Goal: Task Accomplishment & Management: Manage account settings

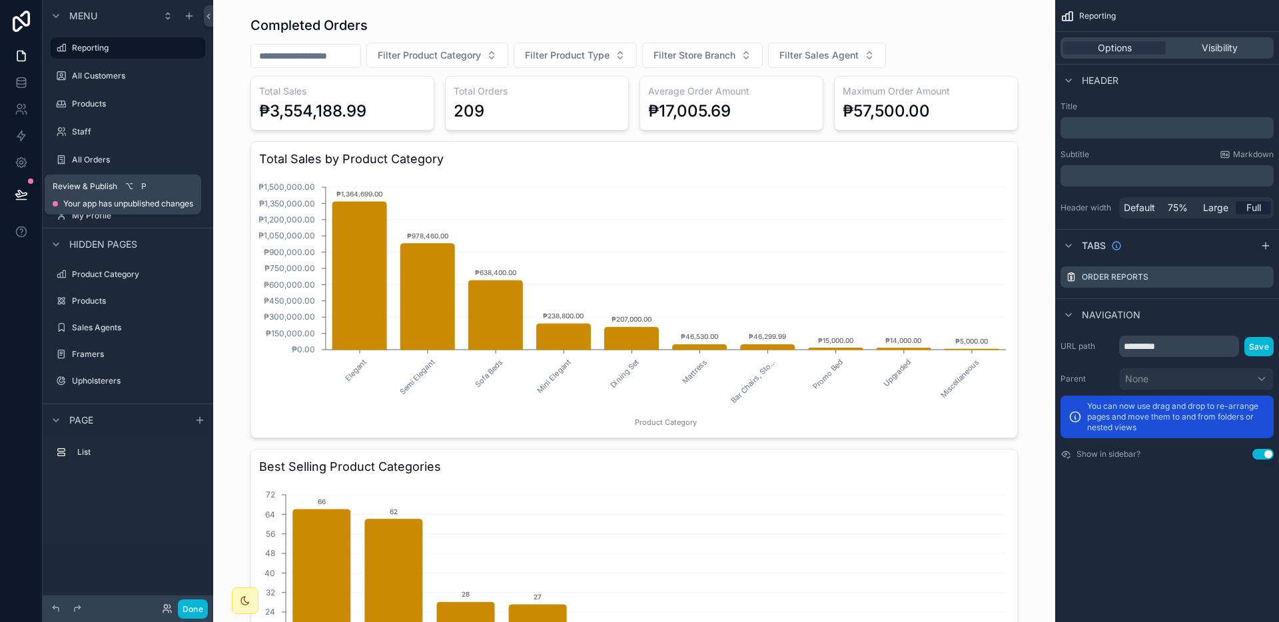
click at [17, 200] on icon at bounding box center [21, 200] width 10 height 0
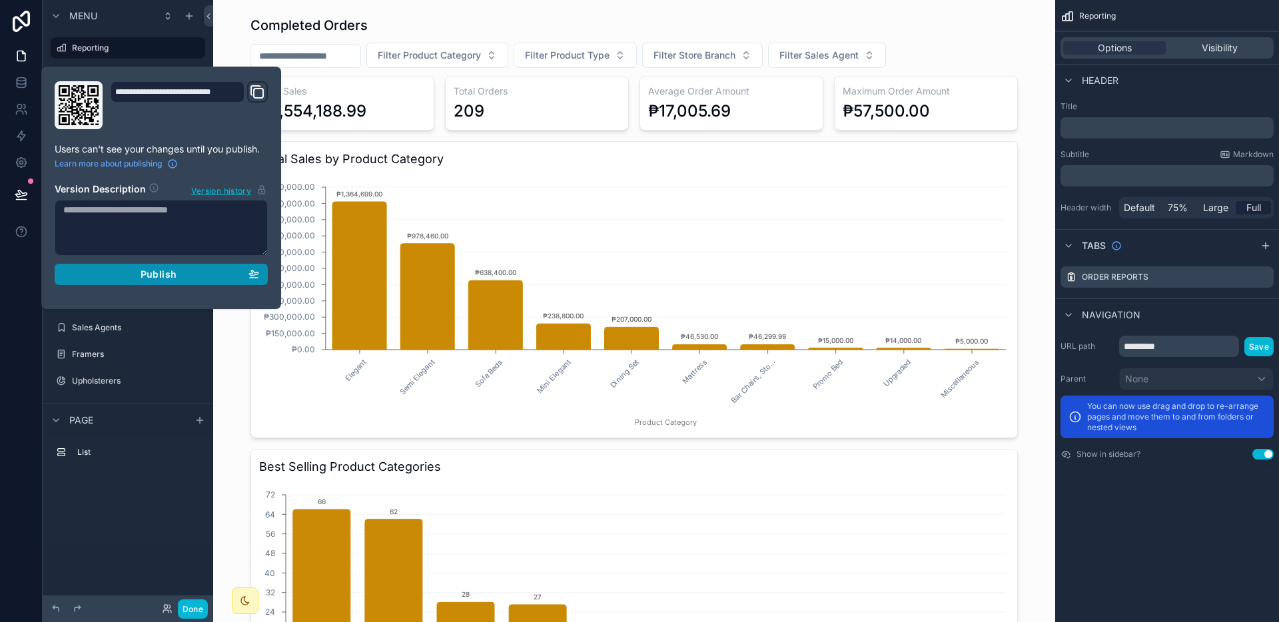
click at [155, 273] on span "Publish" at bounding box center [159, 275] width 36 height 12
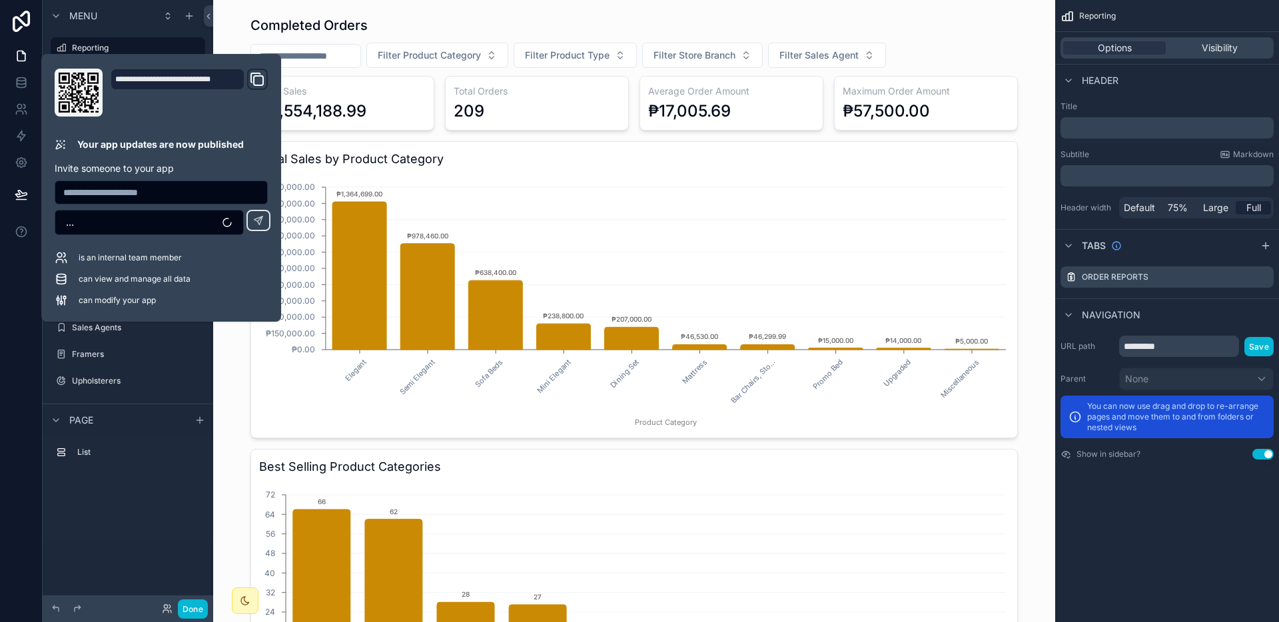
click at [140, 474] on div "List" at bounding box center [128, 456] width 171 height 41
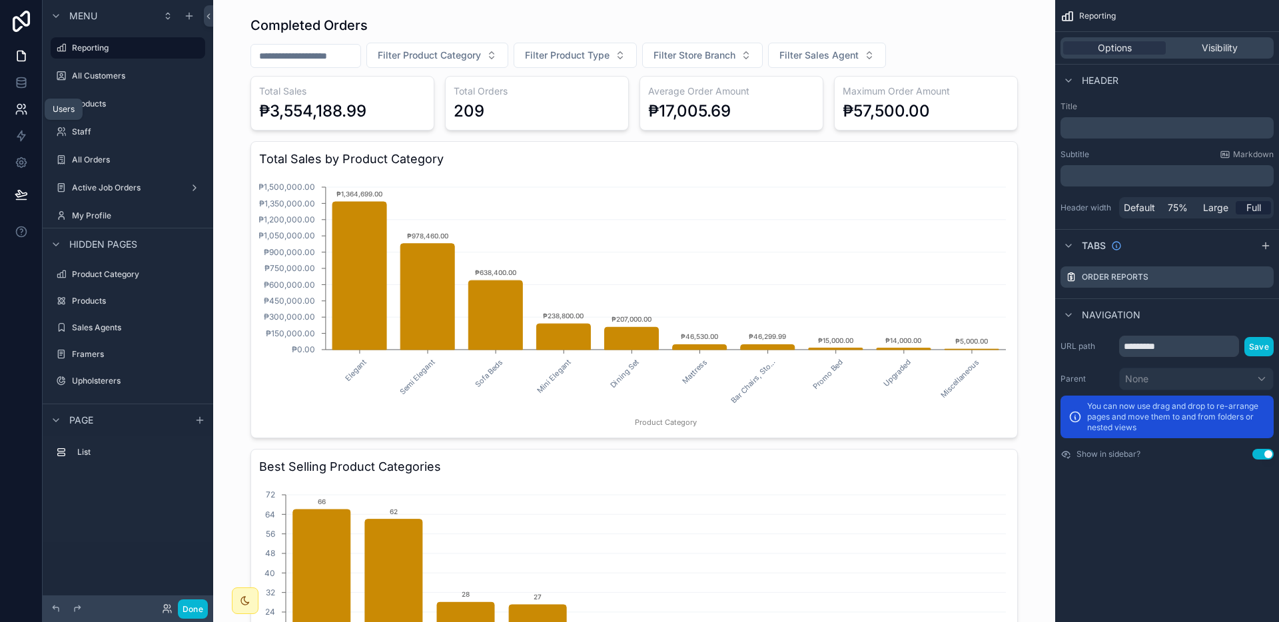
click at [16, 109] on icon at bounding box center [21, 109] width 13 height 13
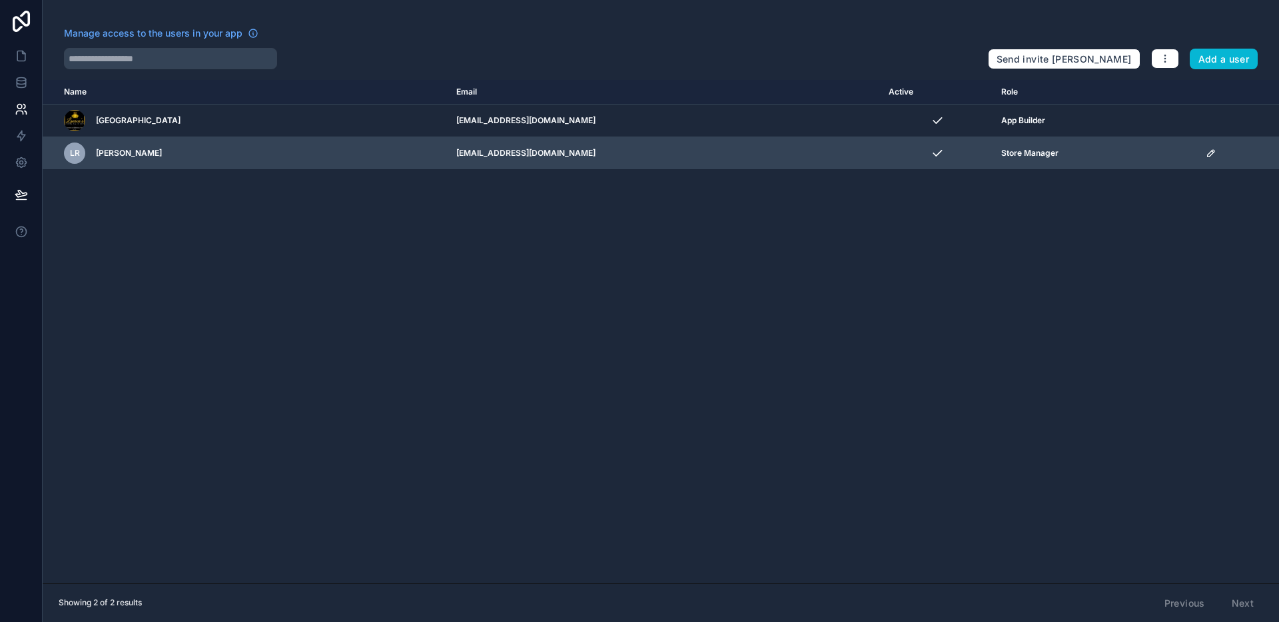
click at [1206, 151] on icon "scrollable content" at bounding box center [1211, 153] width 11 height 11
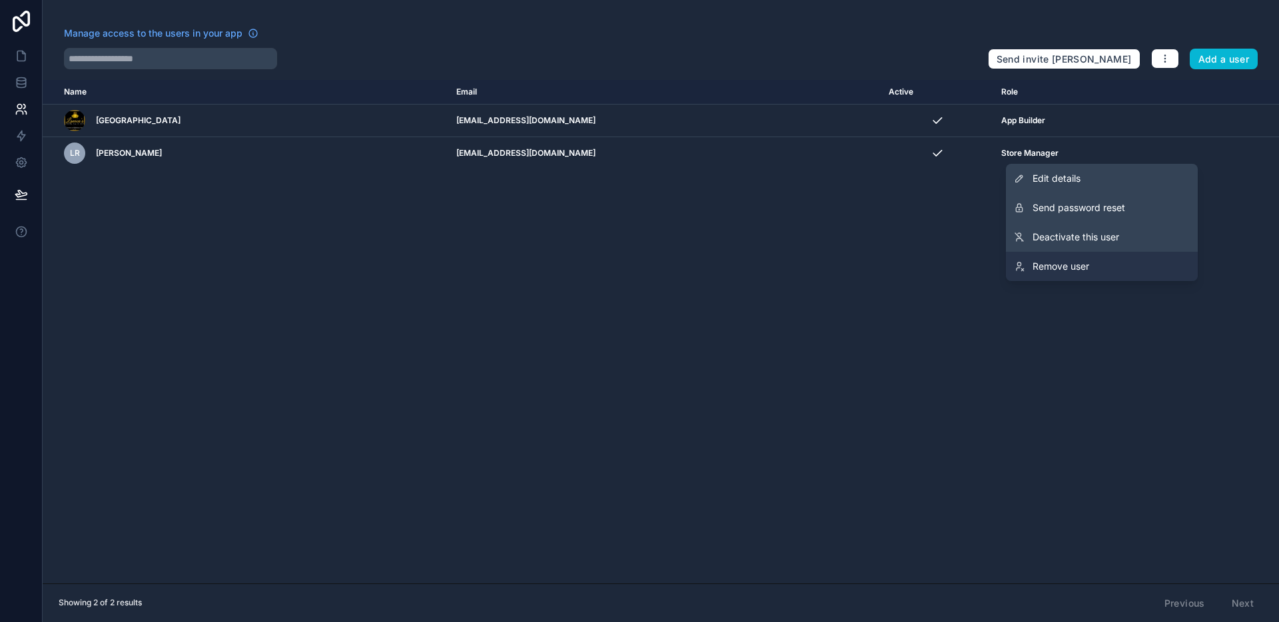
click at [1064, 262] on span "Remove user" at bounding box center [1061, 266] width 57 height 13
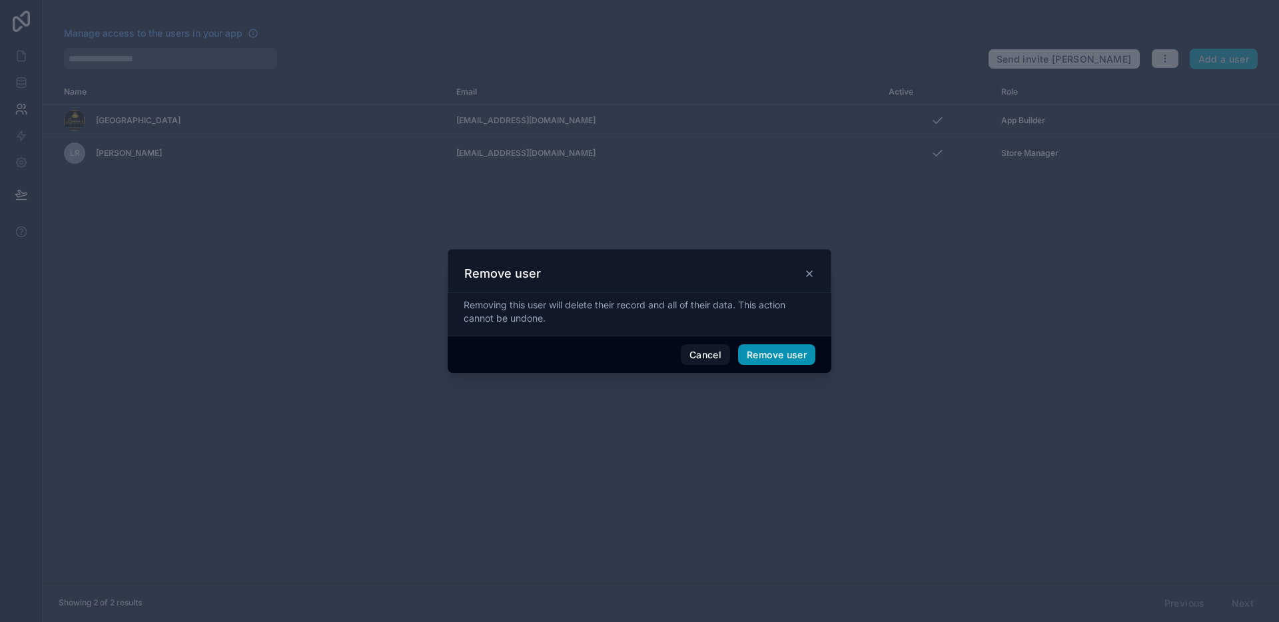
click at [767, 351] on button "Remove user" at bounding box center [776, 355] width 77 height 21
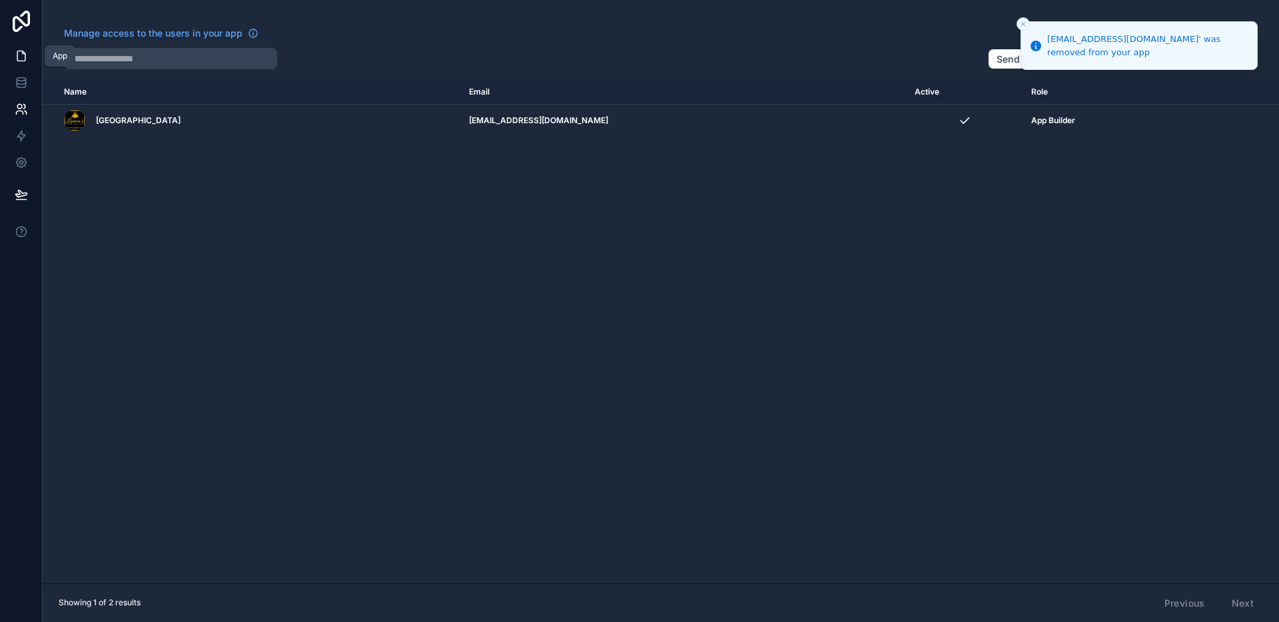
click at [18, 60] on icon at bounding box center [21, 56] width 8 height 10
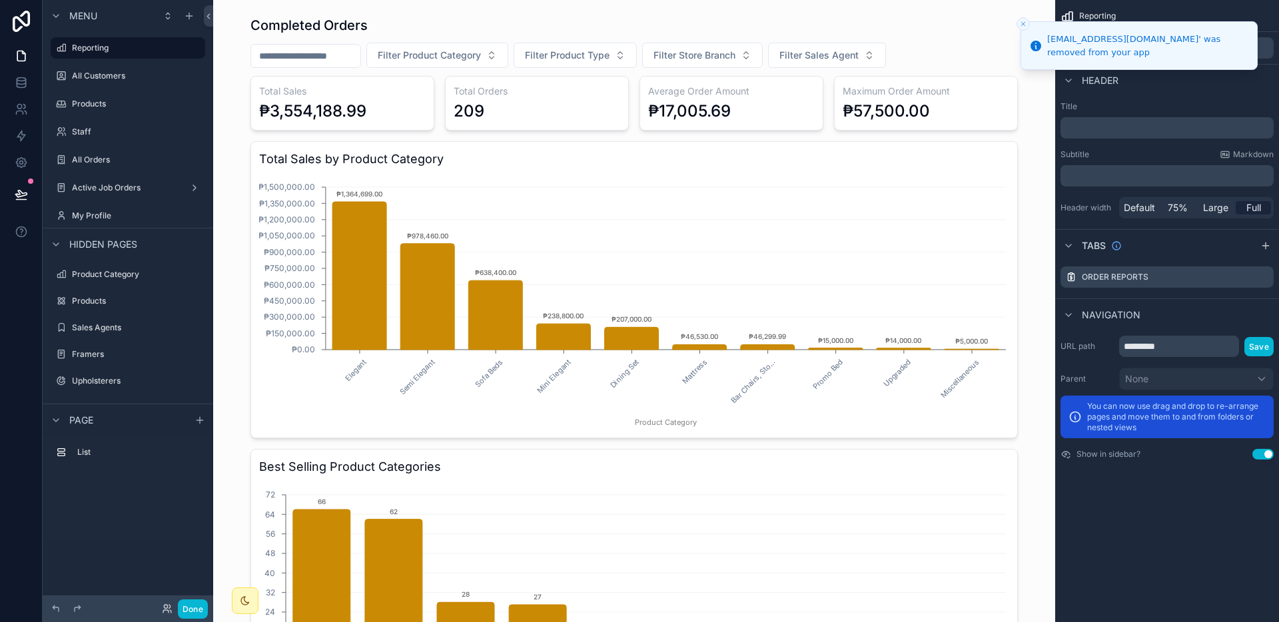
click at [1028, 23] on button "Close toast" at bounding box center [1023, 23] width 13 height 13
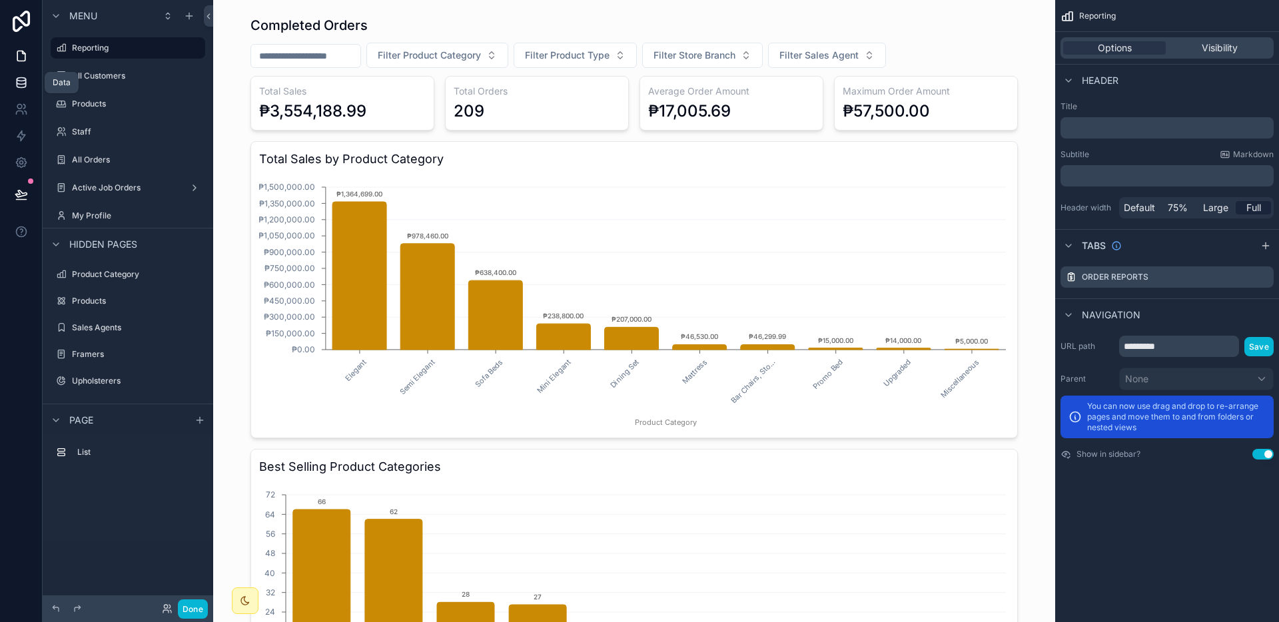
click at [22, 95] on link at bounding box center [21, 82] width 42 height 27
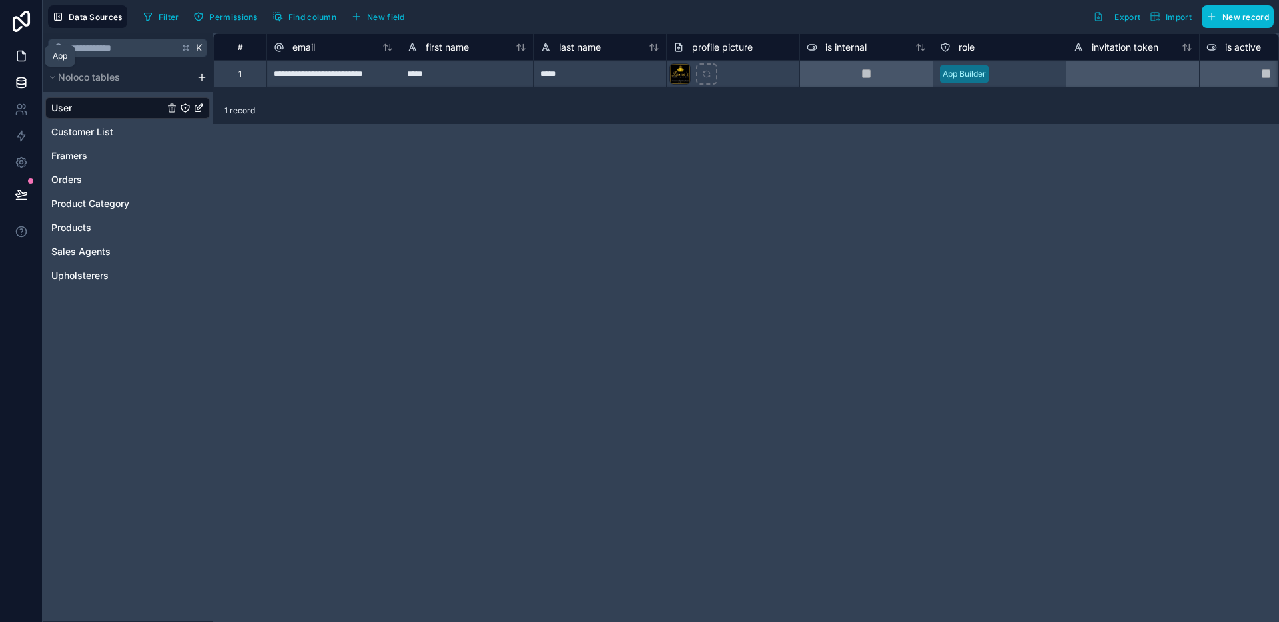
click at [29, 58] on link at bounding box center [21, 56] width 42 height 27
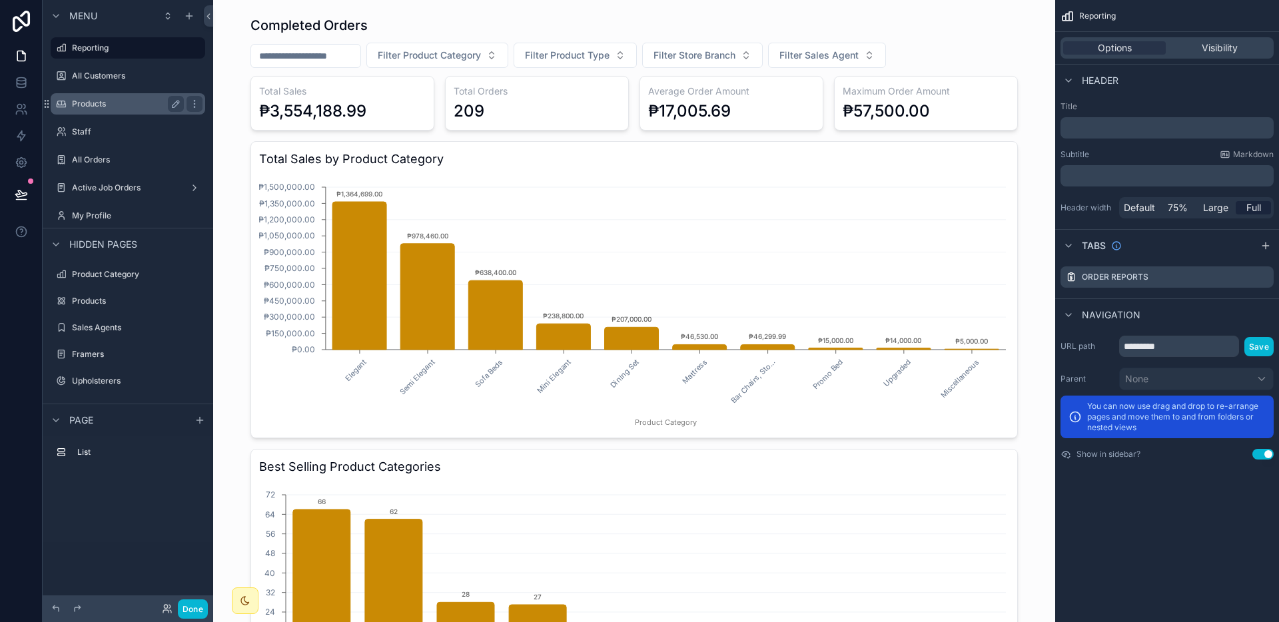
click at [109, 104] on label "Products" at bounding box center [125, 104] width 107 height 11
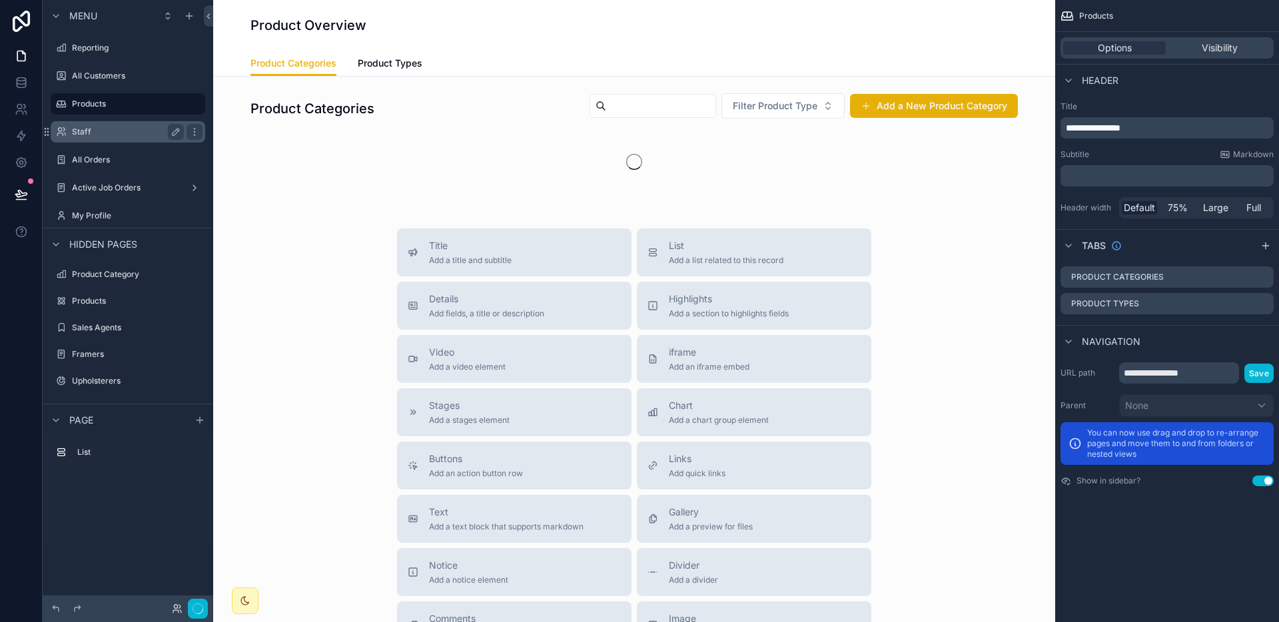
click at [103, 127] on label "Staff" at bounding box center [125, 132] width 107 height 11
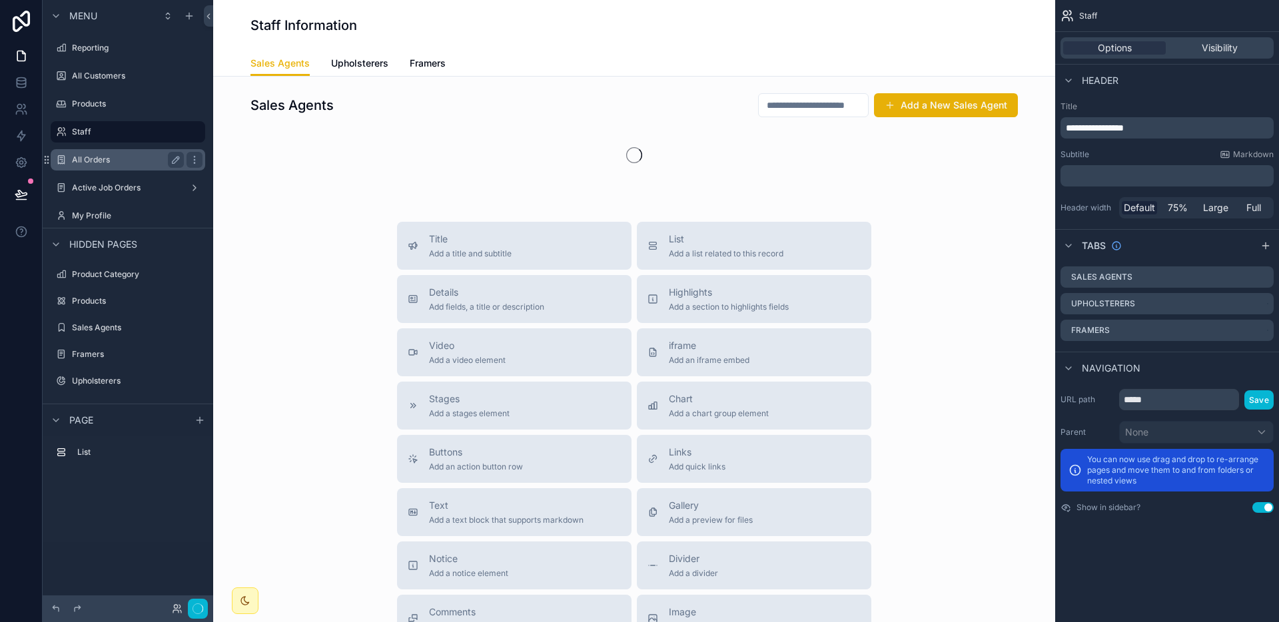
click at [103, 153] on div "All Orders" at bounding box center [128, 160] width 112 height 16
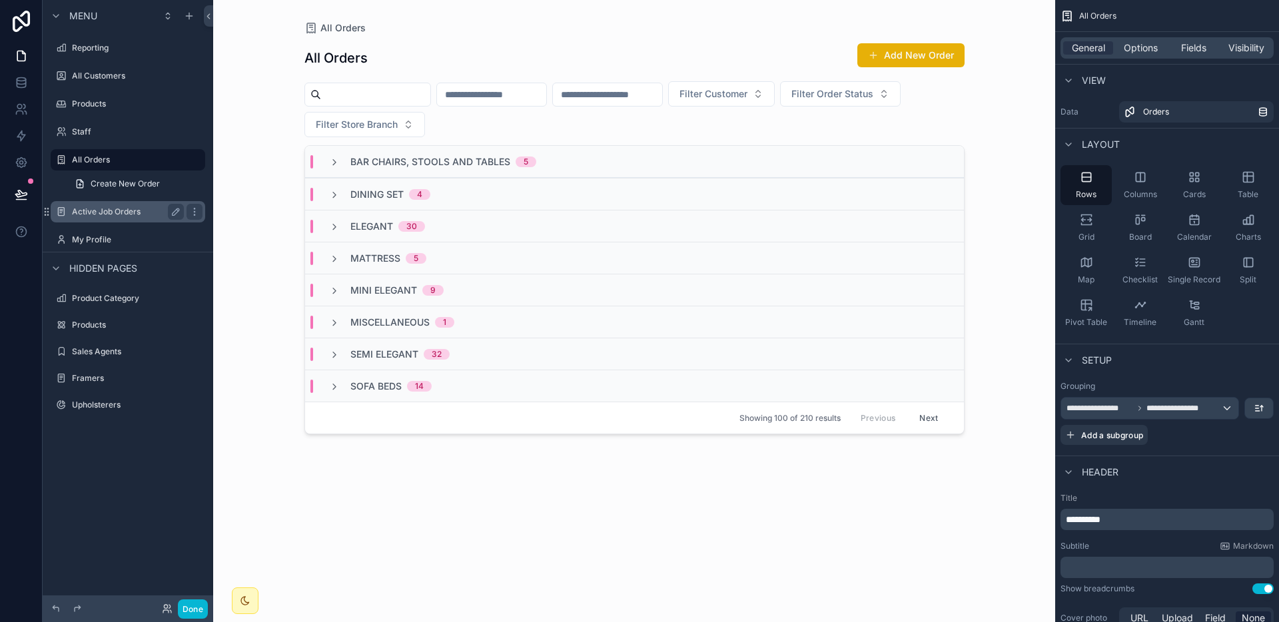
click at [123, 211] on label "Active Job Orders" at bounding box center [125, 212] width 107 height 11
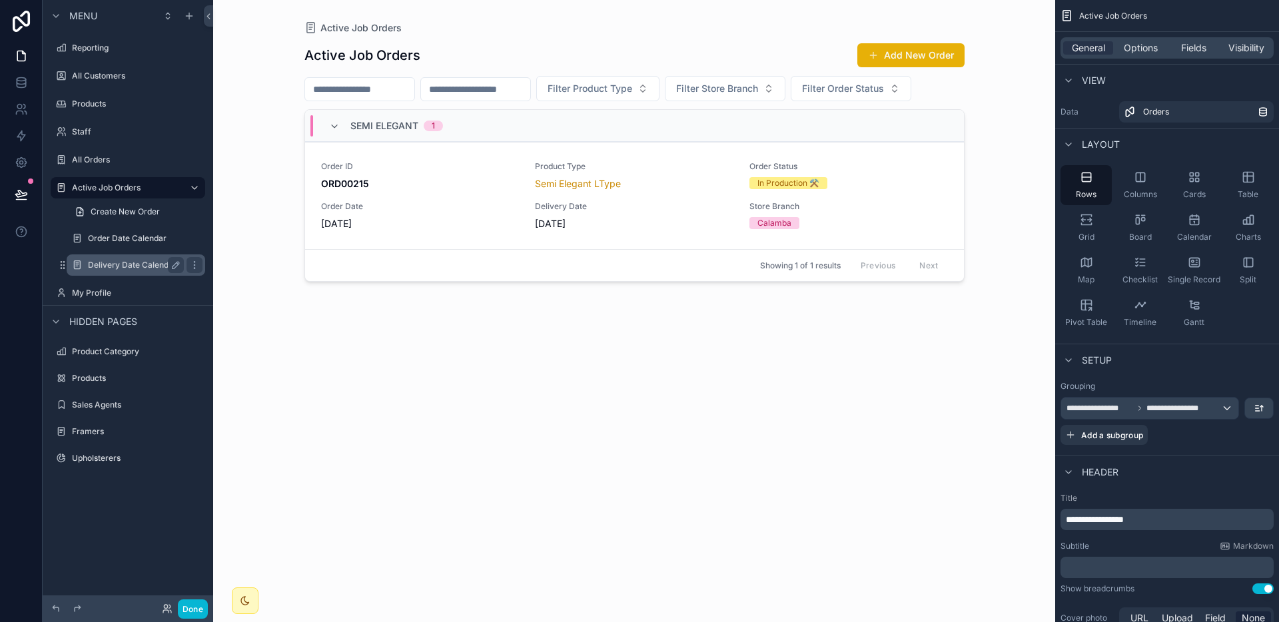
click at [148, 262] on label "Delivery Date Calendar" at bounding box center [133, 265] width 91 height 11
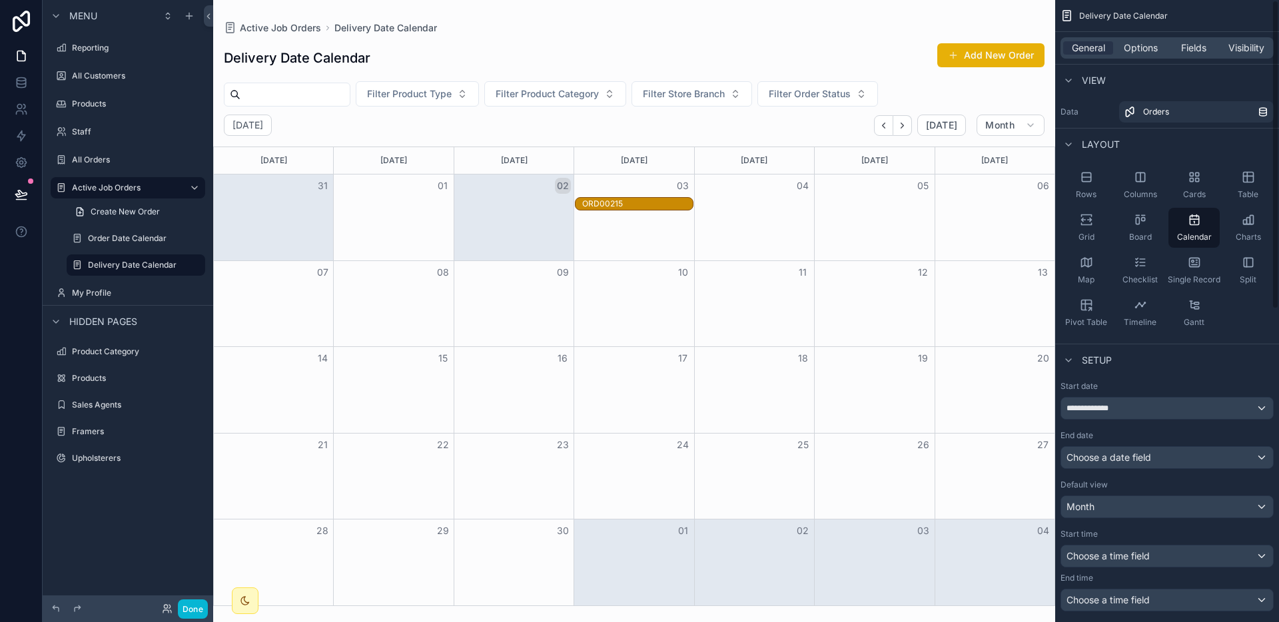
scroll to position [630, 0]
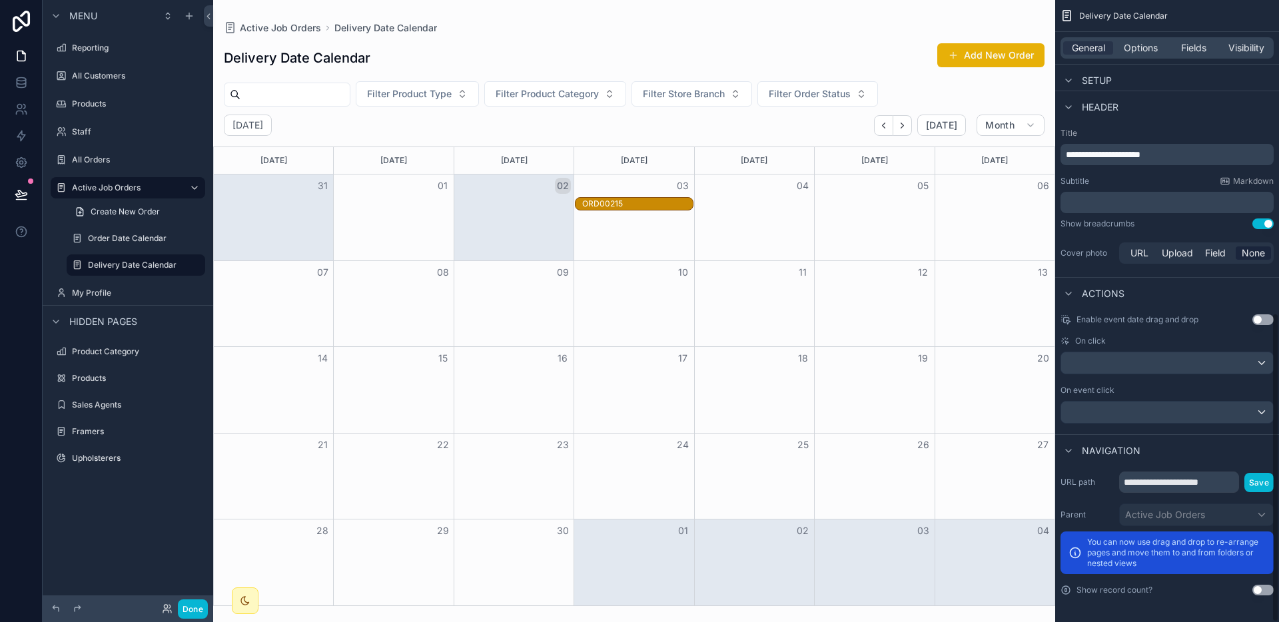
click at [1275, 320] on div "**********" at bounding box center [1168, 311] width 224 height 622
click at [1262, 321] on button "Use setting" at bounding box center [1263, 320] width 21 height 11
click at [117, 238] on label "Order Date Calendar" at bounding box center [133, 238] width 91 height 11
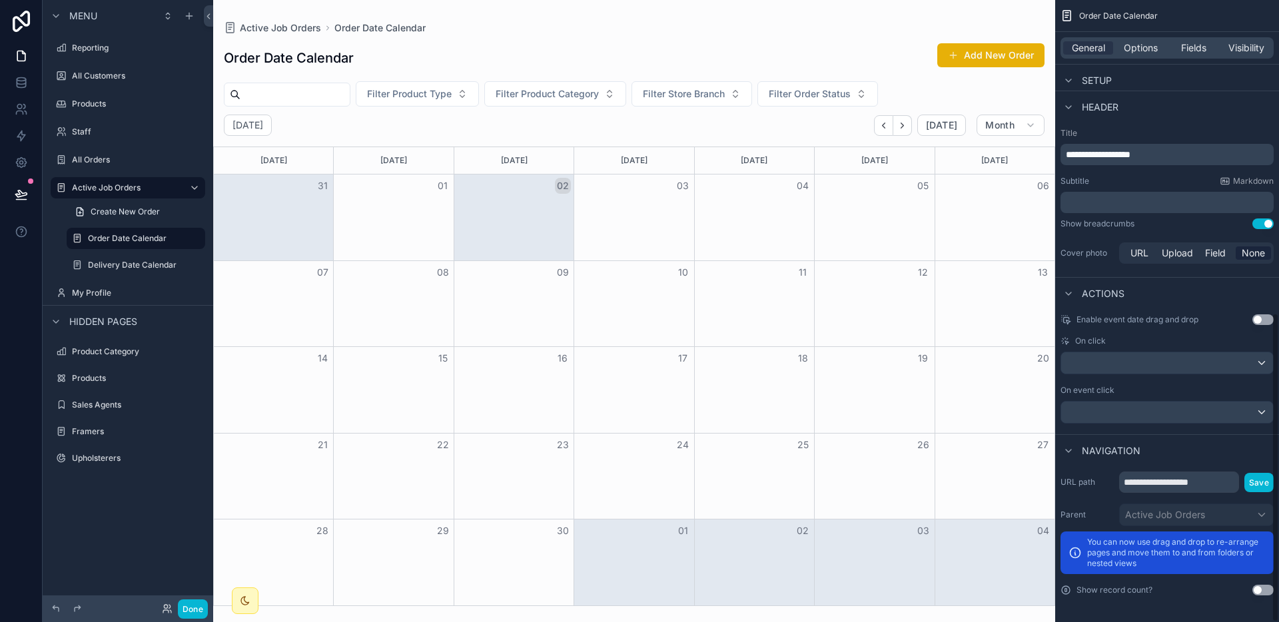
click at [1264, 321] on button "Use setting" at bounding box center [1263, 320] width 21 height 11
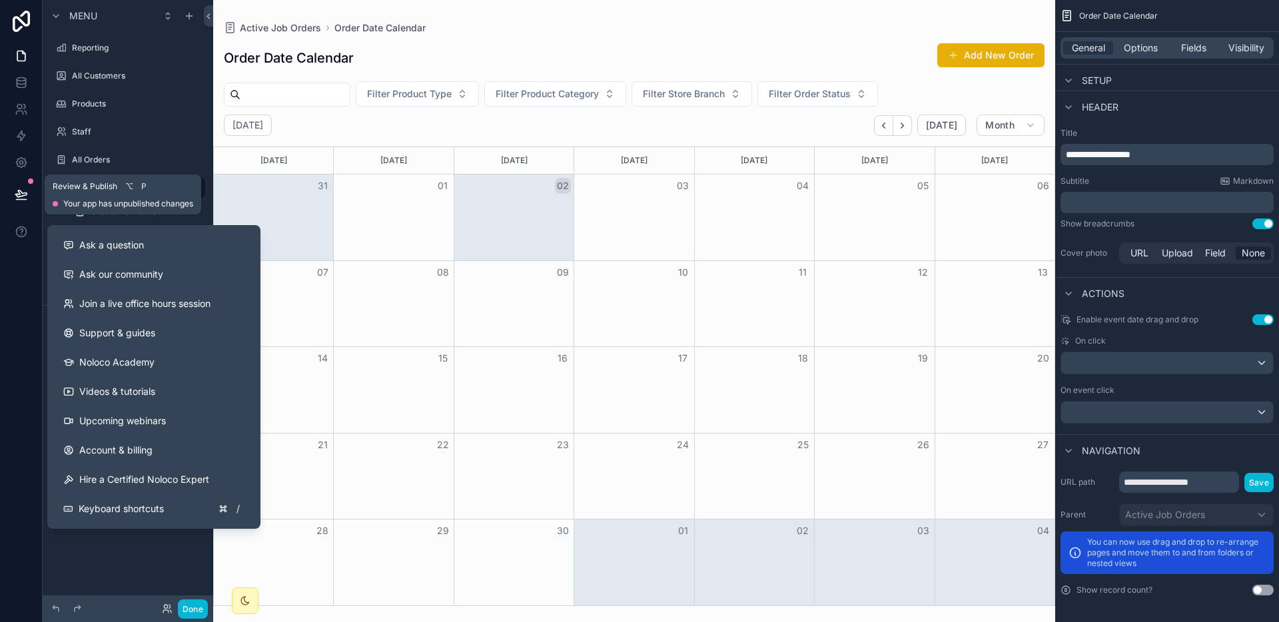
click at [24, 193] on icon at bounding box center [20, 194] width 11 height 7
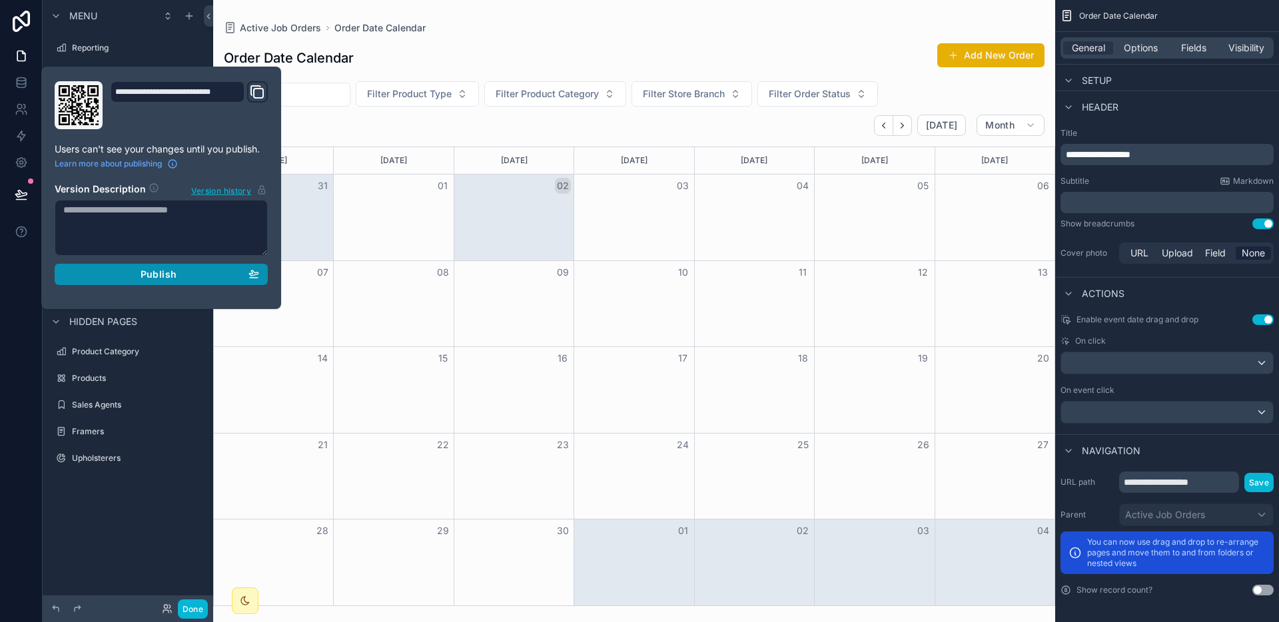
click at [145, 272] on span "Publish" at bounding box center [159, 275] width 36 height 12
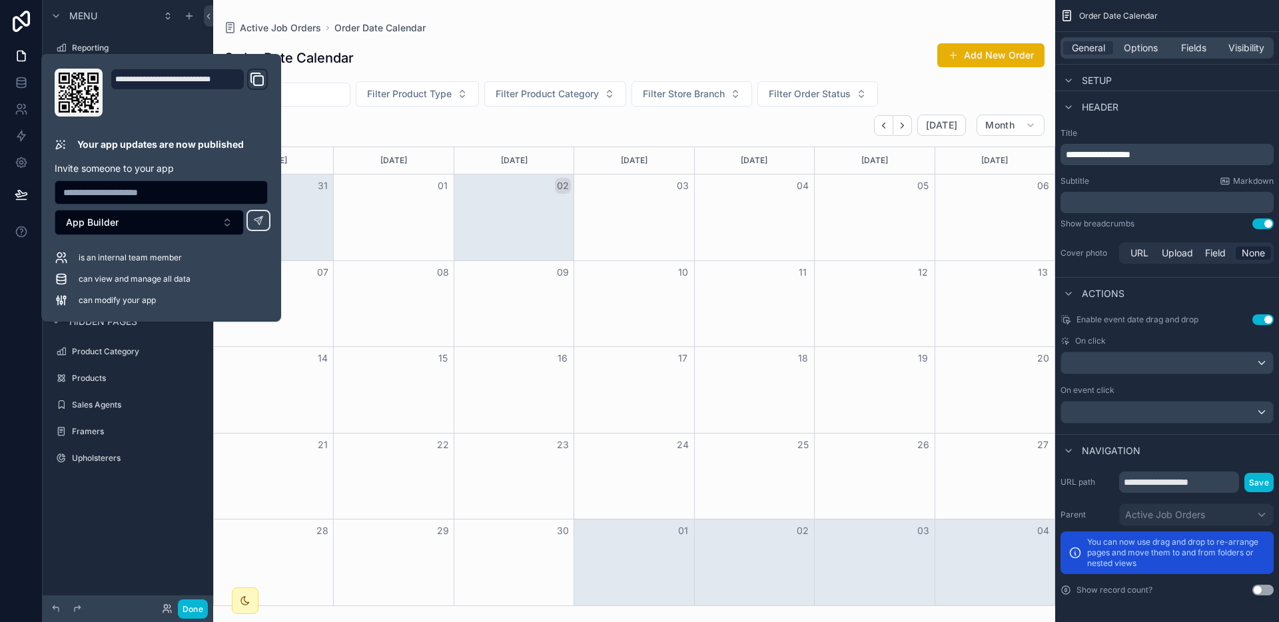
click at [479, 5] on div "scrollable content" at bounding box center [634, 311] width 842 height 622
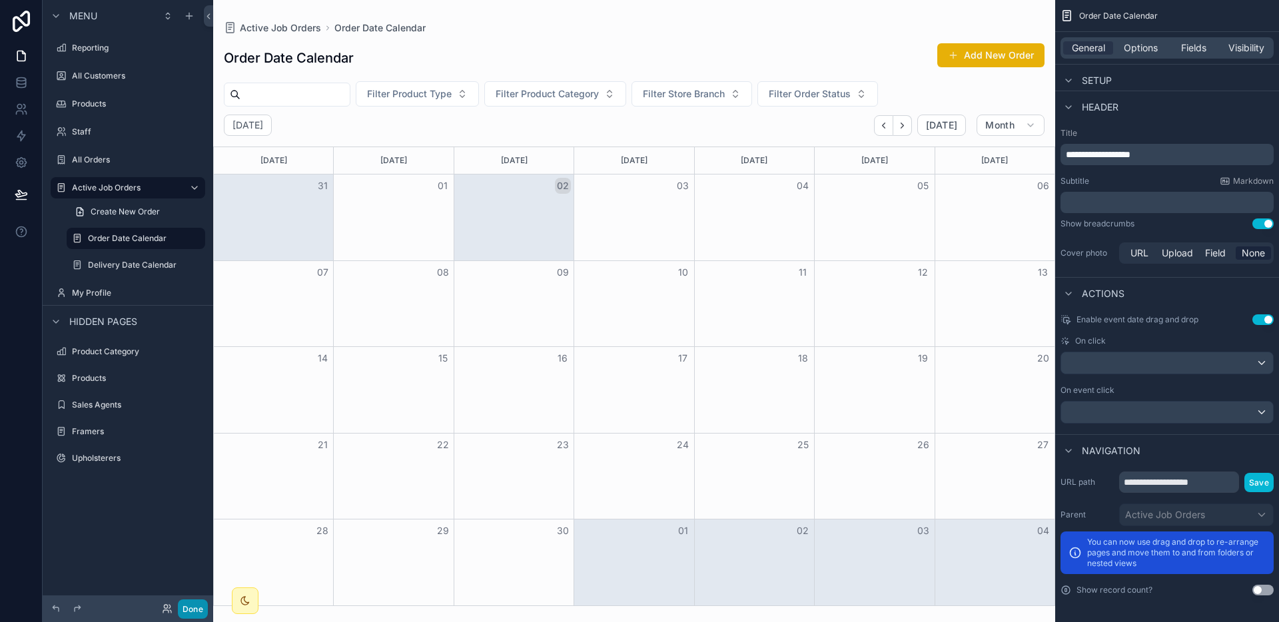
click at [201, 608] on button "Done" at bounding box center [193, 609] width 30 height 19
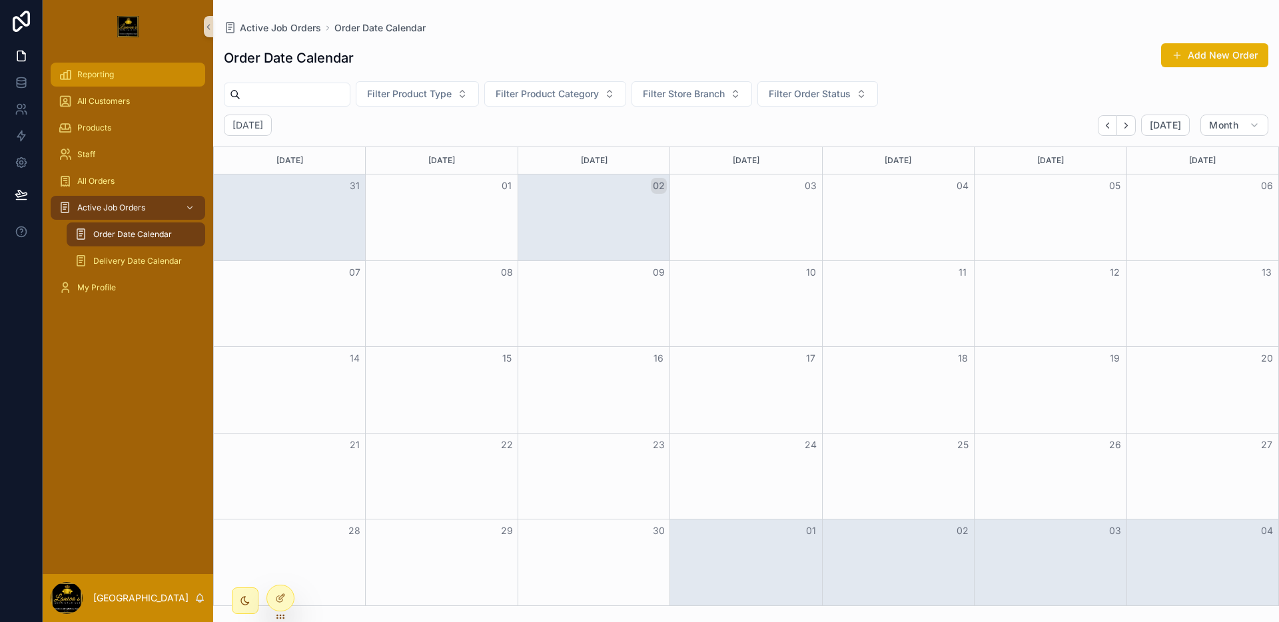
click at [111, 81] on div "Reporting" at bounding box center [128, 74] width 139 height 21
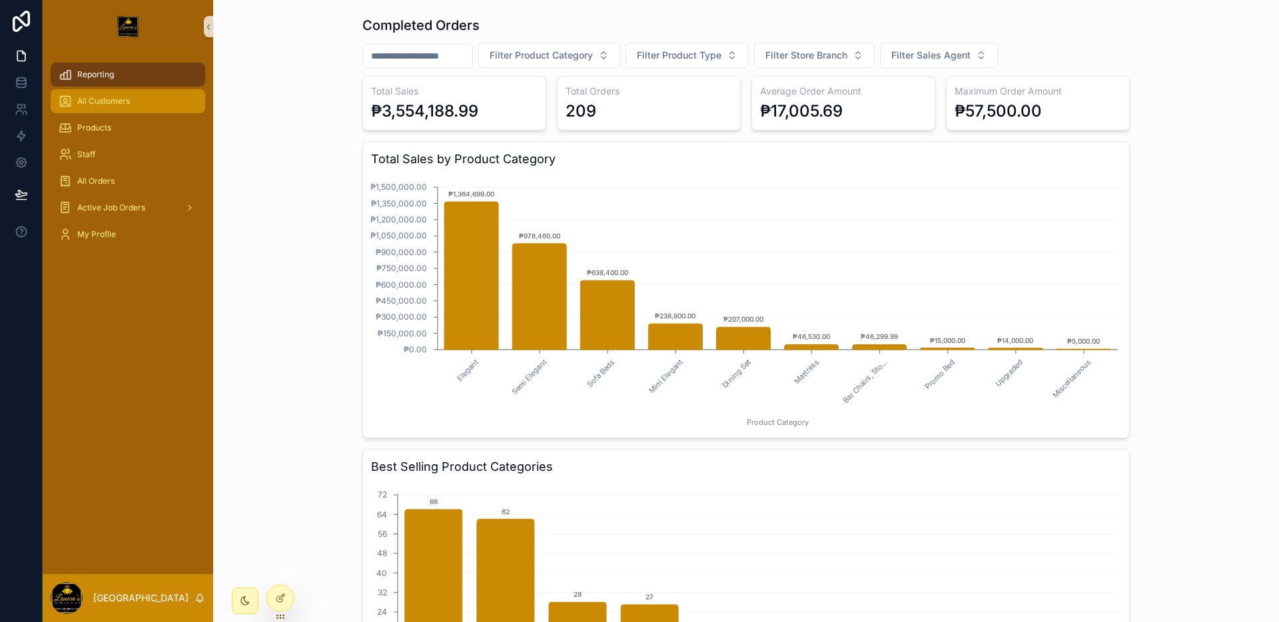
click at [135, 91] on div "All Customers" at bounding box center [128, 101] width 139 height 21
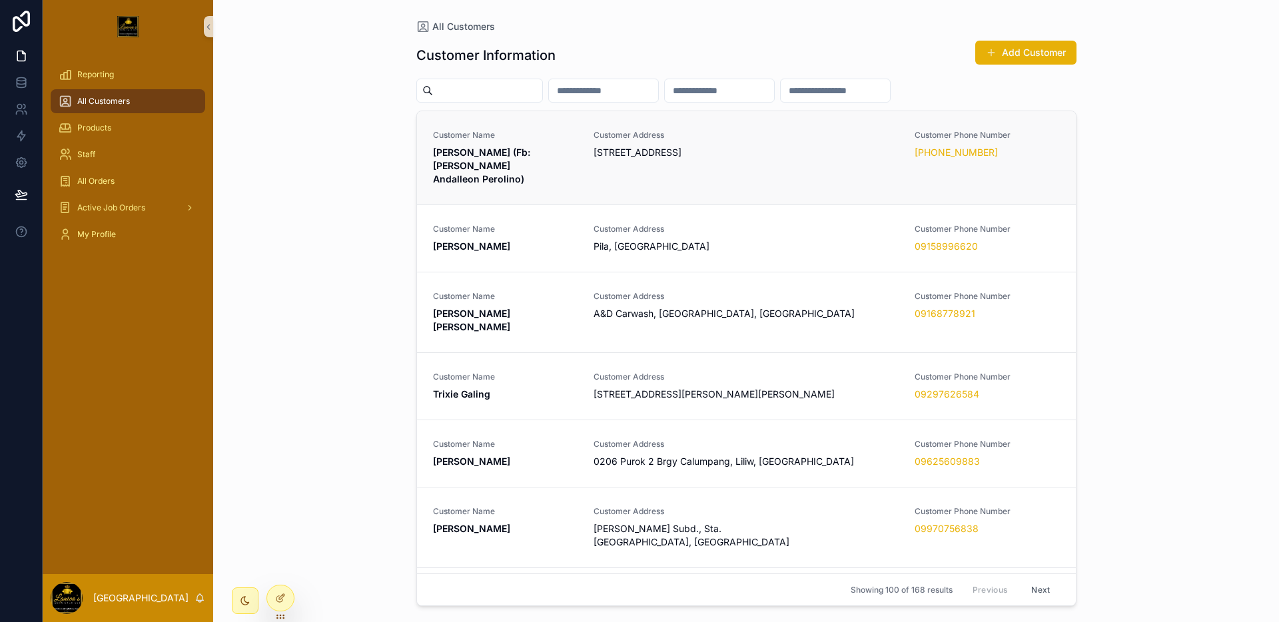
click at [603, 147] on span "[STREET_ADDRESS]" at bounding box center [747, 152] width 306 height 13
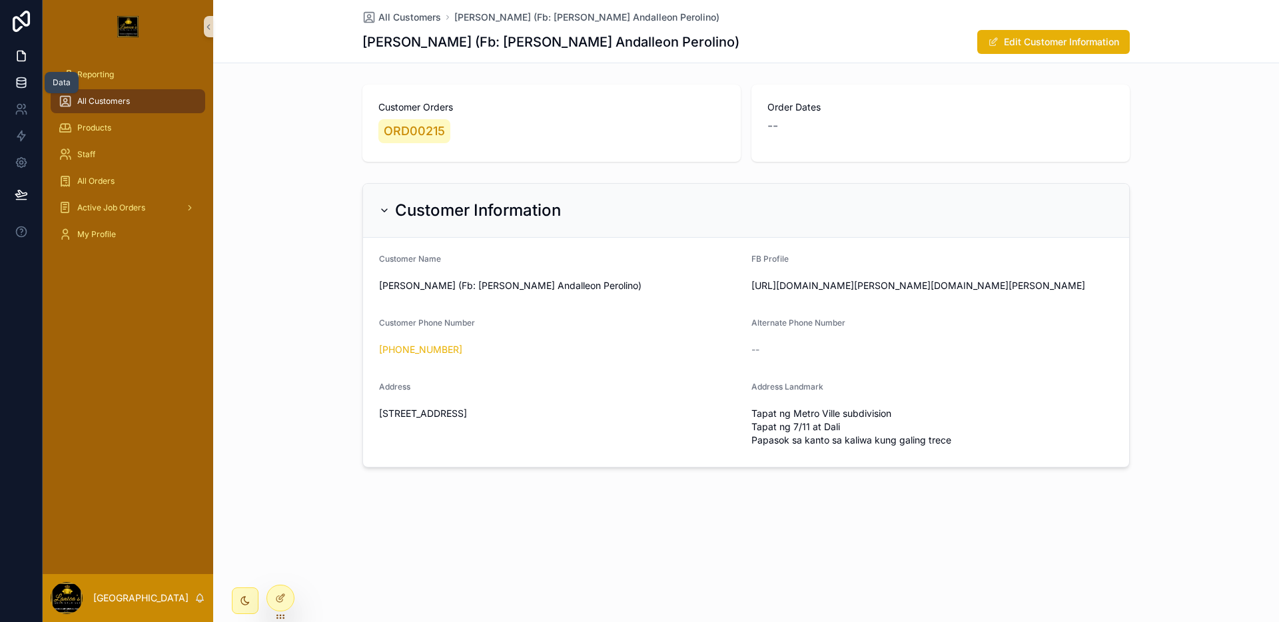
click at [22, 85] on icon at bounding box center [21, 81] width 9 height 5
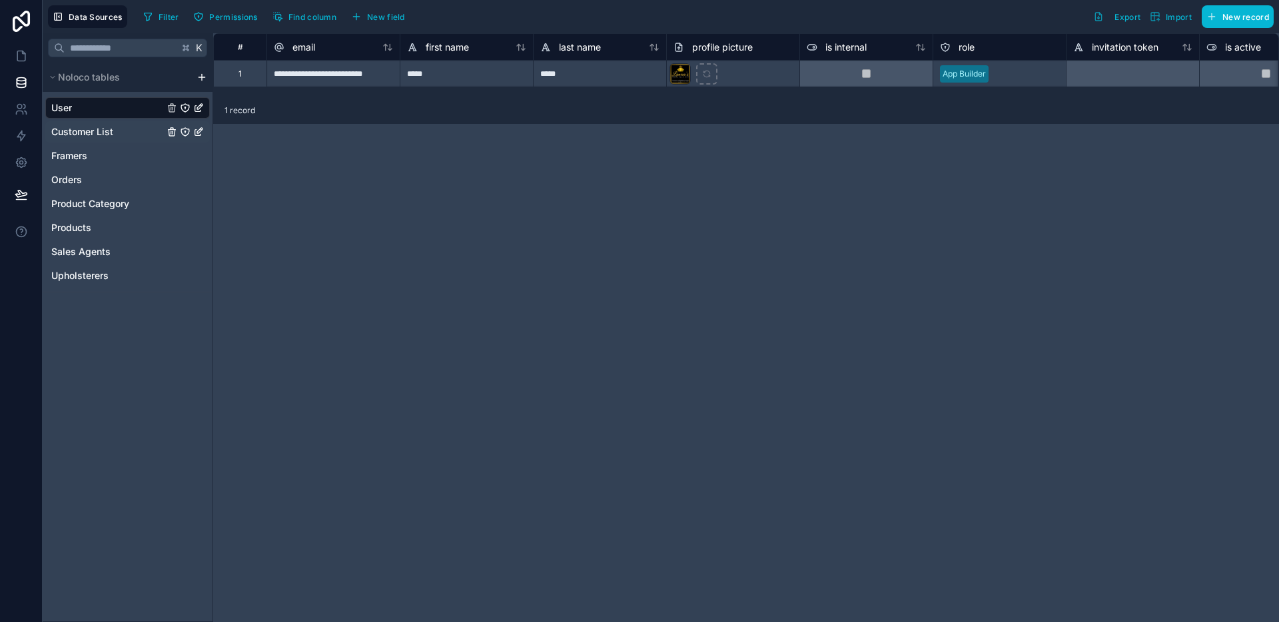
click at [77, 130] on span "Customer List" at bounding box center [82, 131] width 62 height 13
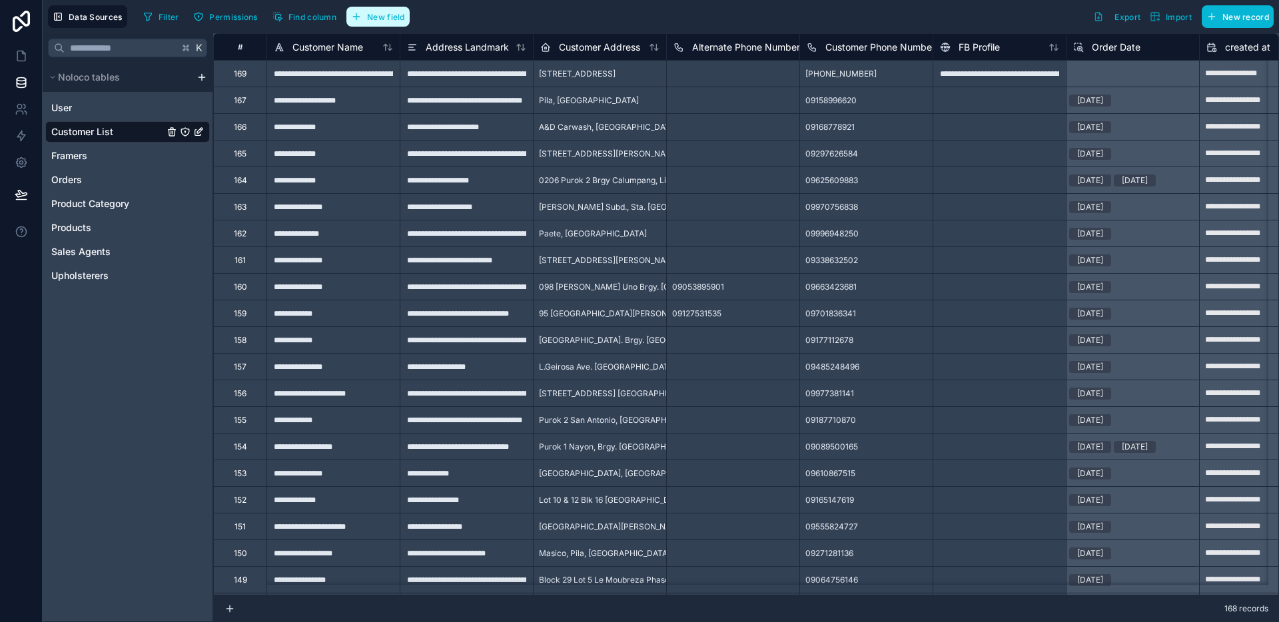
click at [369, 9] on button "New field" at bounding box center [378, 17] width 63 height 20
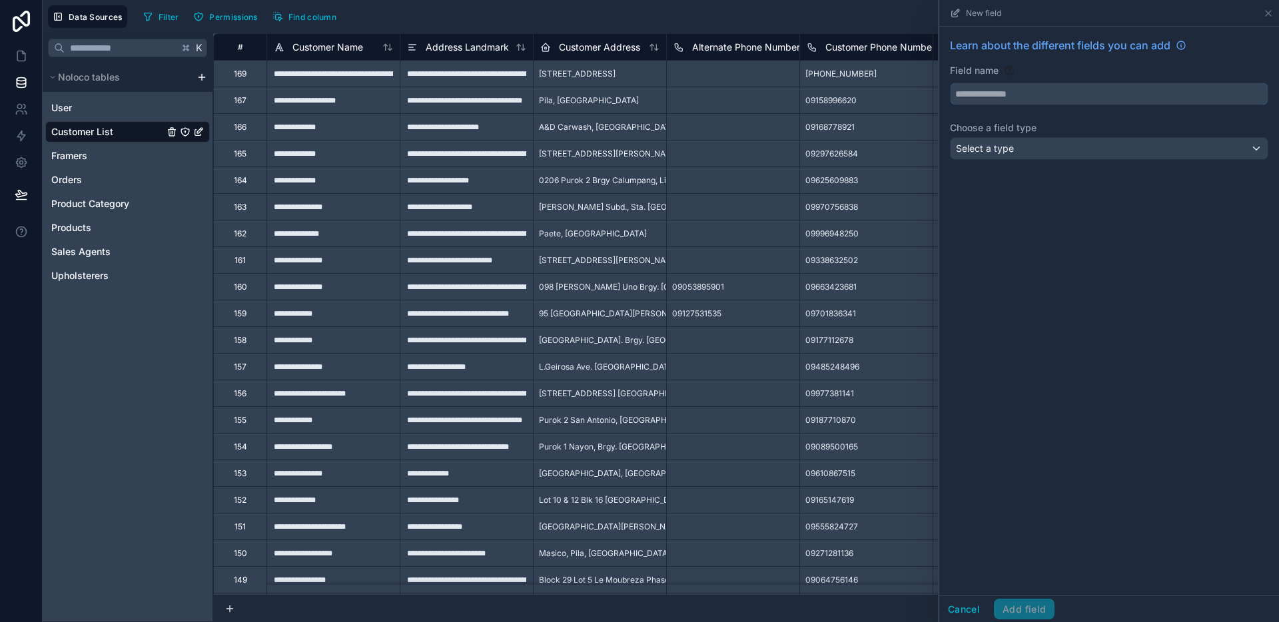
click at [1038, 95] on input "text" at bounding box center [1109, 93] width 317 height 21
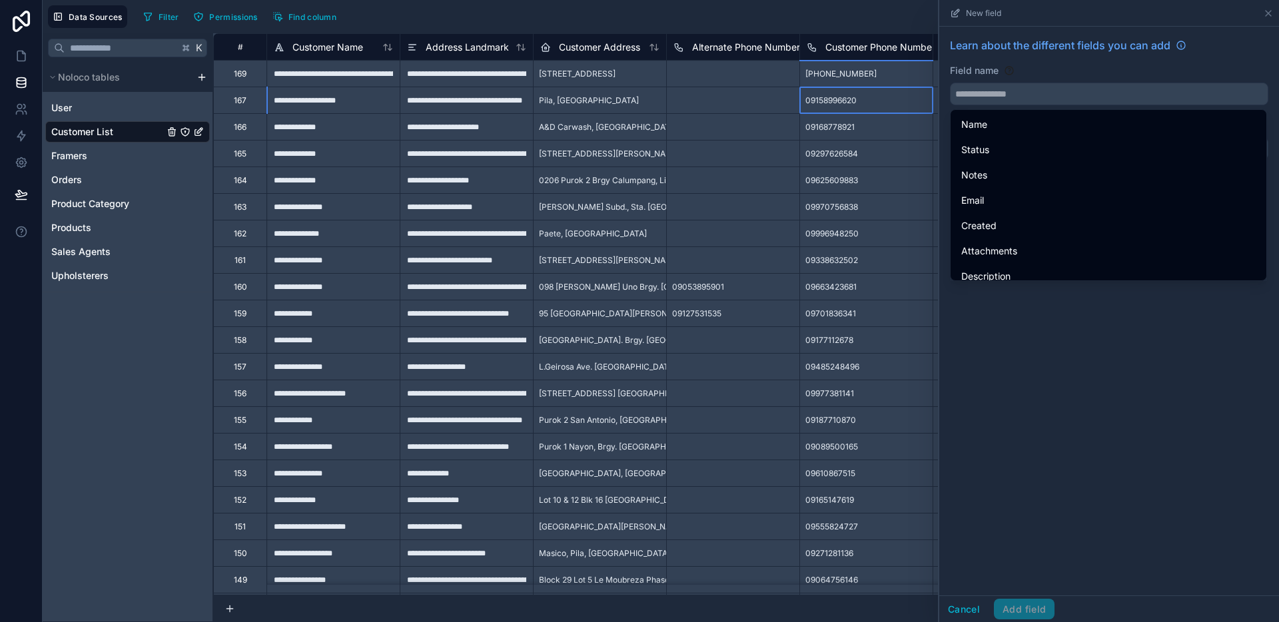
click at [928, 109] on div "09158996620" at bounding box center [866, 100] width 133 height 27
click at [1267, 14] on icon at bounding box center [1268, 13] width 5 height 5
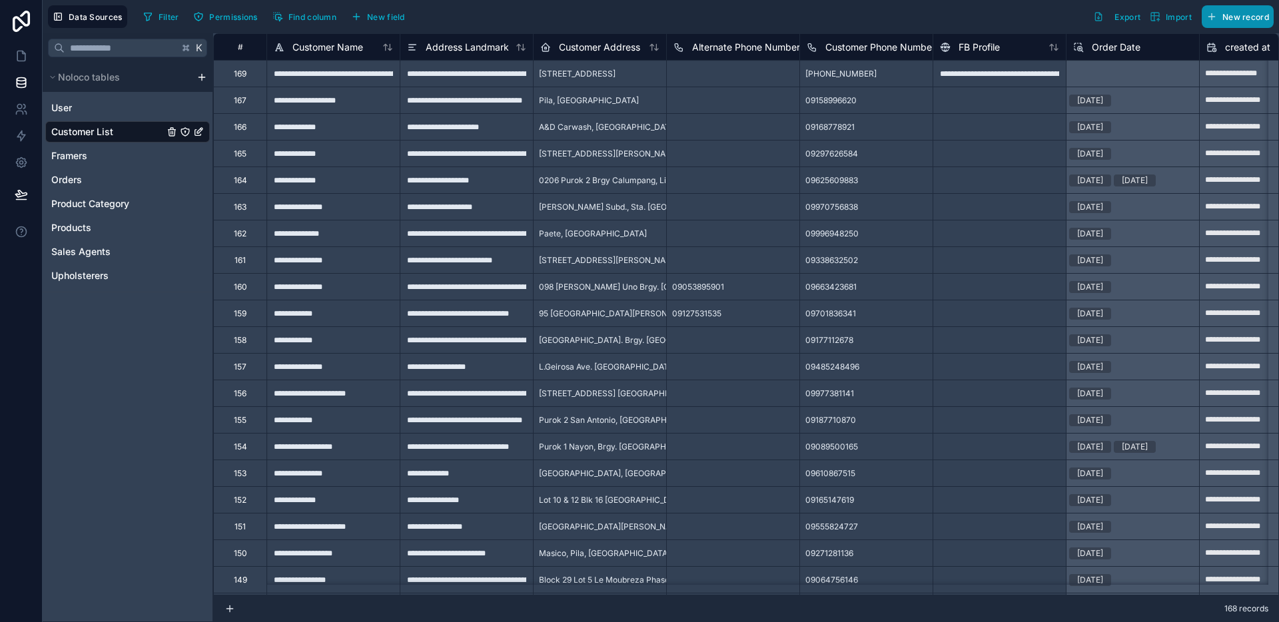
click at [1268, 14] on span "New record" at bounding box center [1246, 17] width 47 height 10
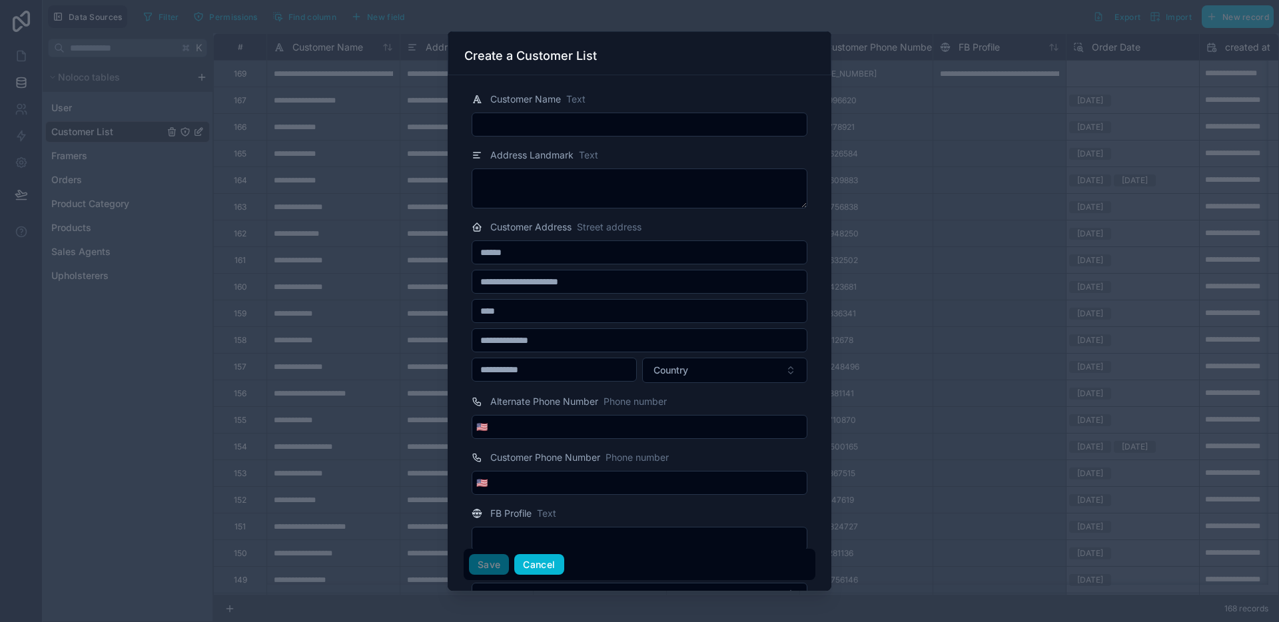
click at [535, 564] on button "Cancel" at bounding box center [538, 564] width 49 height 21
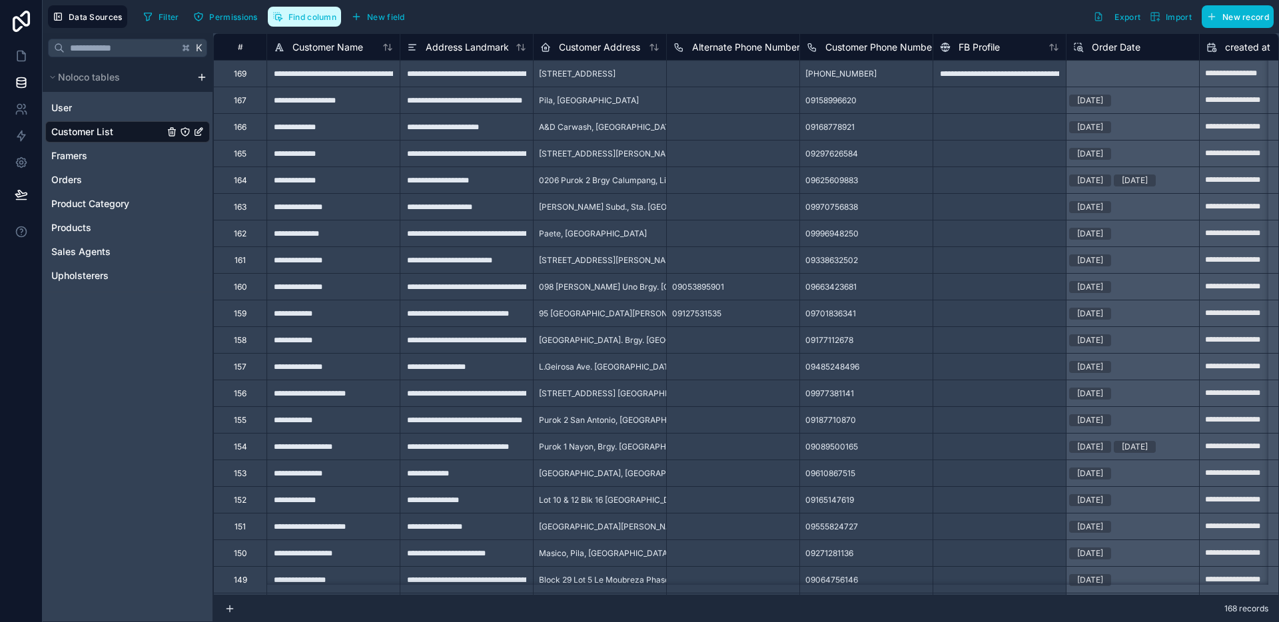
click at [327, 23] on button "Find column" at bounding box center [304, 17] width 73 height 20
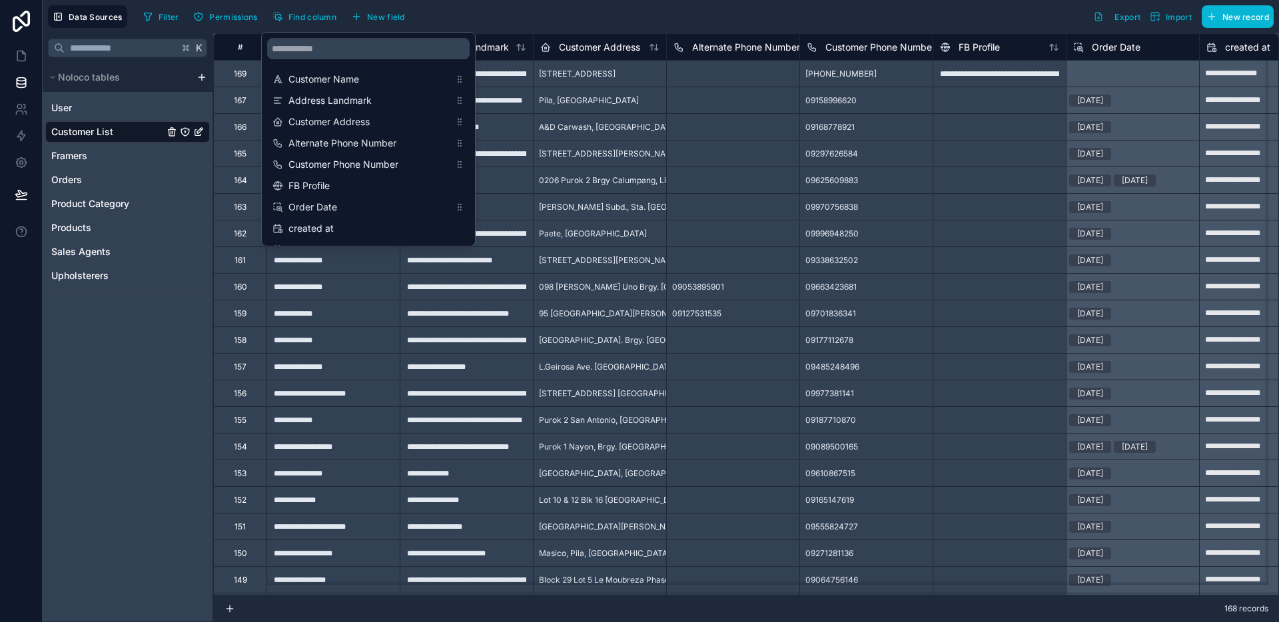
click at [521, 17] on div "Filter Permissions Find column New field Export Import New record" at bounding box center [706, 16] width 1136 height 23
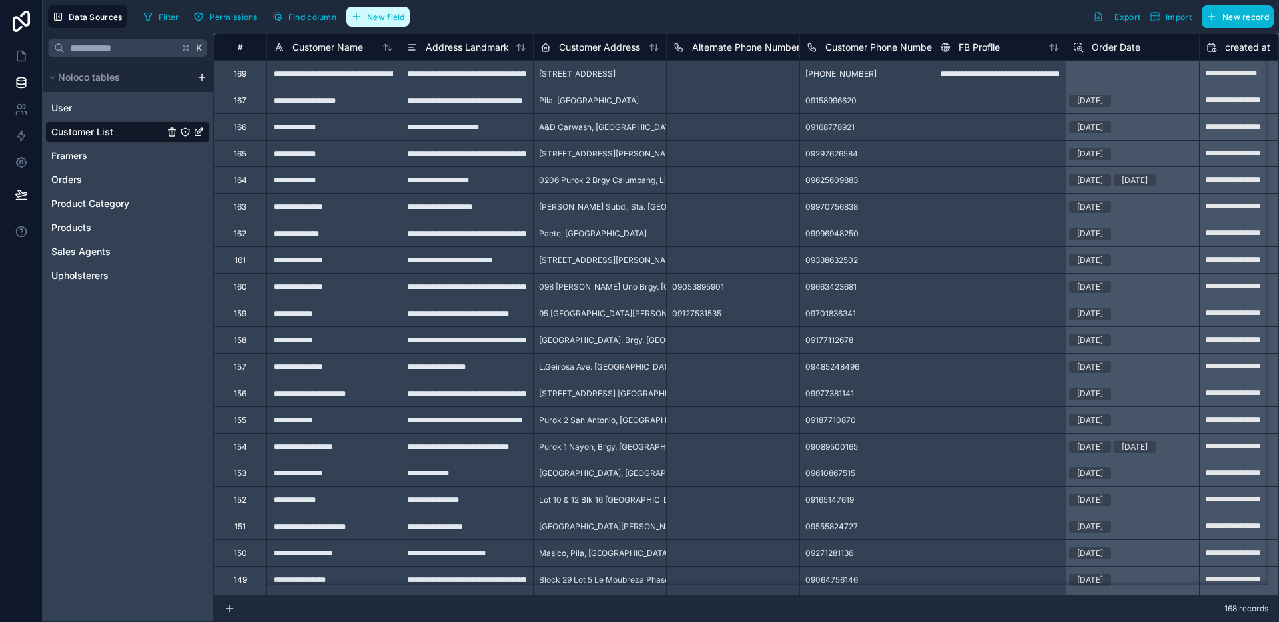
click at [403, 13] on span "New field" at bounding box center [386, 17] width 38 height 10
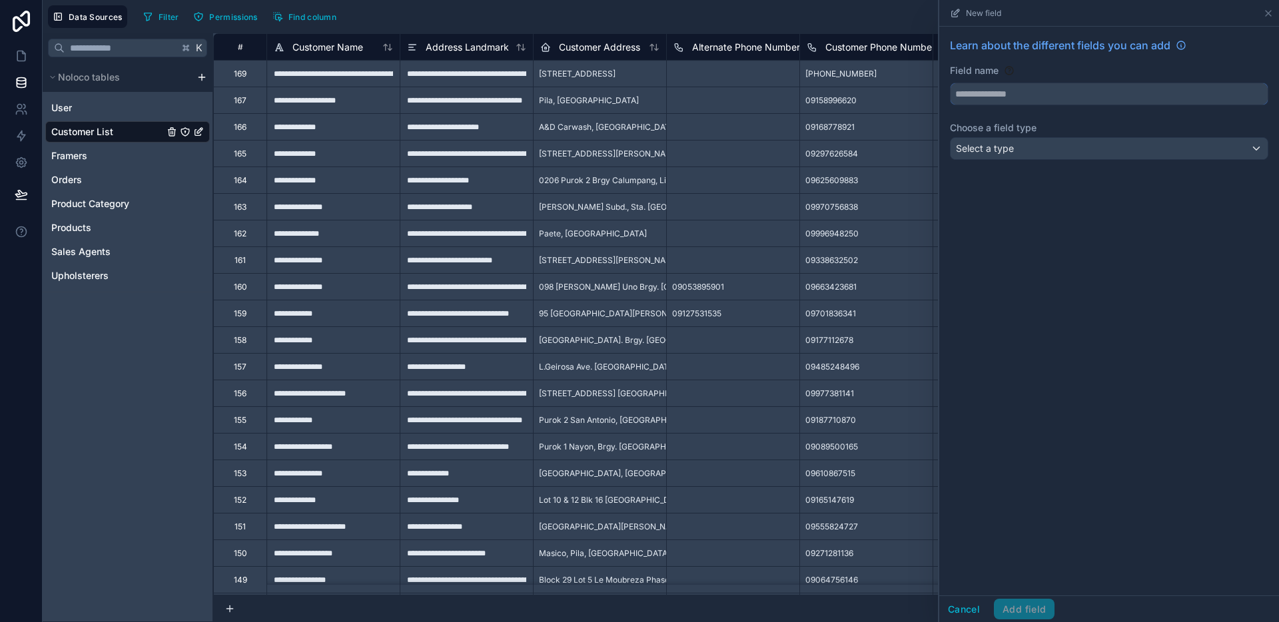
click at [1062, 96] on input "text" at bounding box center [1109, 93] width 317 height 21
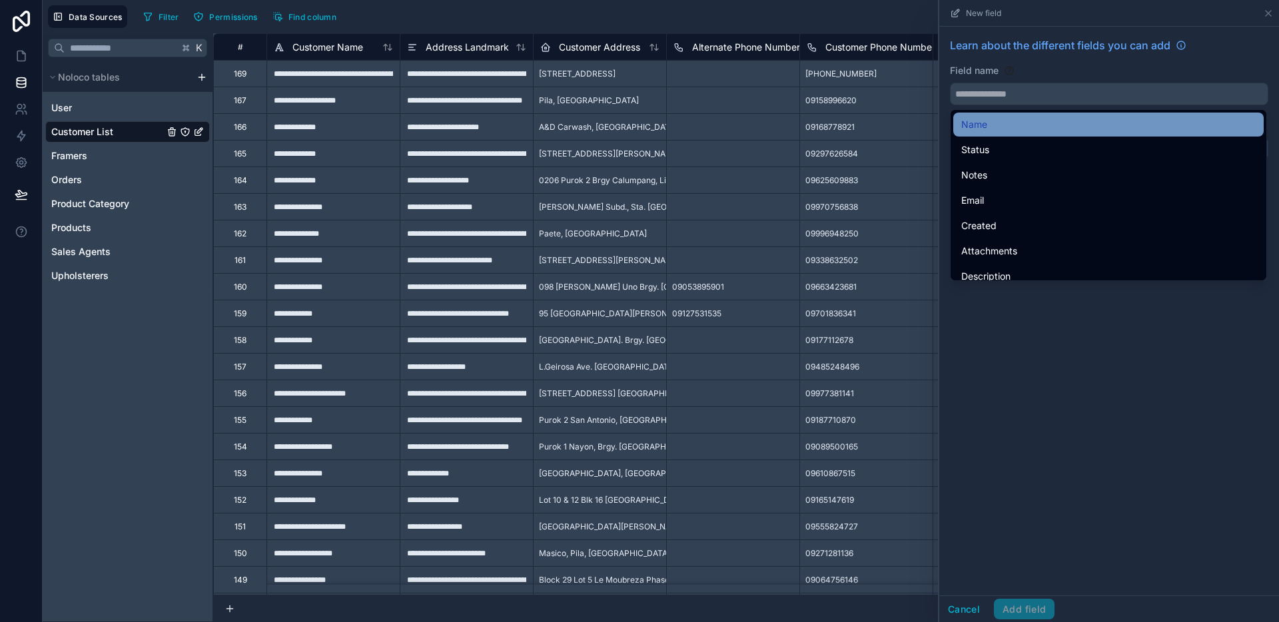
click at [1015, 119] on div "Name" at bounding box center [1109, 125] width 295 height 16
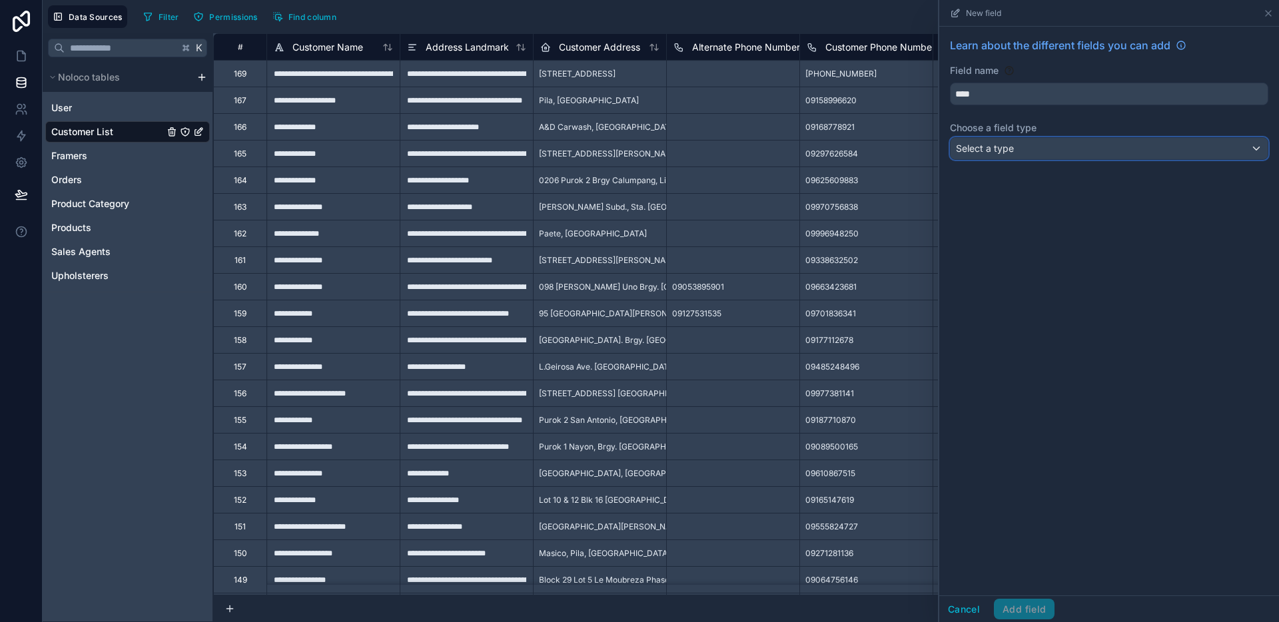
click at [1016, 142] on div "Select a type" at bounding box center [1109, 148] width 317 height 21
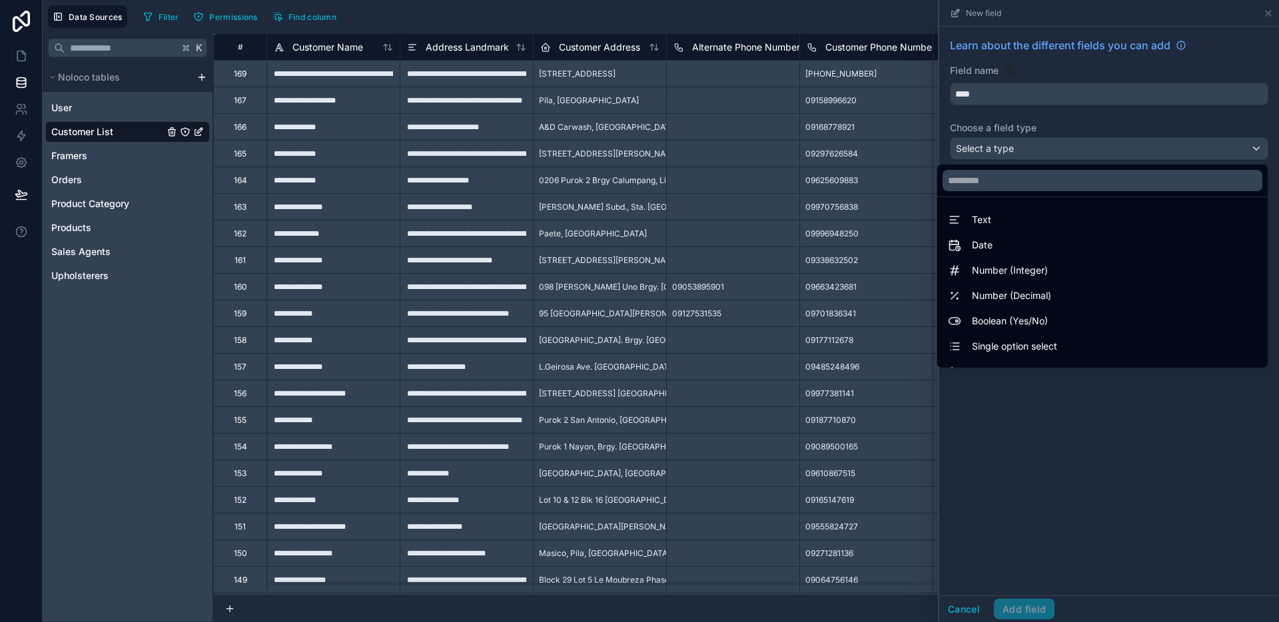
click at [1014, 90] on div at bounding box center [1110, 311] width 340 height 622
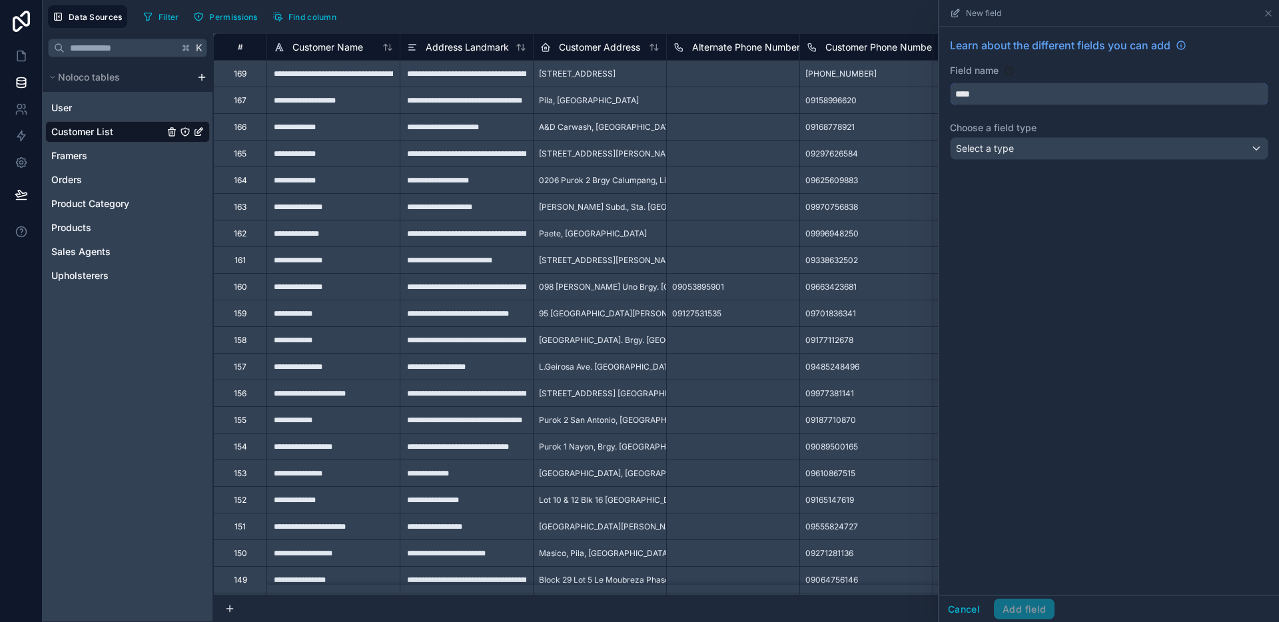
click at [1009, 91] on input "****" at bounding box center [1109, 93] width 317 height 21
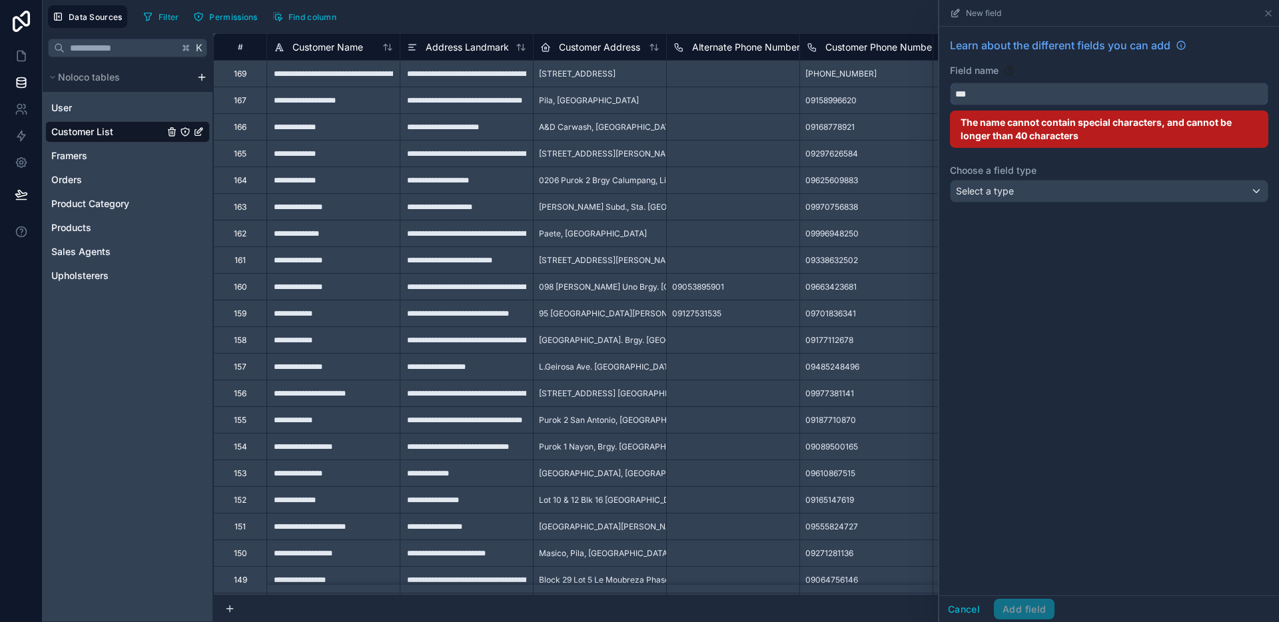
click at [950, 83] on button "**" at bounding box center [1109, 94] width 319 height 23
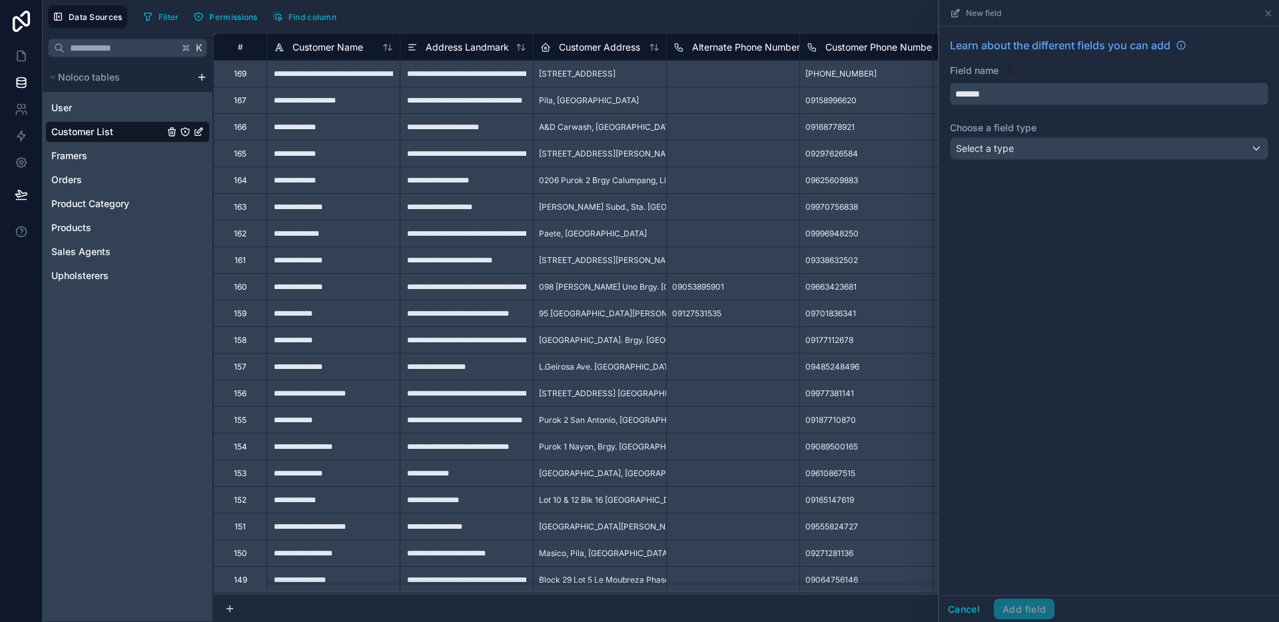
type input "*******"
click at [1017, 139] on div "Select a type" at bounding box center [1109, 148] width 317 height 21
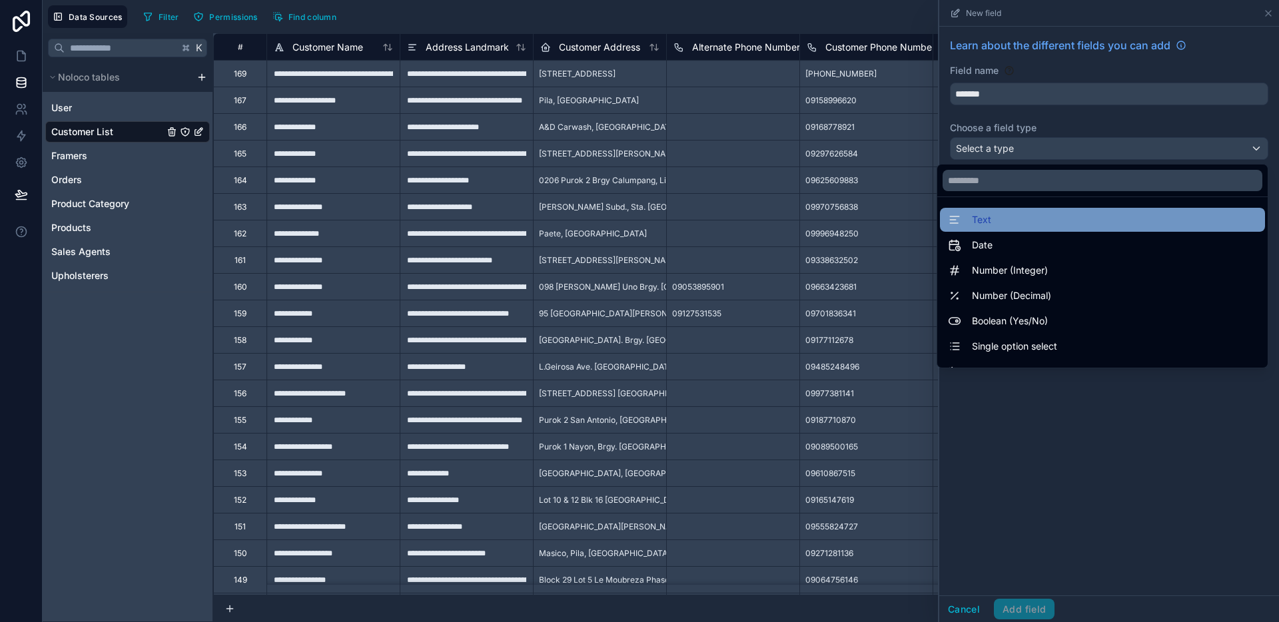
click at [989, 231] on div "Text" at bounding box center [1102, 220] width 325 height 24
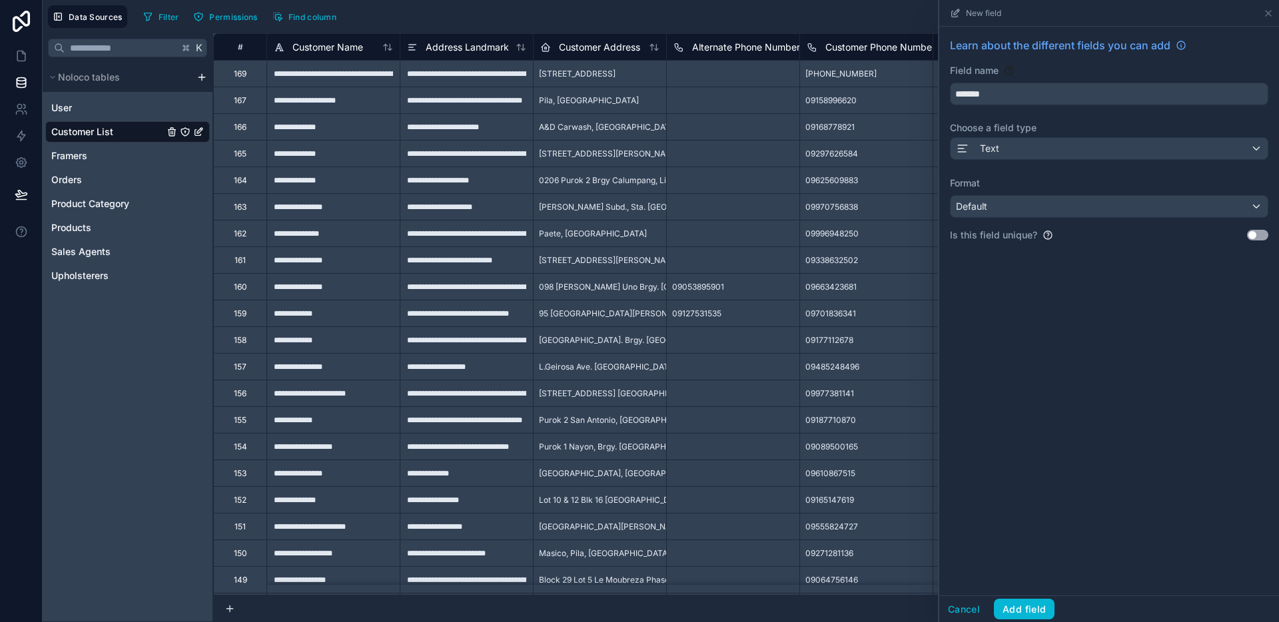
click at [1000, 220] on div "Learn about the different fields you can add Field name ******* Choose a field …" at bounding box center [1110, 145] width 340 height 237
click at [1005, 213] on div "Default" at bounding box center [1109, 206] width 317 height 21
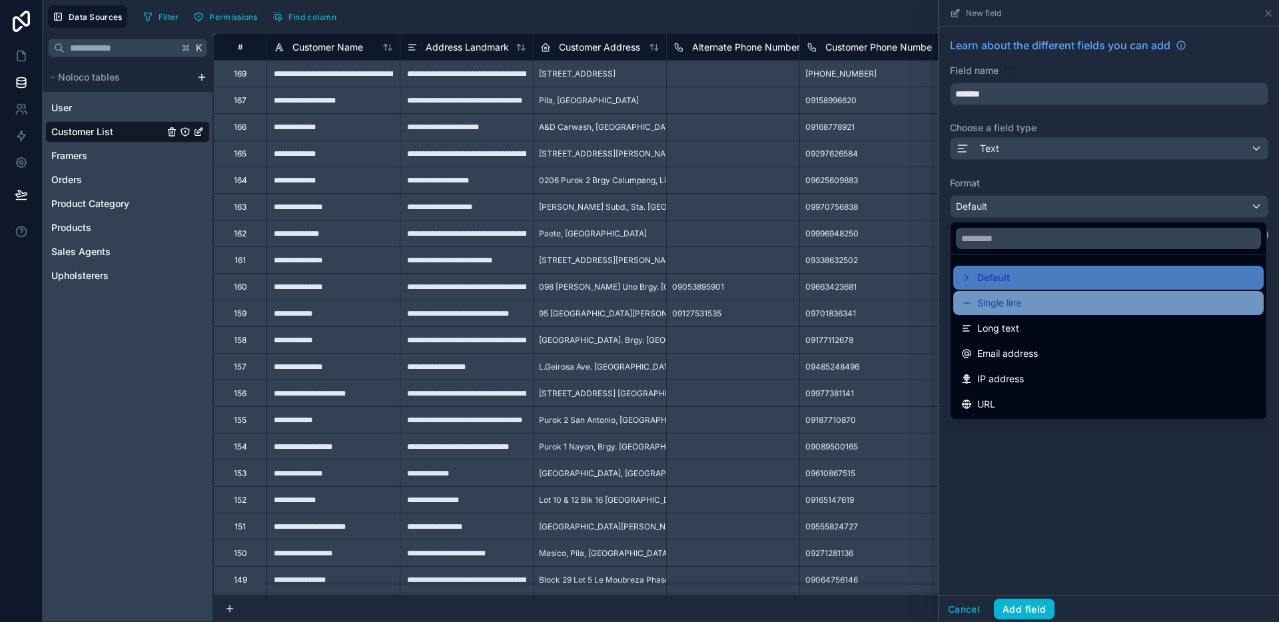
click at [1014, 297] on span "Single line" at bounding box center [1000, 303] width 44 height 16
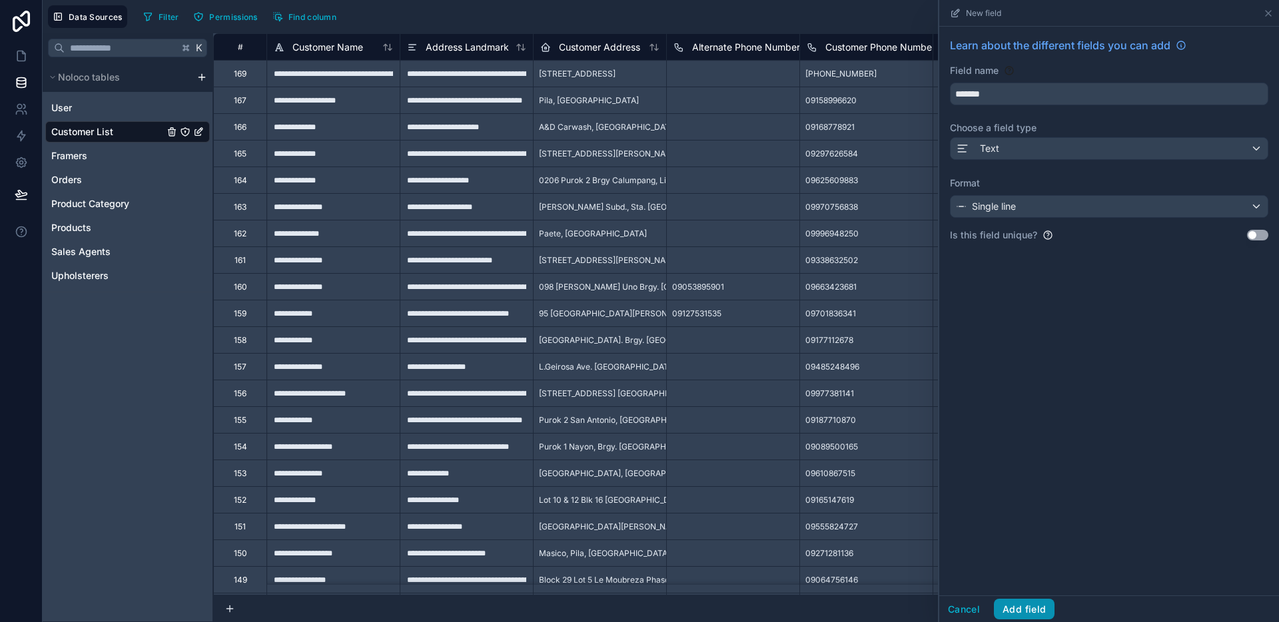
click at [1040, 609] on button "Add field" at bounding box center [1024, 609] width 61 height 21
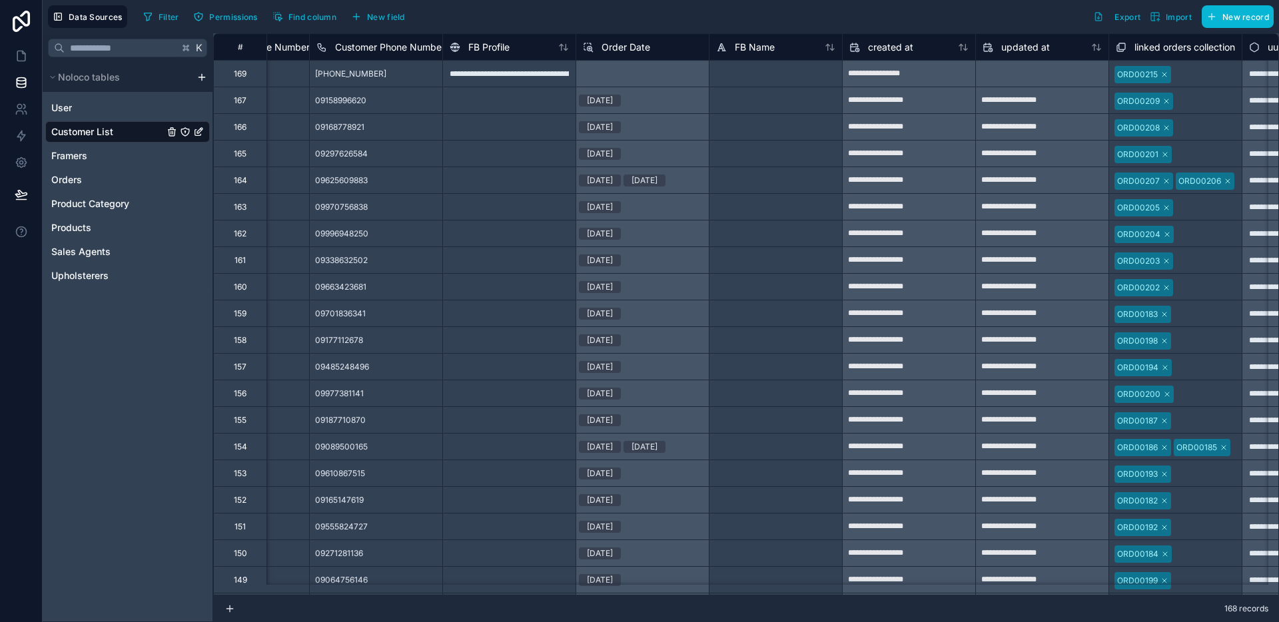
scroll to position [0, 492]
click at [316, 21] on span "Find column" at bounding box center [313, 17] width 48 height 10
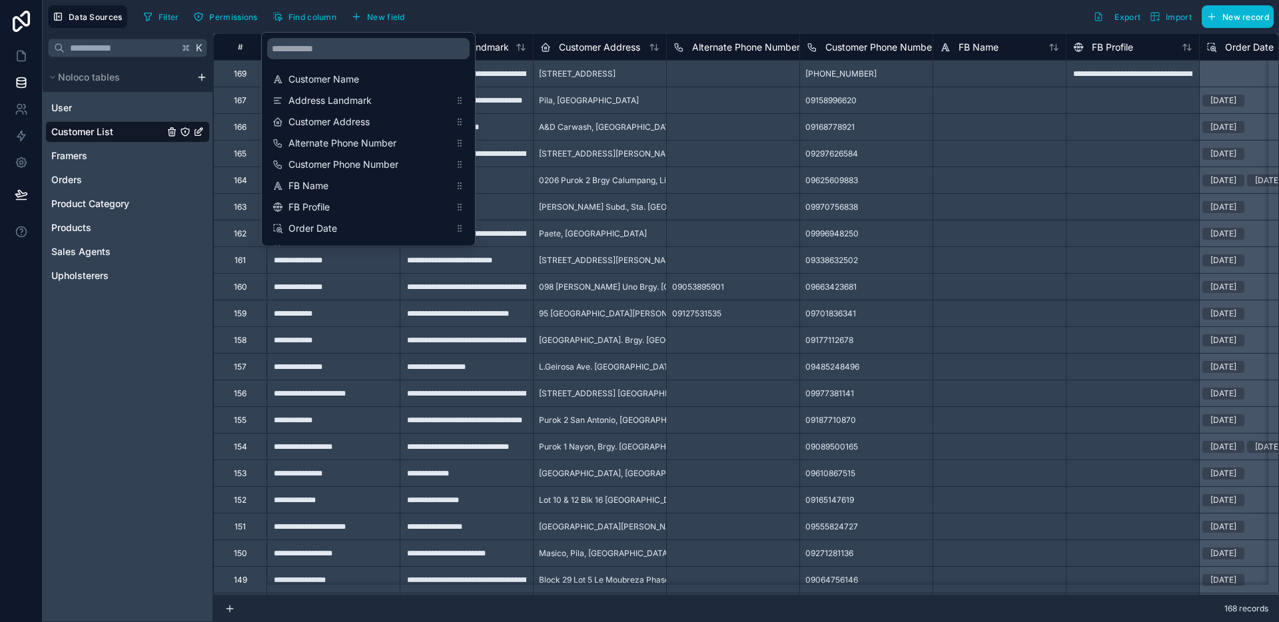
click at [790, 12] on div "Filter Permissions Find column New field Export Import New record" at bounding box center [706, 16] width 1136 height 23
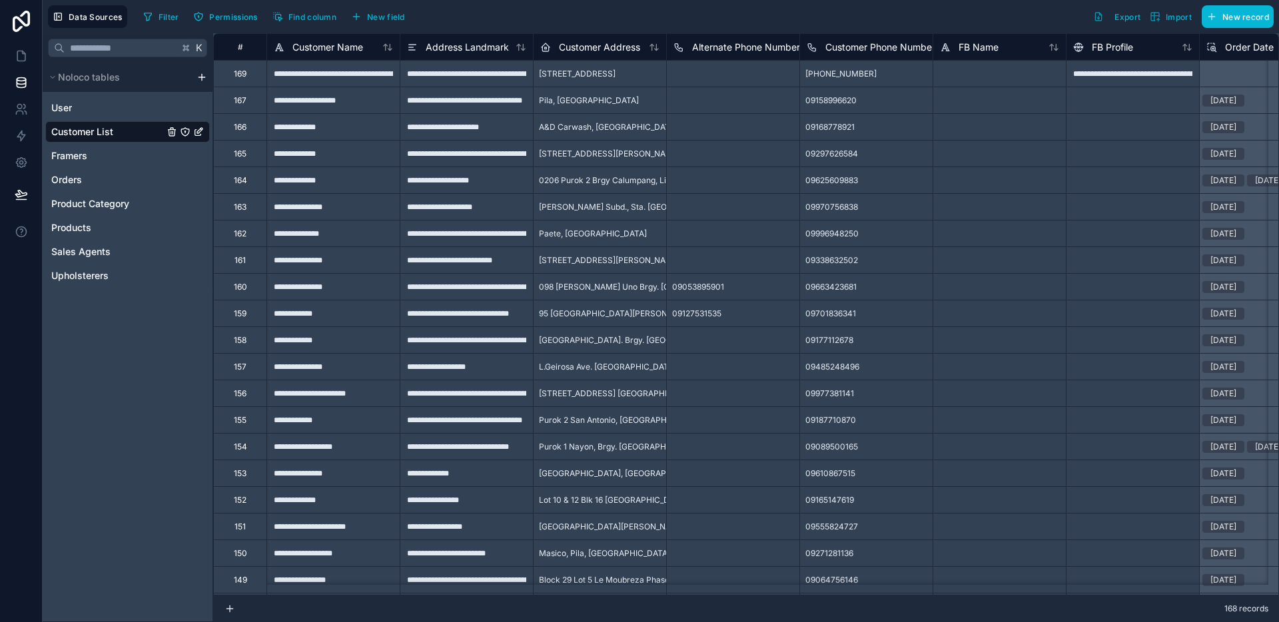
click at [303, 74] on div "**********" at bounding box center [333, 73] width 133 height 27
click at [321, 75] on input "**********" at bounding box center [333, 74] width 133 height 26
drag, startPoint x: 297, startPoint y: 73, endPoint x: 373, endPoint y: 73, distance: 75.3
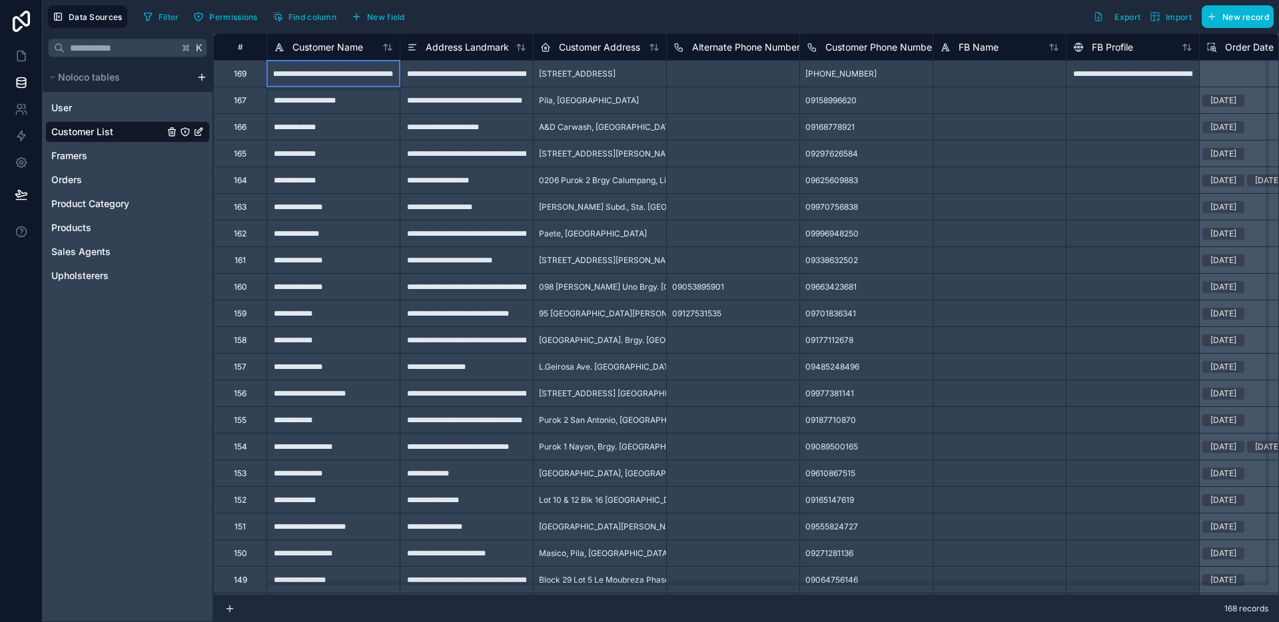
click at [373, 73] on input "**********" at bounding box center [333, 74] width 133 height 26
click at [381, 72] on input "**********" at bounding box center [333, 74] width 133 height 26
drag, startPoint x: 392, startPoint y: 73, endPoint x: 359, endPoint y: 73, distance: 33.3
click at [359, 73] on input "**********" at bounding box center [333, 74] width 133 height 26
drag, startPoint x: 341, startPoint y: 73, endPoint x: 275, endPoint y: 74, distance: 66.6
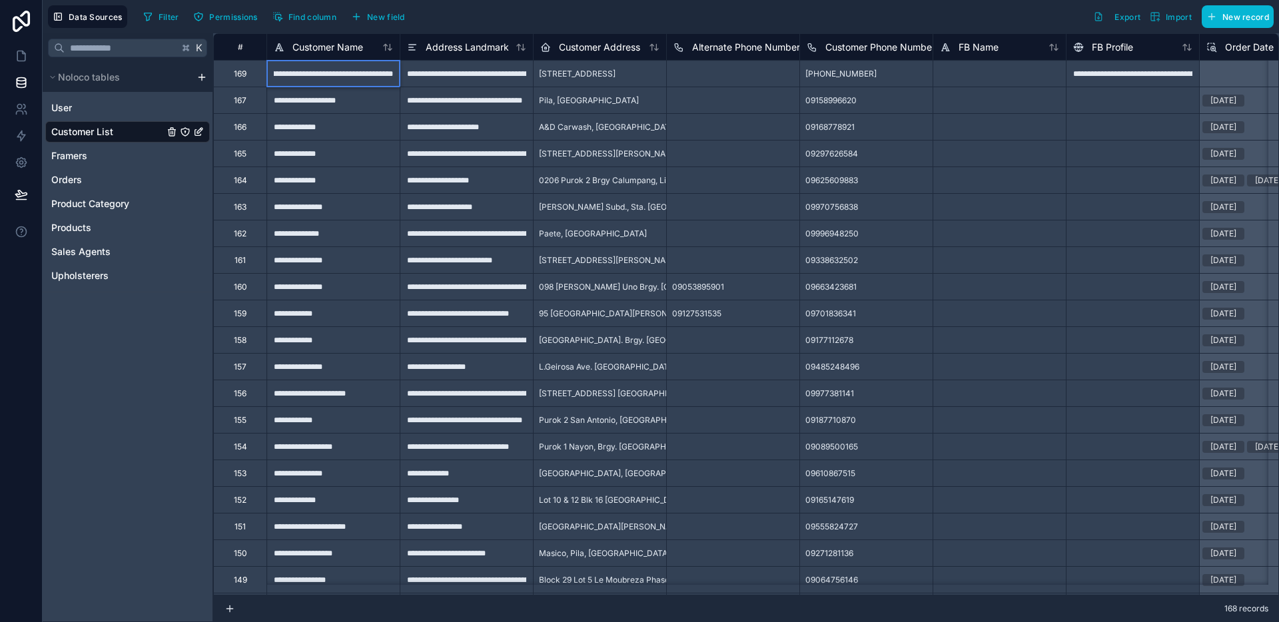
click at [341, 73] on input "**********" at bounding box center [333, 74] width 133 height 26
drag, startPoint x: 293, startPoint y: 74, endPoint x: 389, endPoint y: 74, distance: 96.0
click at [389, 74] on input "**********" at bounding box center [333, 74] width 133 height 26
type input "**********"
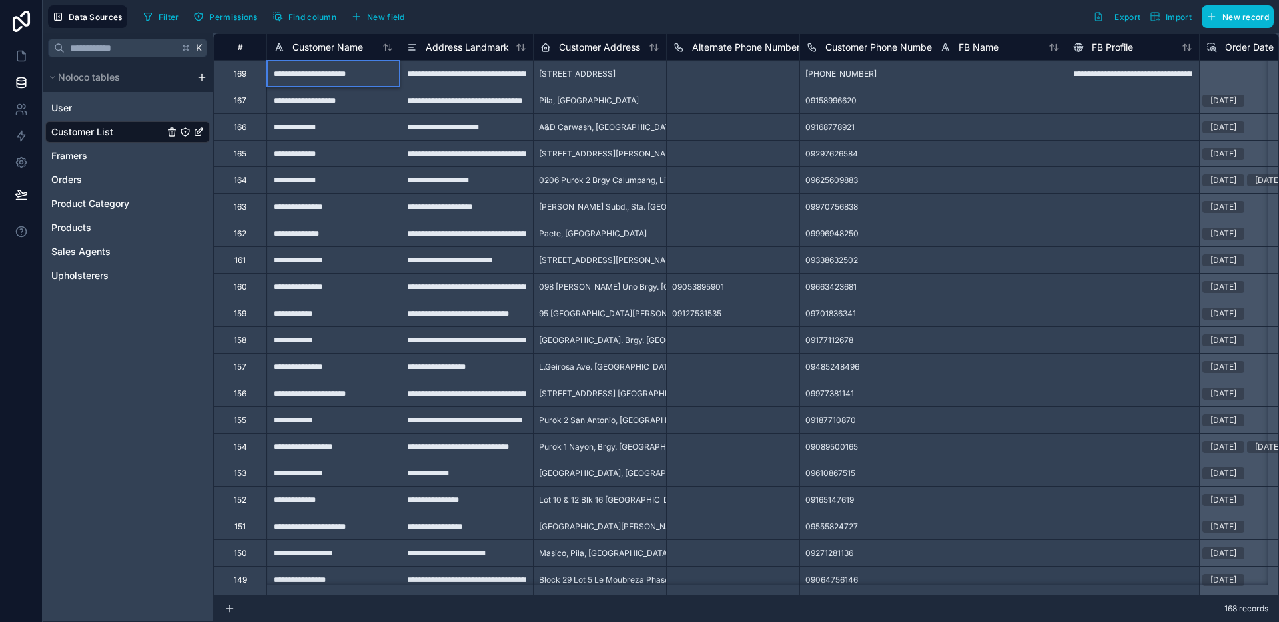
click at [962, 77] on div at bounding box center [999, 73] width 133 height 27
type input "**********"
click at [960, 113] on div at bounding box center [999, 126] width 133 height 27
click at [960, 73] on div at bounding box center [999, 73] width 133 height 27
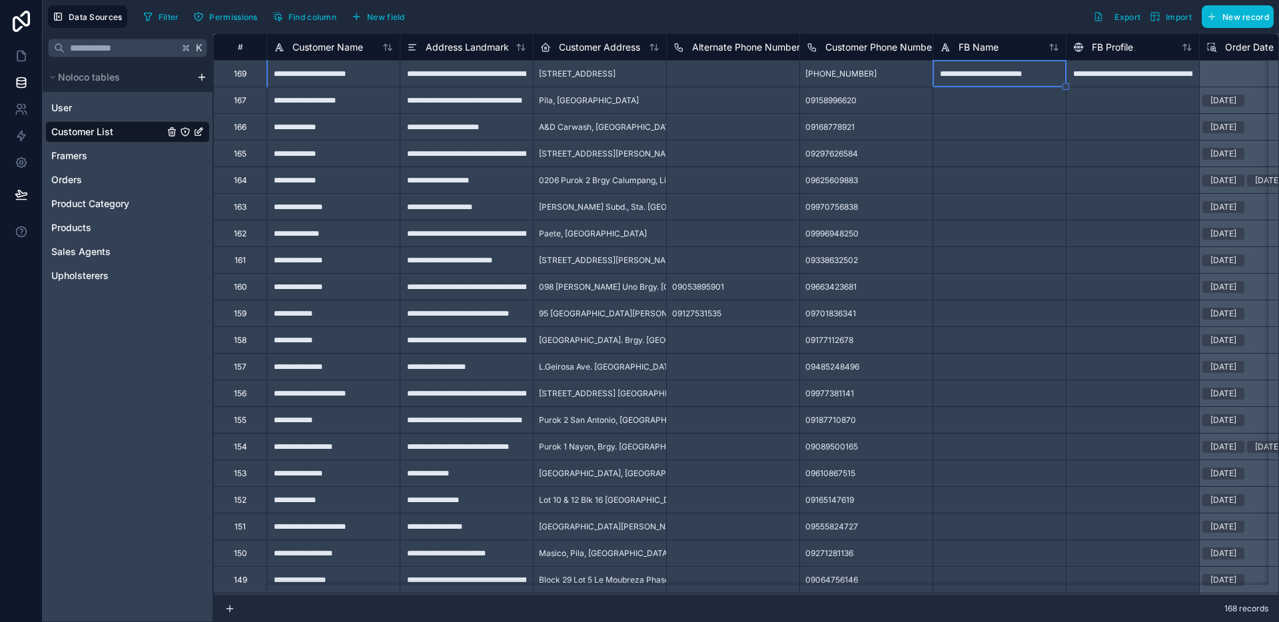
click at [971, 113] on div at bounding box center [999, 126] width 133 height 27
click at [323, 75] on div "**********" at bounding box center [333, 73] width 133 height 27
click at [372, 77] on input "**********" at bounding box center [333, 74] width 133 height 26
type input "**********"
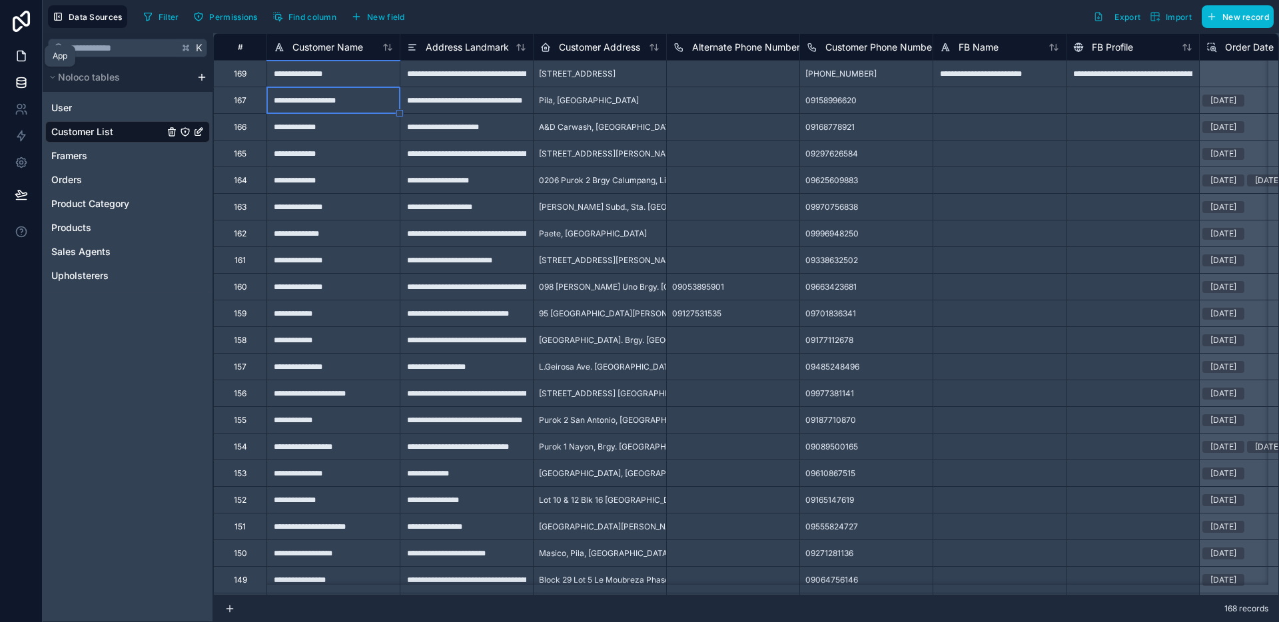
click at [31, 61] on link at bounding box center [21, 56] width 42 height 27
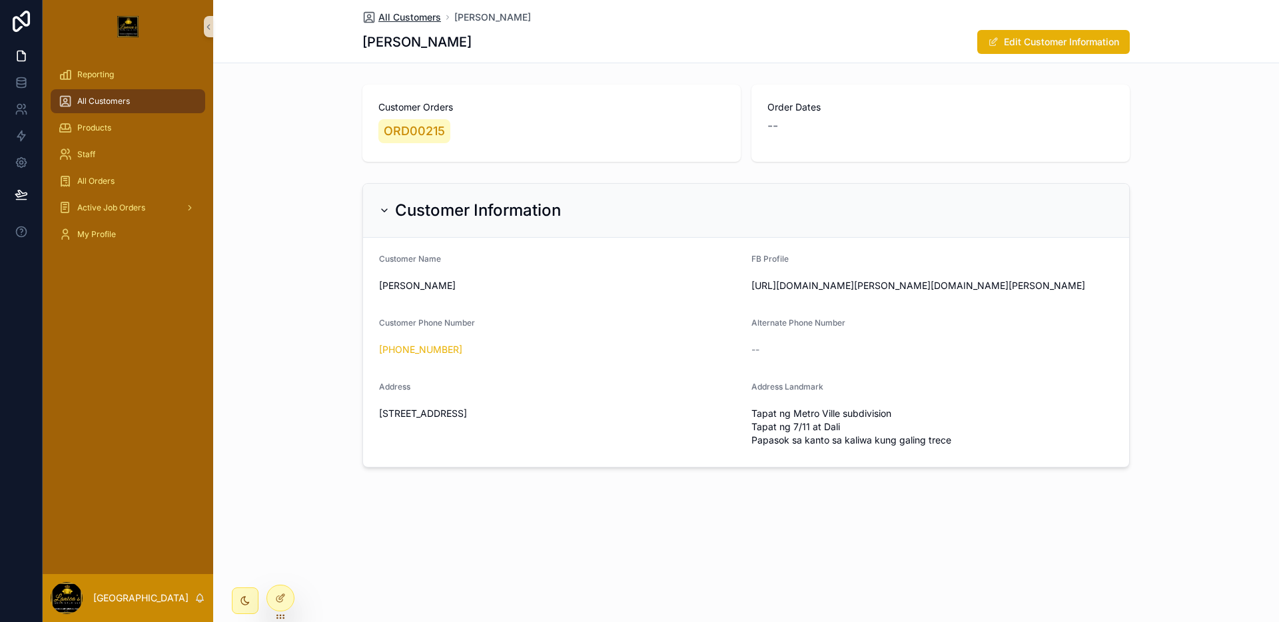
click at [394, 20] on span "All Customers" at bounding box center [410, 17] width 63 height 13
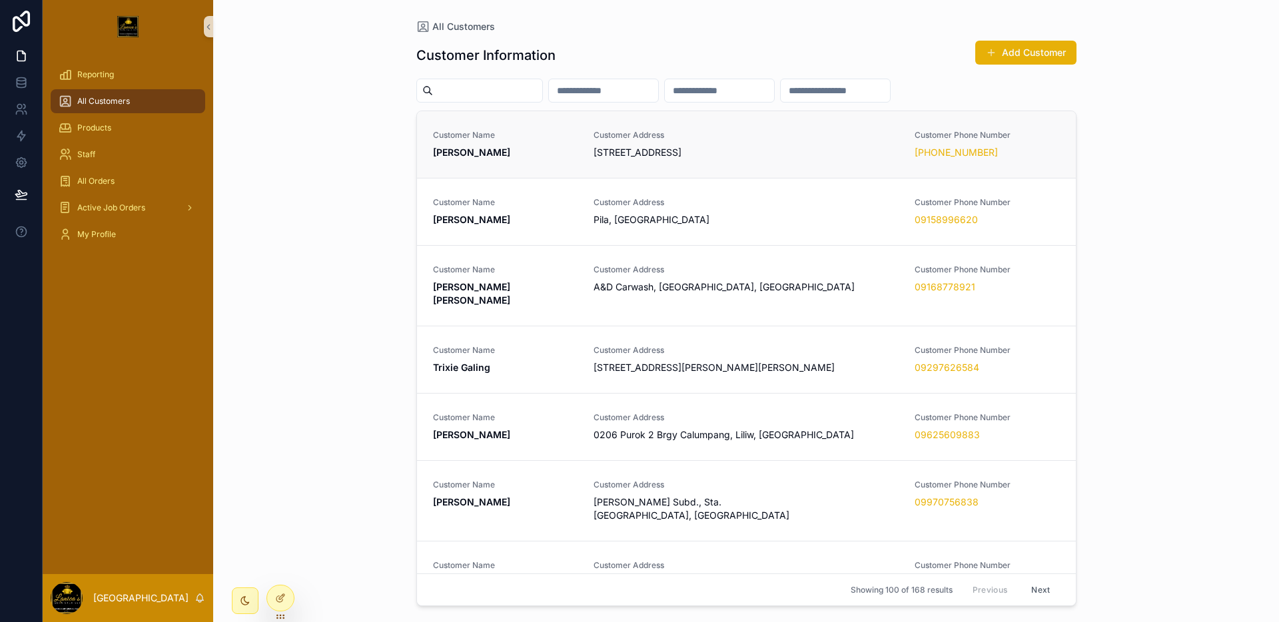
click at [868, 146] on span "[STREET_ADDRESS]" at bounding box center [747, 152] width 306 height 13
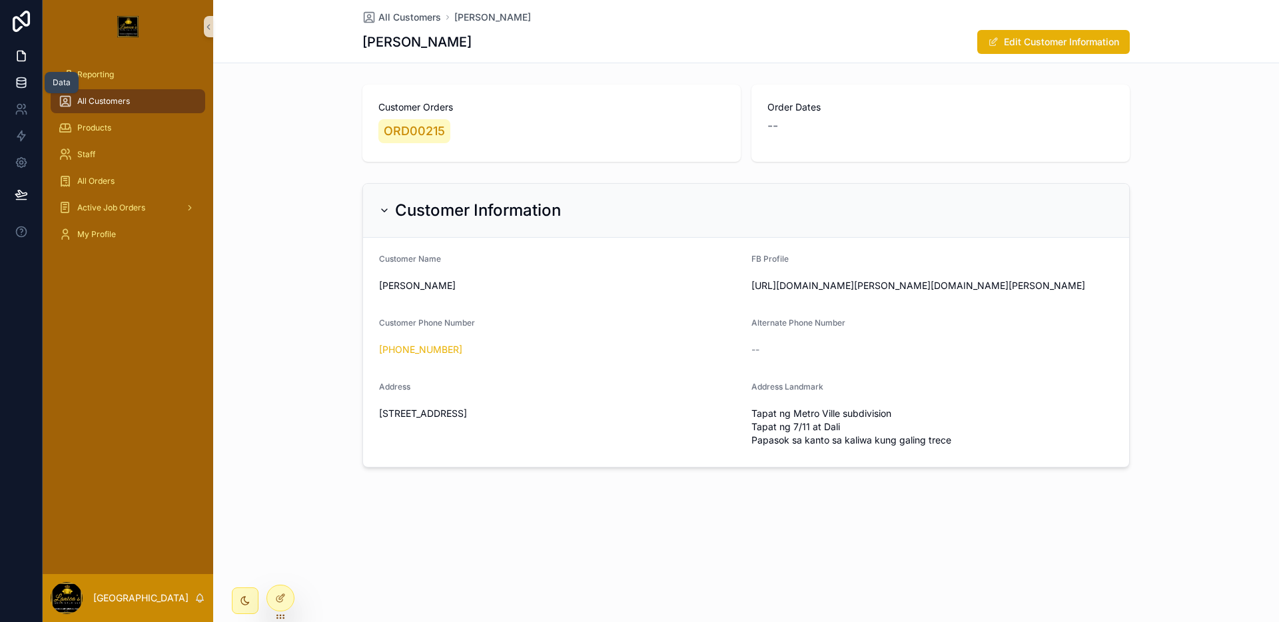
click at [25, 89] on icon at bounding box center [21, 82] width 13 height 13
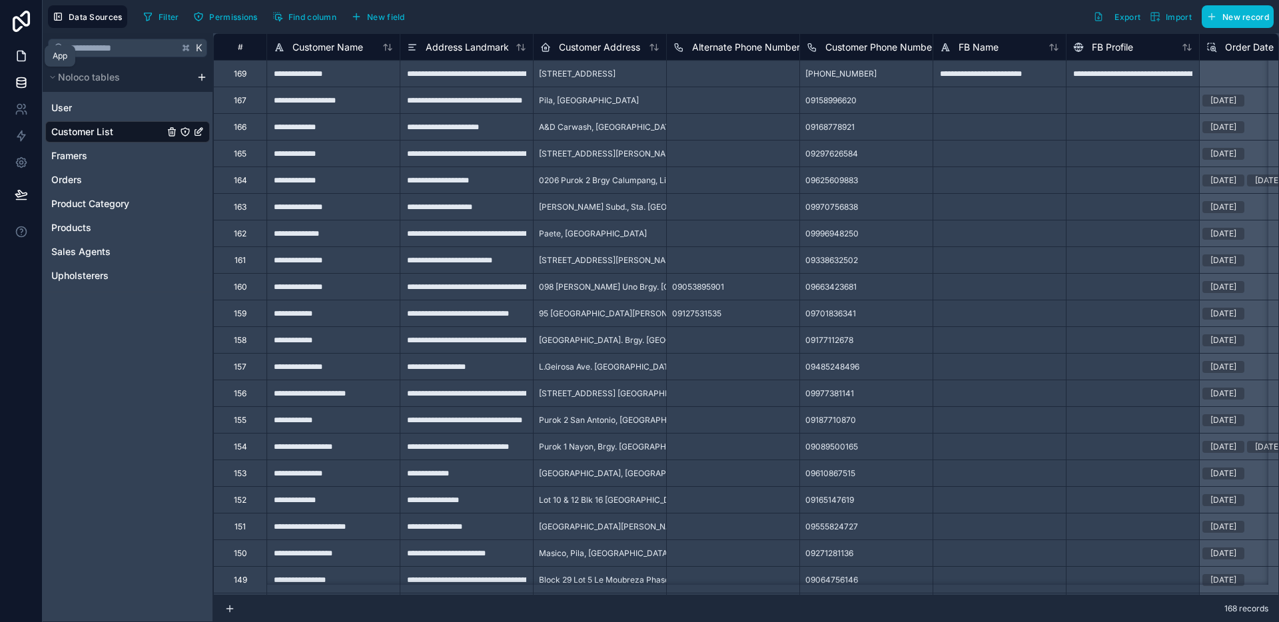
click at [27, 64] on link at bounding box center [21, 56] width 42 height 27
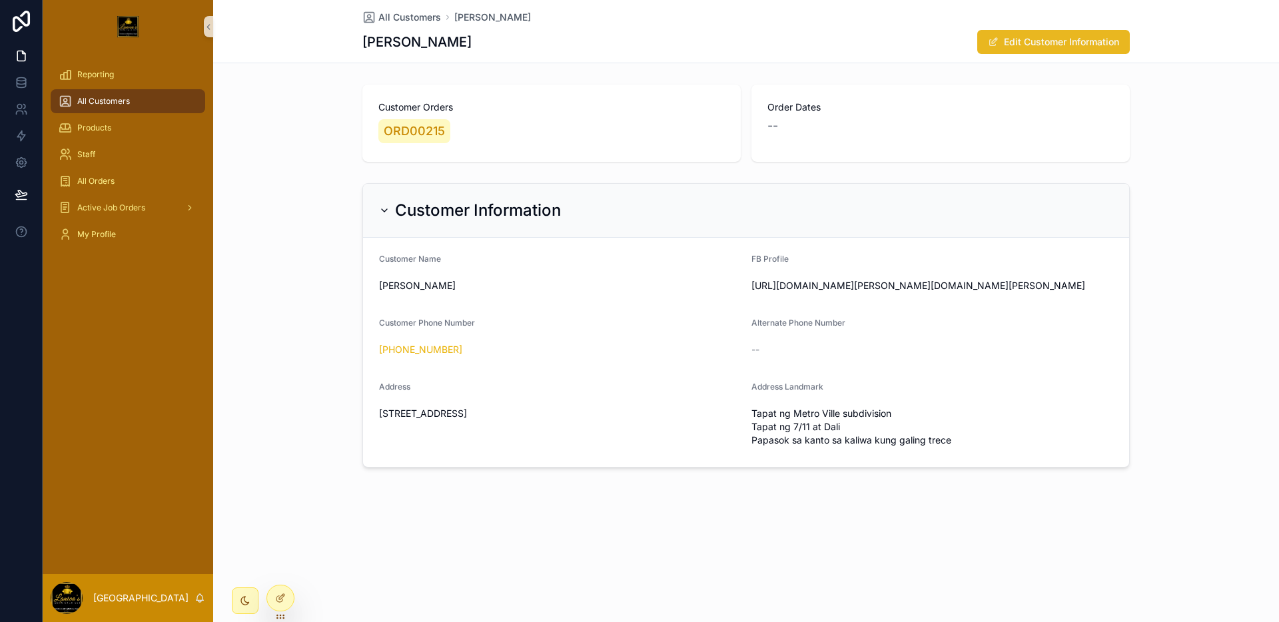
click at [1058, 46] on button "Edit Customer Information" at bounding box center [1054, 42] width 153 height 24
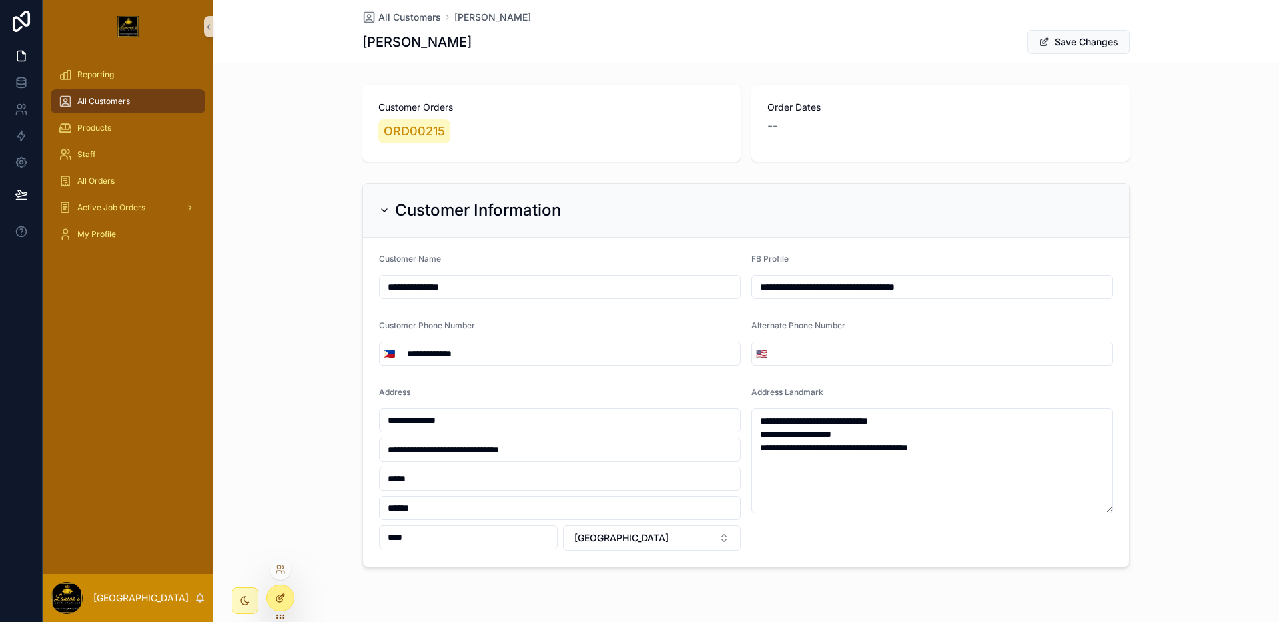
click at [270, 594] on div at bounding box center [280, 598] width 27 height 25
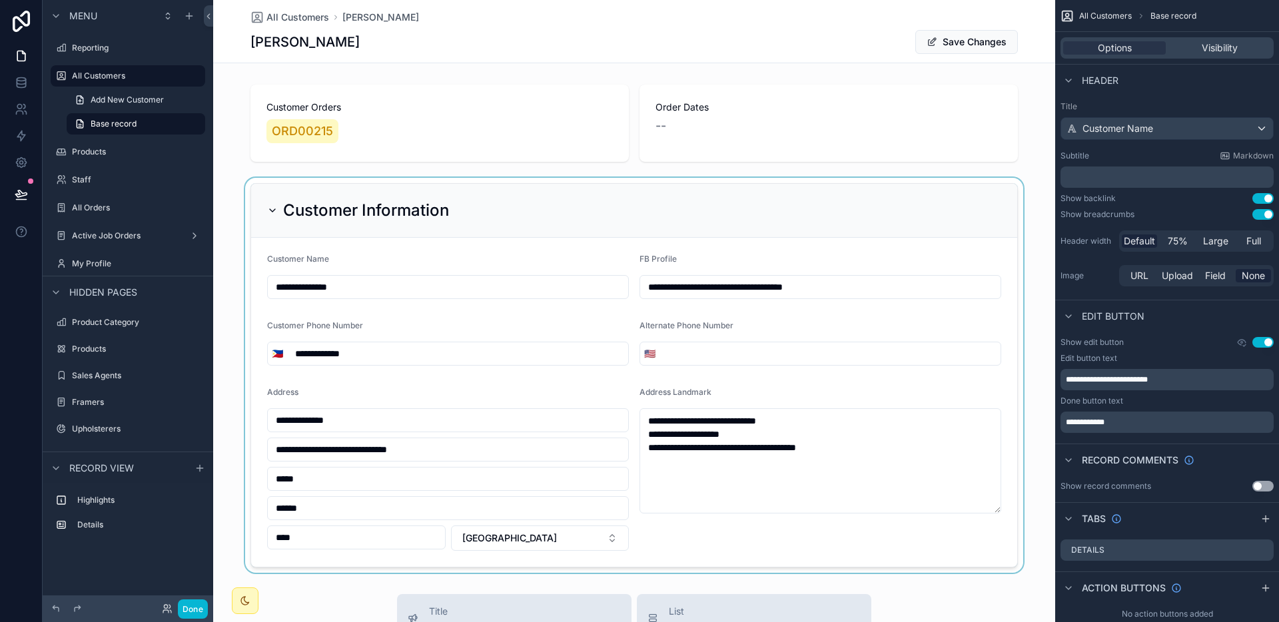
click at [1004, 274] on div "scrollable content" at bounding box center [634, 375] width 842 height 395
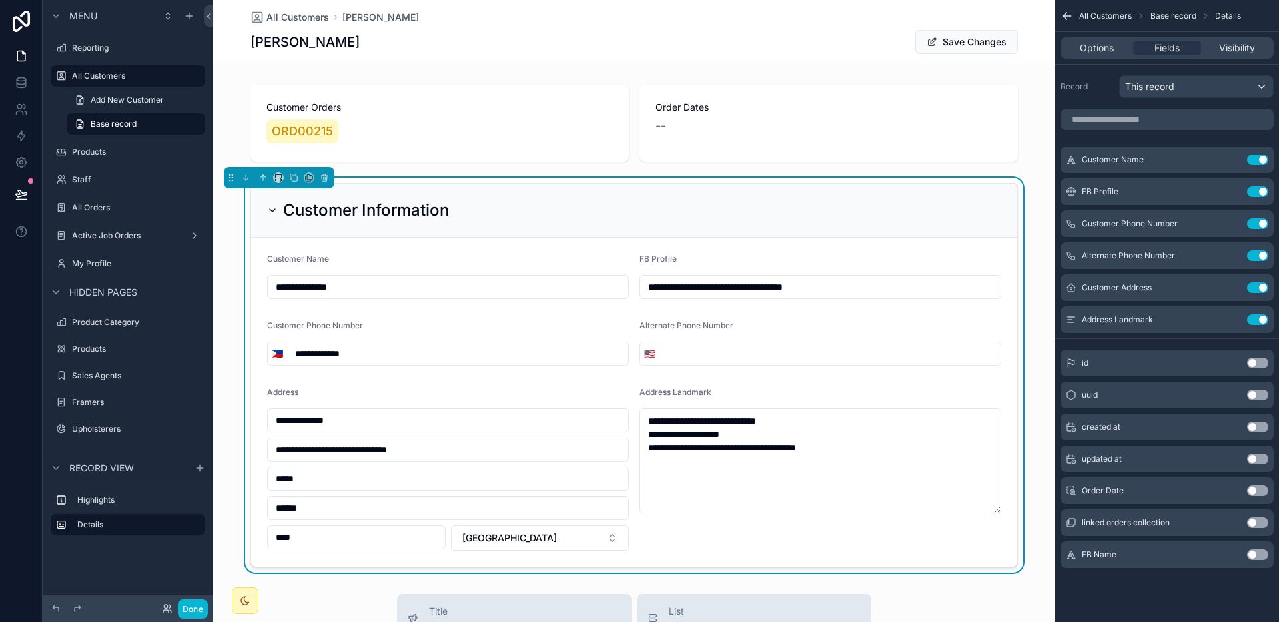
click at [1261, 552] on button "Use setting" at bounding box center [1257, 555] width 21 height 11
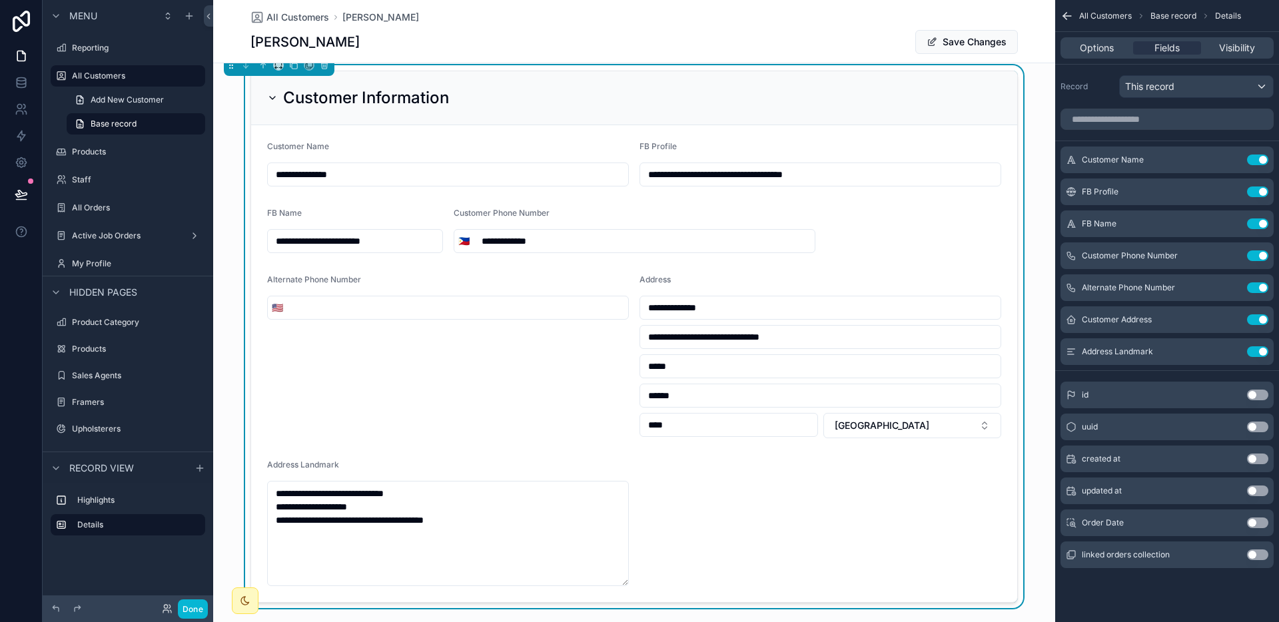
scroll to position [103, 0]
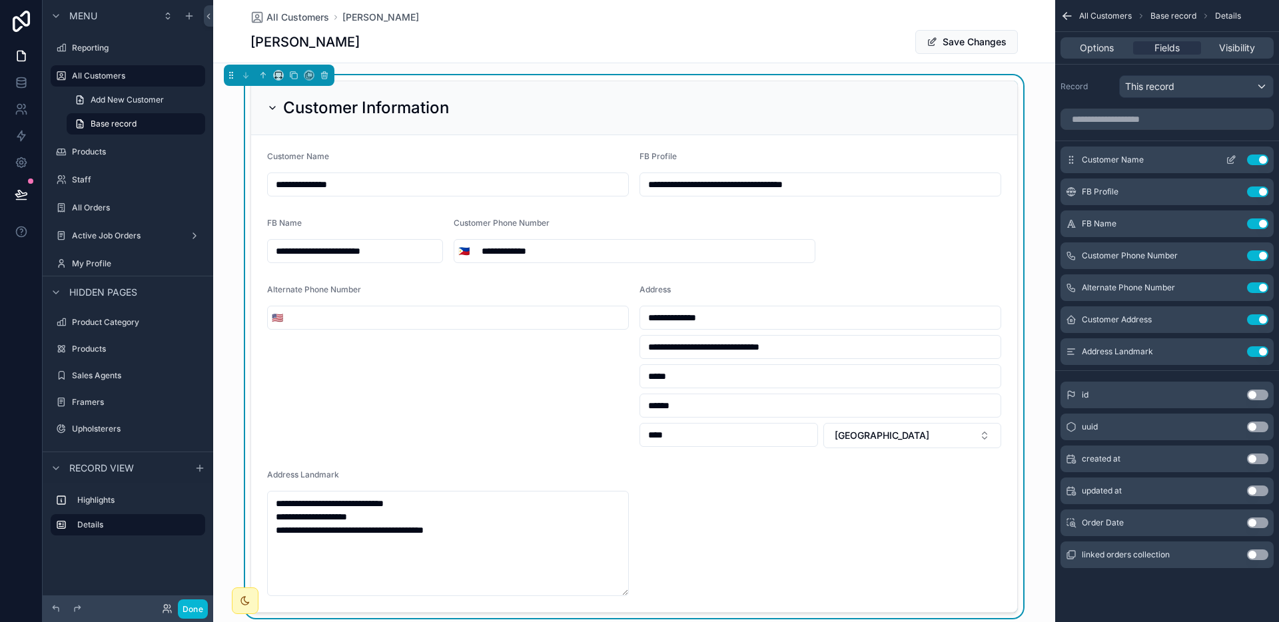
click at [1229, 164] on icon "scrollable content" at bounding box center [1231, 160] width 11 height 11
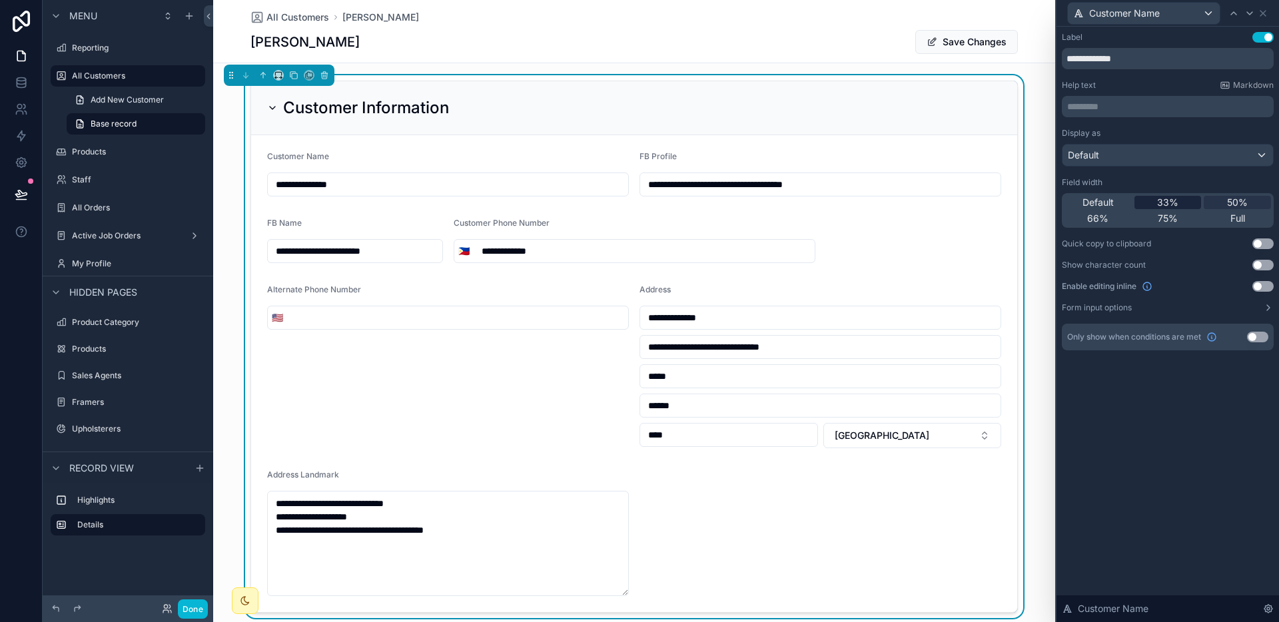
click at [1172, 199] on span "33%" at bounding box center [1168, 202] width 21 height 13
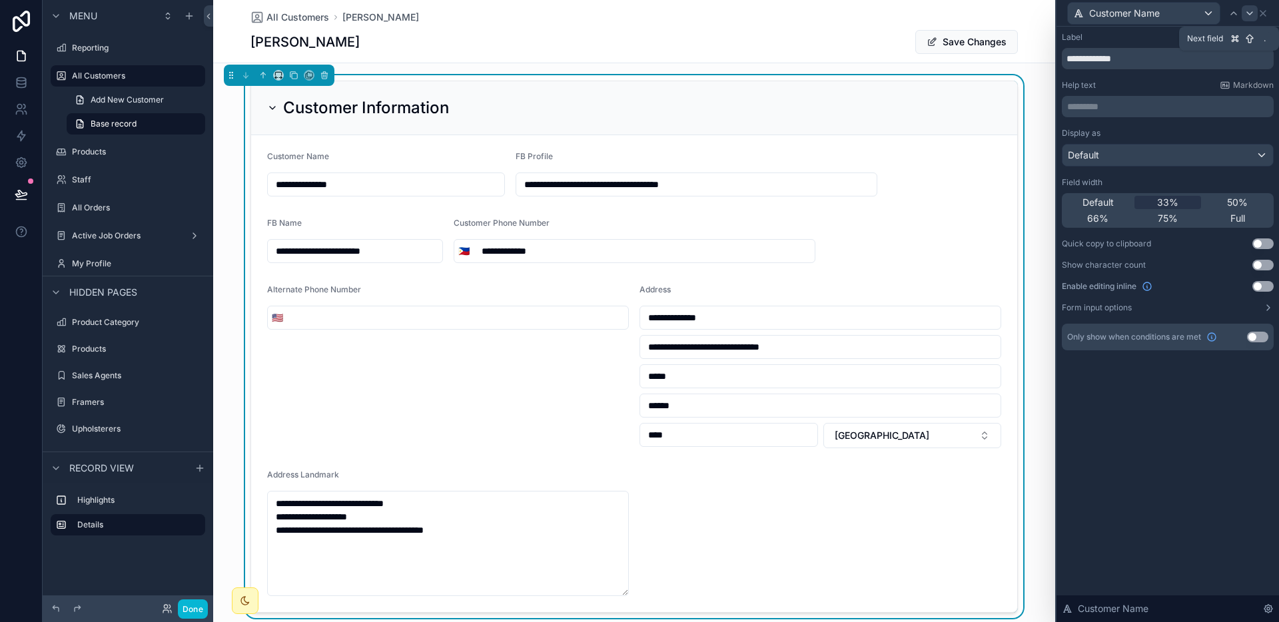
click at [1249, 16] on icon at bounding box center [1250, 13] width 11 height 11
click at [1170, 208] on span "33%" at bounding box center [1168, 202] width 21 height 13
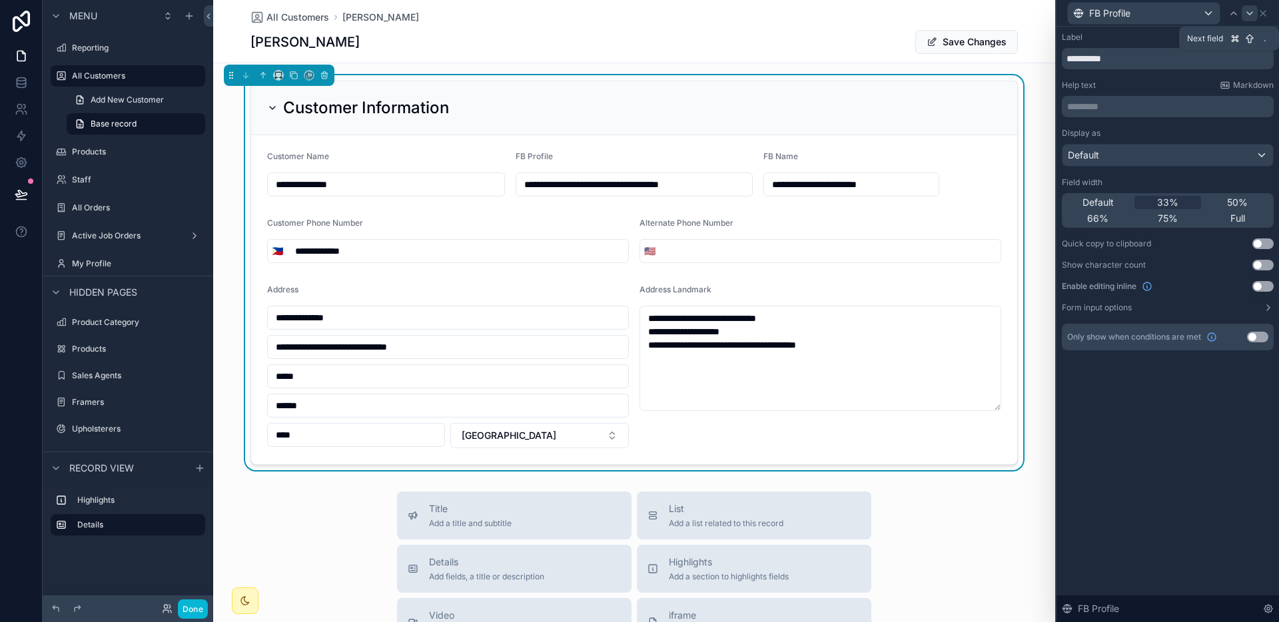
click at [1249, 15] on icon at bounding box center [1250, 13] width 11 height 11
click at [1174, 198] on span "33%" at bounding box center [1168, 202] width 21 height 13
click at [1270, 13] on div "FB Name" at bounding box center [1168, 13] width 212 height 26
click at [1266, 13] on icon at bounding box center [1263, 13] width 11 height 11
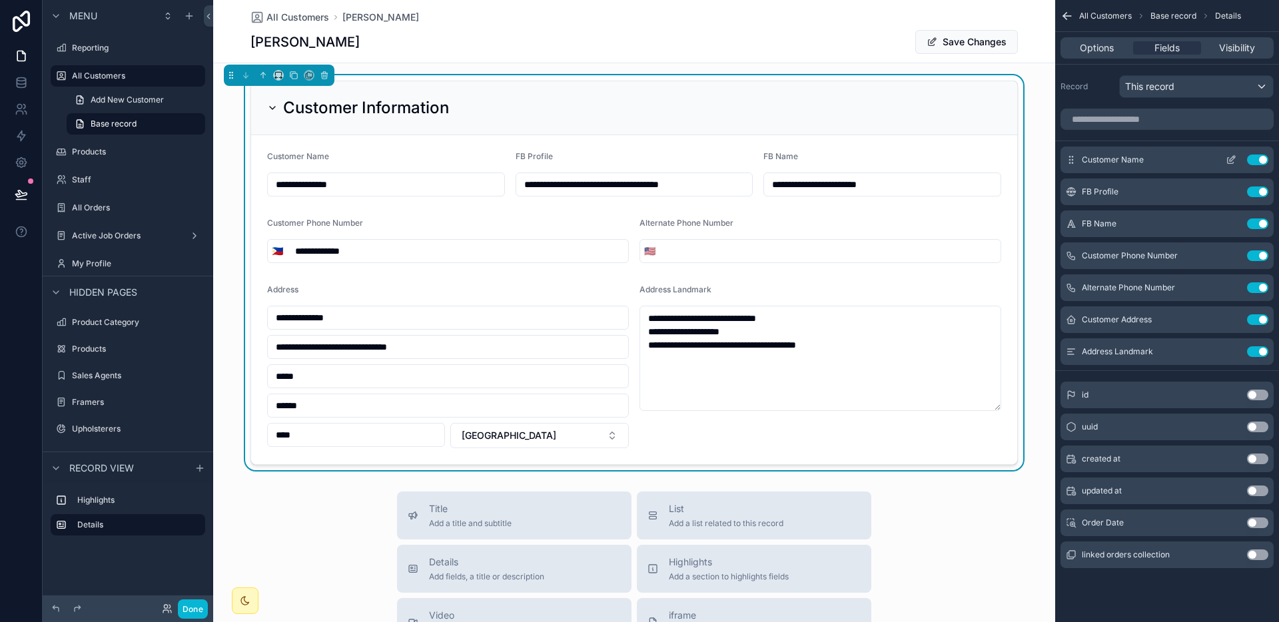
click at [1235, 162] on icon "scrollable content" at bounding box center [1231, 160] width 11 height 11
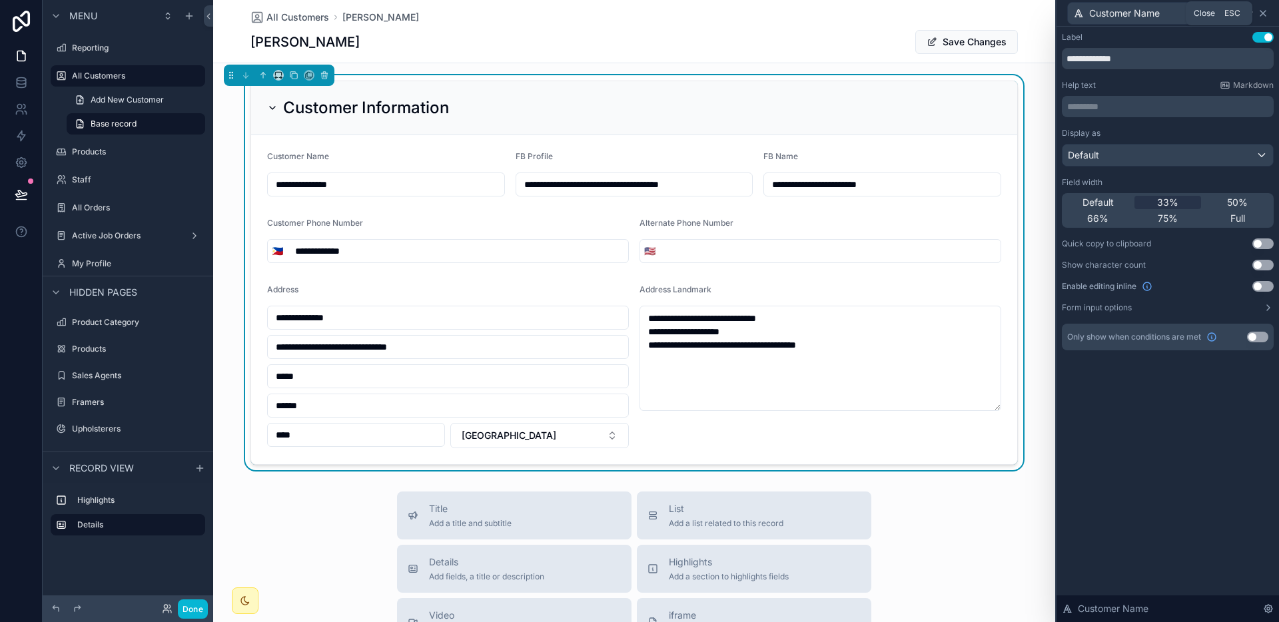
click at [1267, 15] on icon at bounding box center [1263, 13] width 11 height 11
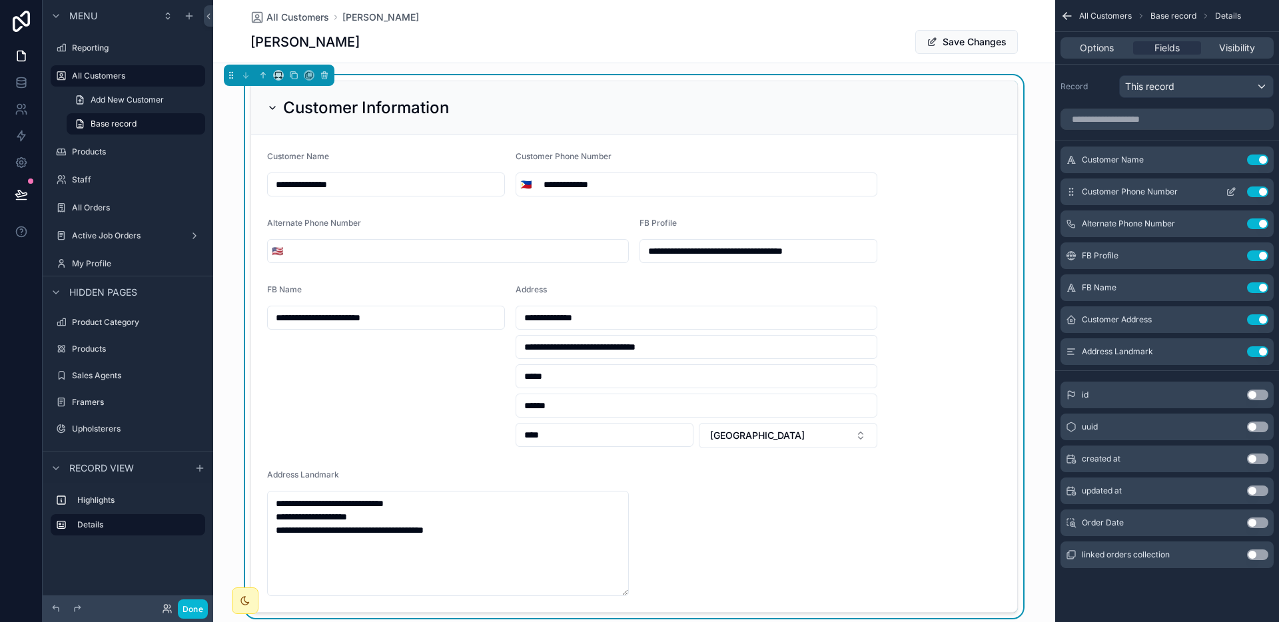
click at [1229, 189] on icon "scrollable content" at bounding box center [1231, 192] width 11 height 11
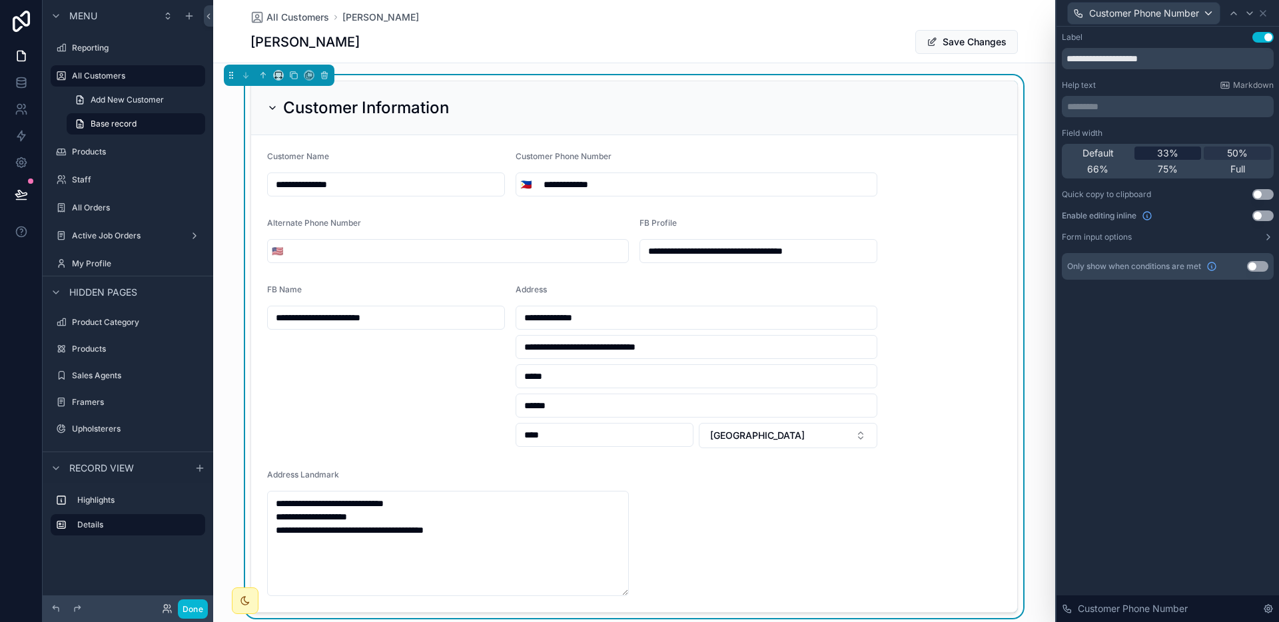
click at [1178, 158] on div "33%" at bounding box center [1168, 153] width 67 height 13
click at [1245, 13] on icon at bounding box center [1250, 13] width 11 height 11
click at [1174, 149] on span "33%" at bounding box center [1168, 153] width 21 height 13
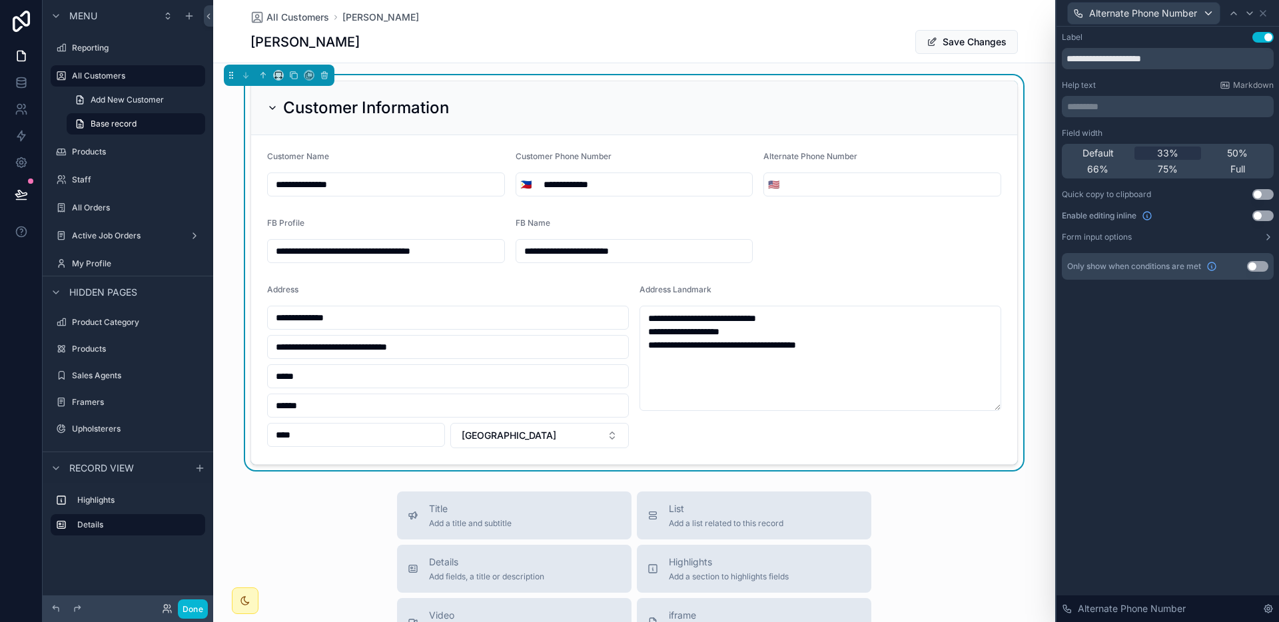
click at [1269, 9] on div "Alternate Phone Number" at bounding box center [1168, 13] width 212 height 26
click at [1267, 11] on icon at bounding box center [1263, 13] width 11 height 11
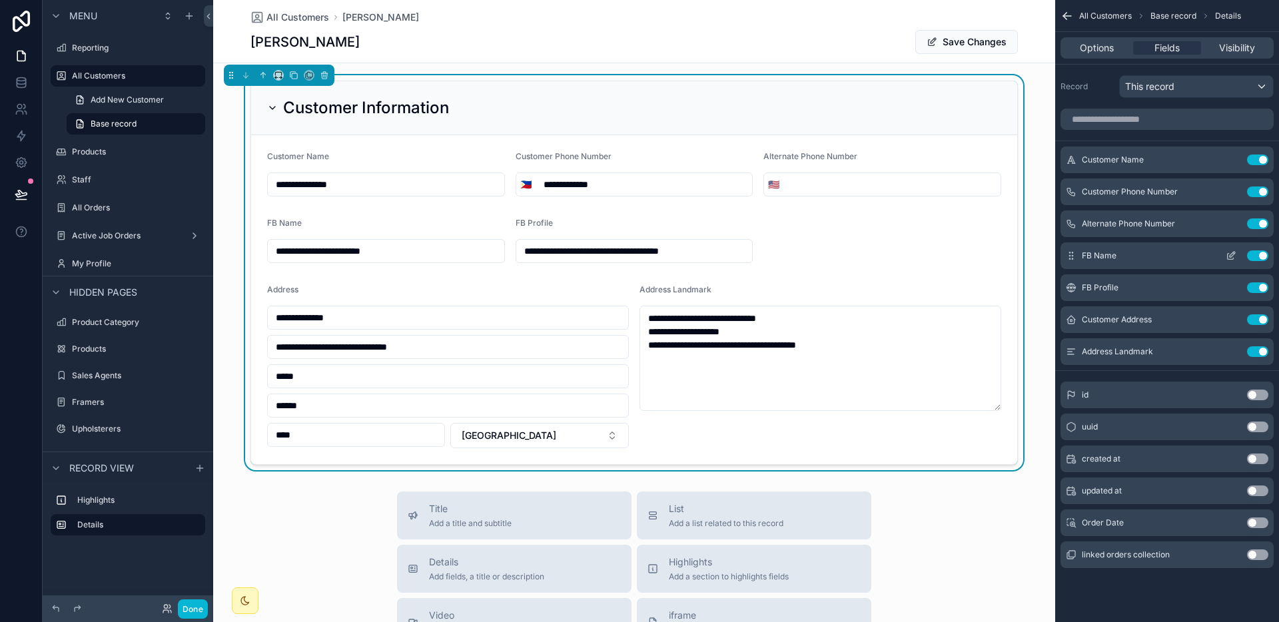
click at [1235, 252] on icon "scrollable content" at bounding box center [1232, 254] width 5 height 5
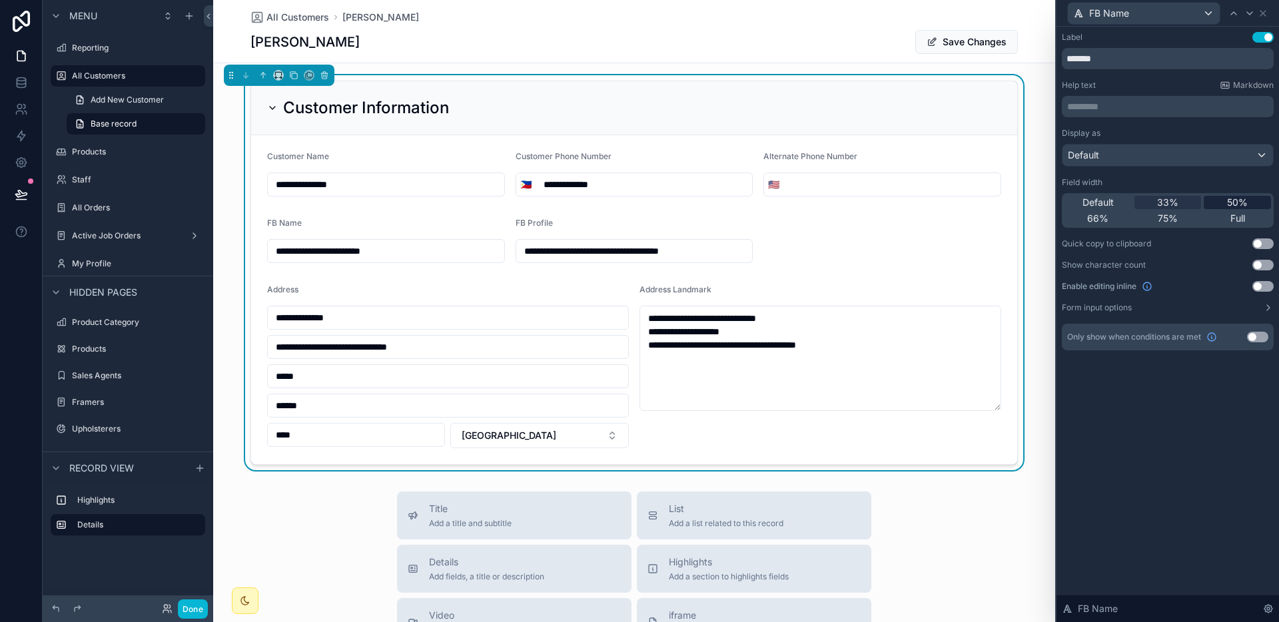
click at [1236, 203] on span "50%" at bounding box center [1237, 202] width 21 height 13
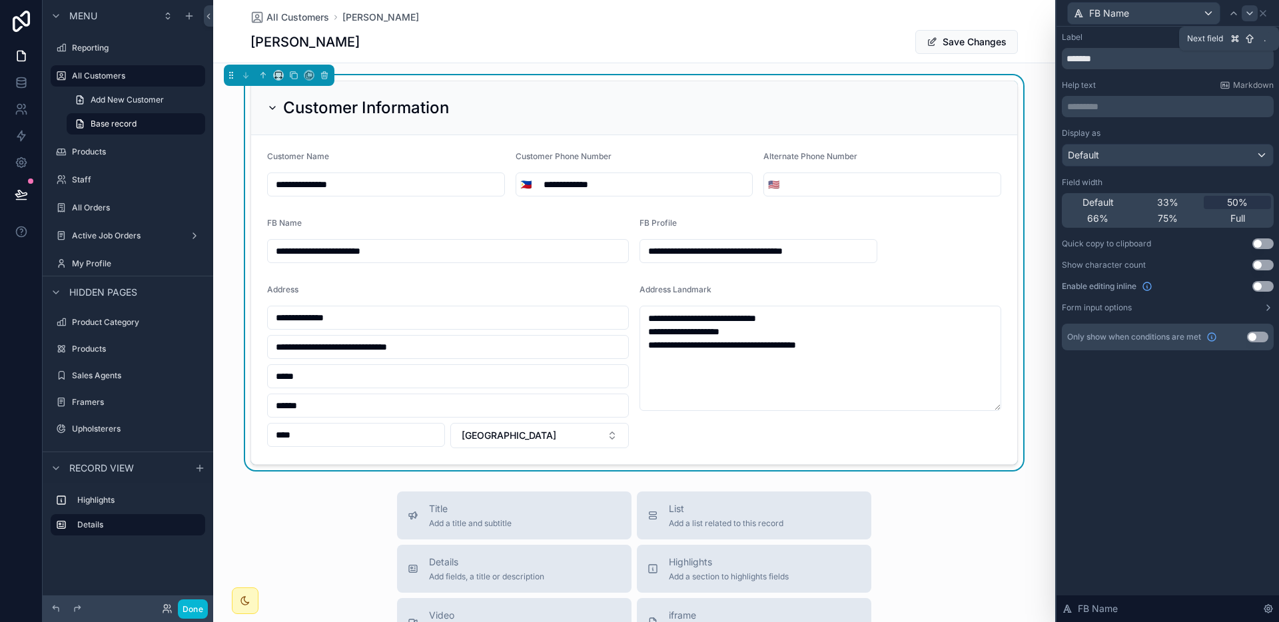
click at [1249, 17] on icon at bounding box center [1250, 13] width 11 height 11
click at [1226, 204] on div "50%" at bounding box center [1237, 202] width 67 height 13
click at [1265, 11] on icon at bounding box center [1263, 13] width 5 height 5
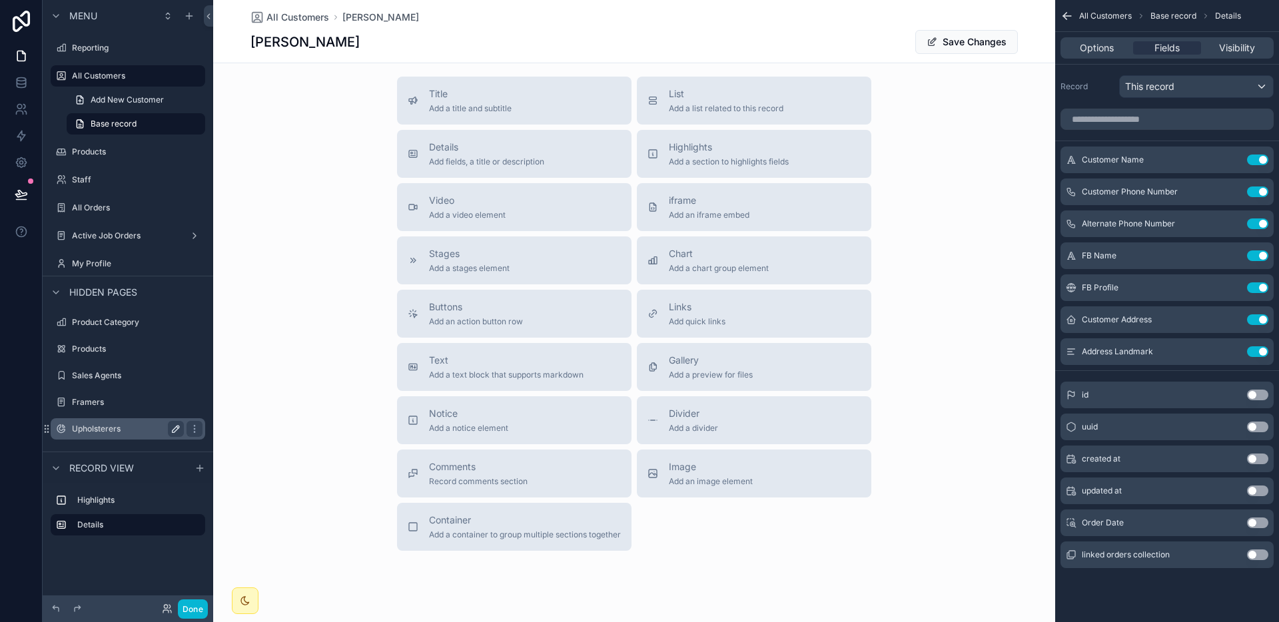
scroll to position [553, 0]
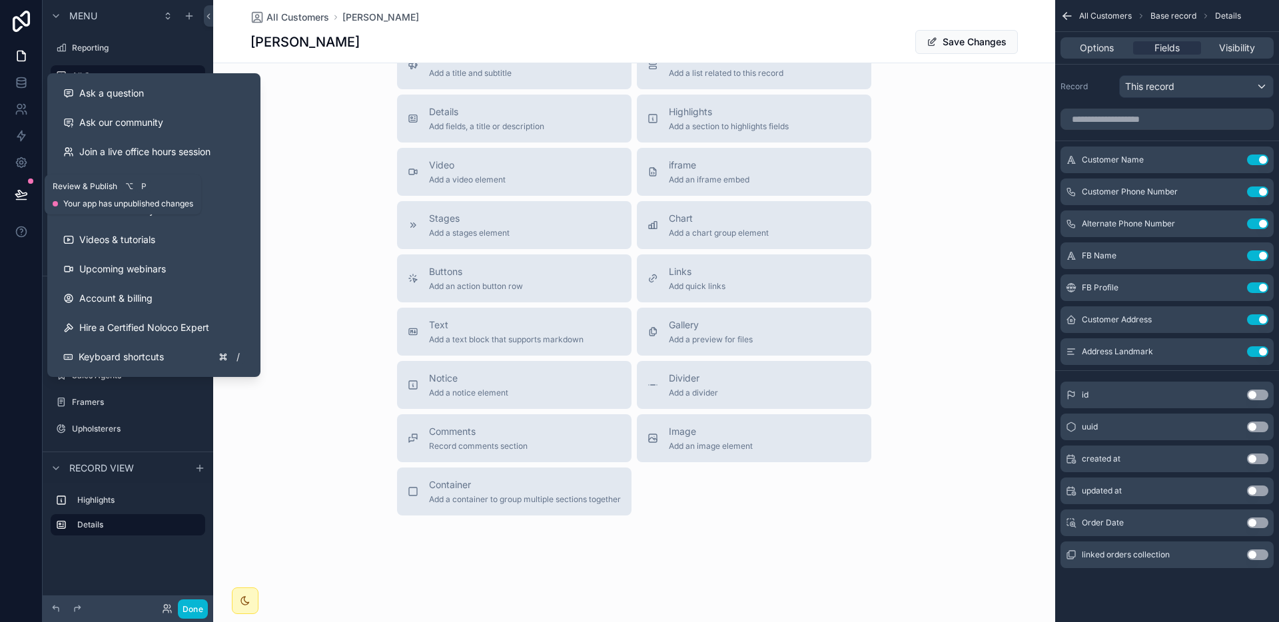
click at [23, 200] on icon at bounding box center [21, 200] width 10 height 0
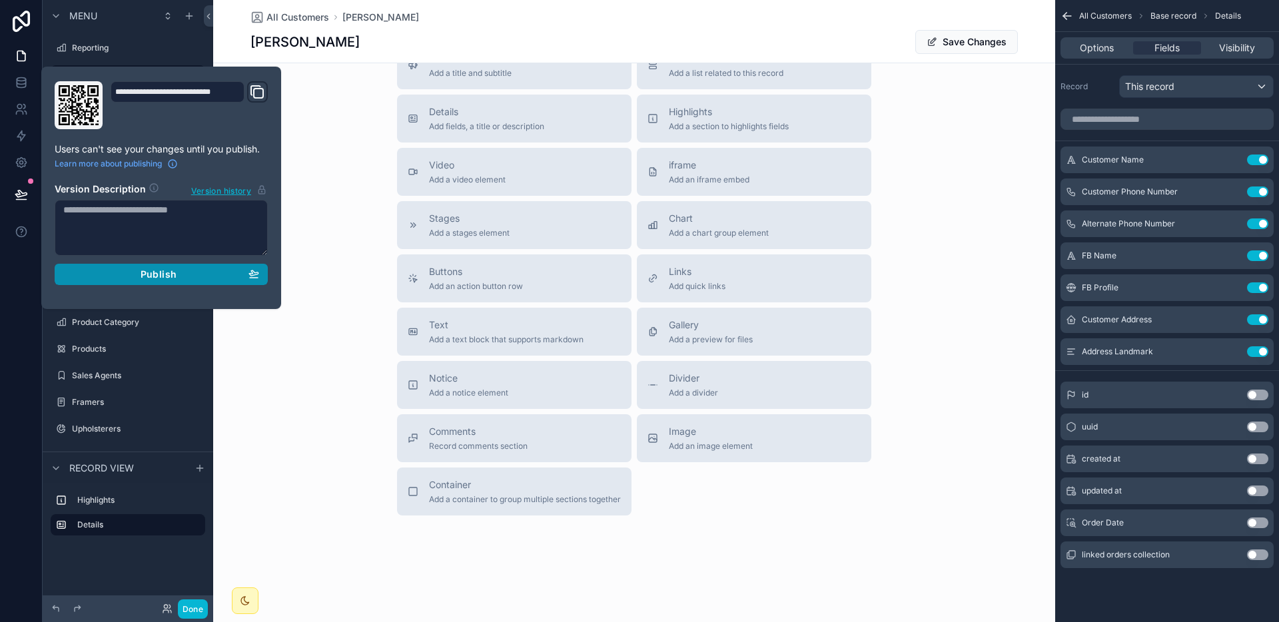
click at [135, 271] on div "Publish" at bounding box center [161, 275] width 196 height 12
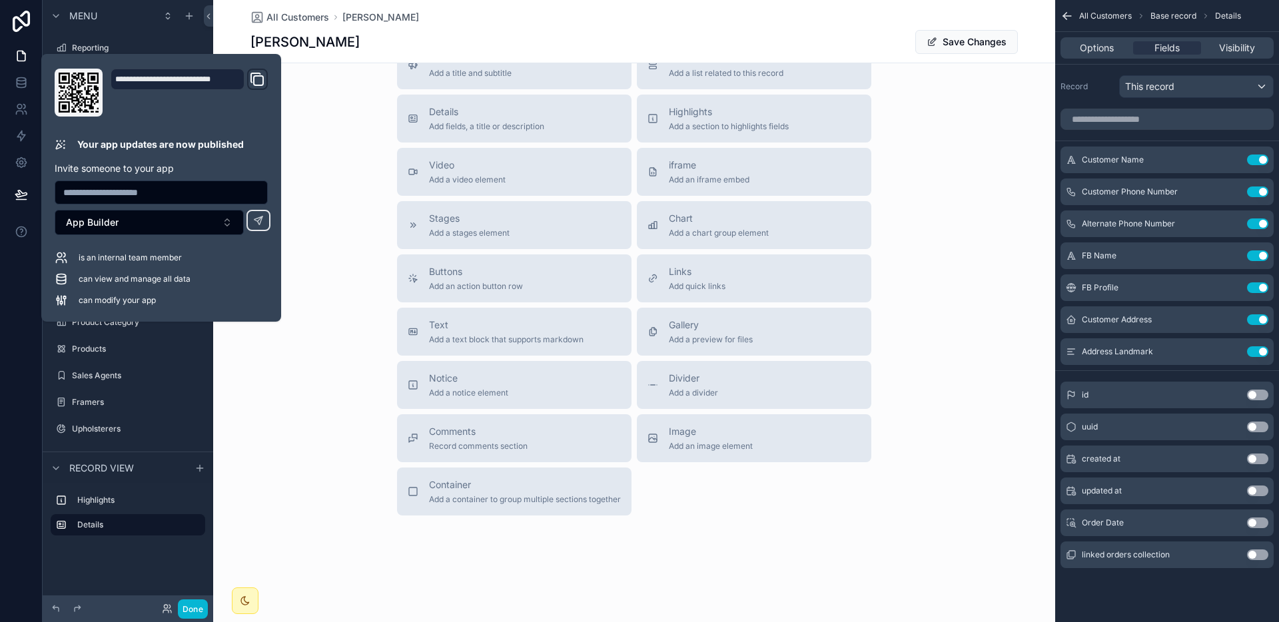
click at [347, 293] on div "Title Add a title and subtitle List Add a list related to this record Details A…" at bounding box center [634, 278] width 842 height 474
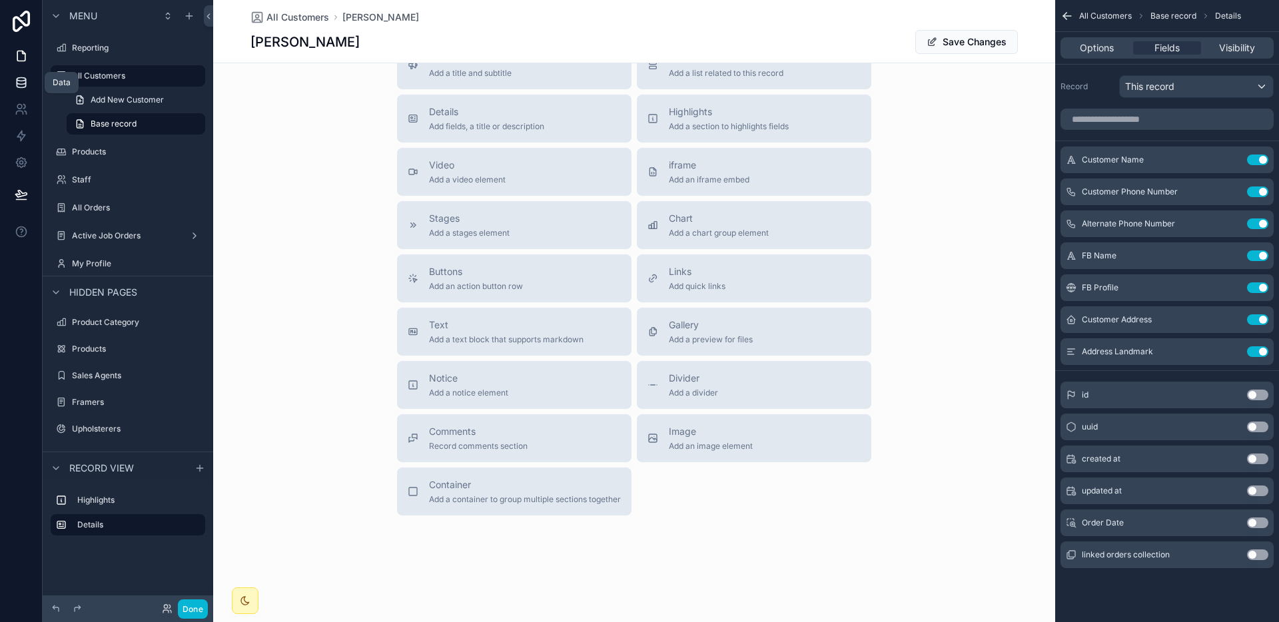
click at [19, 79] on icon at bounding box center [21, 82] width 13 height 13
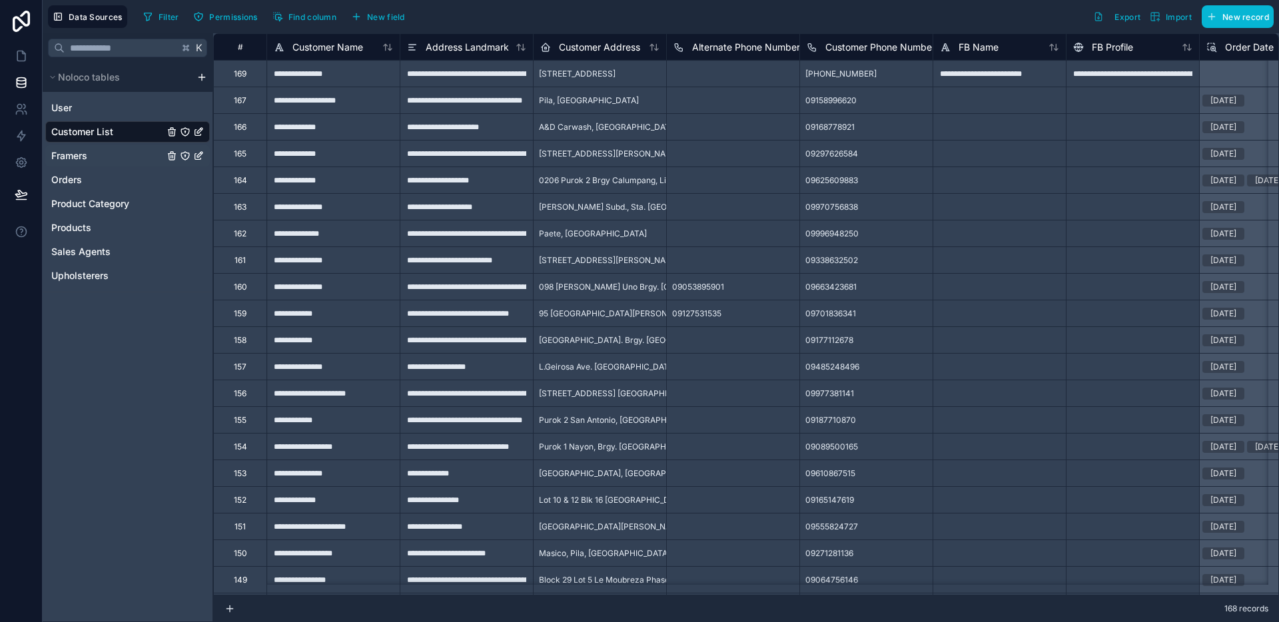
click at [96, 147] on div "Framers" at bounding box center [127, 155] width 165 height 21
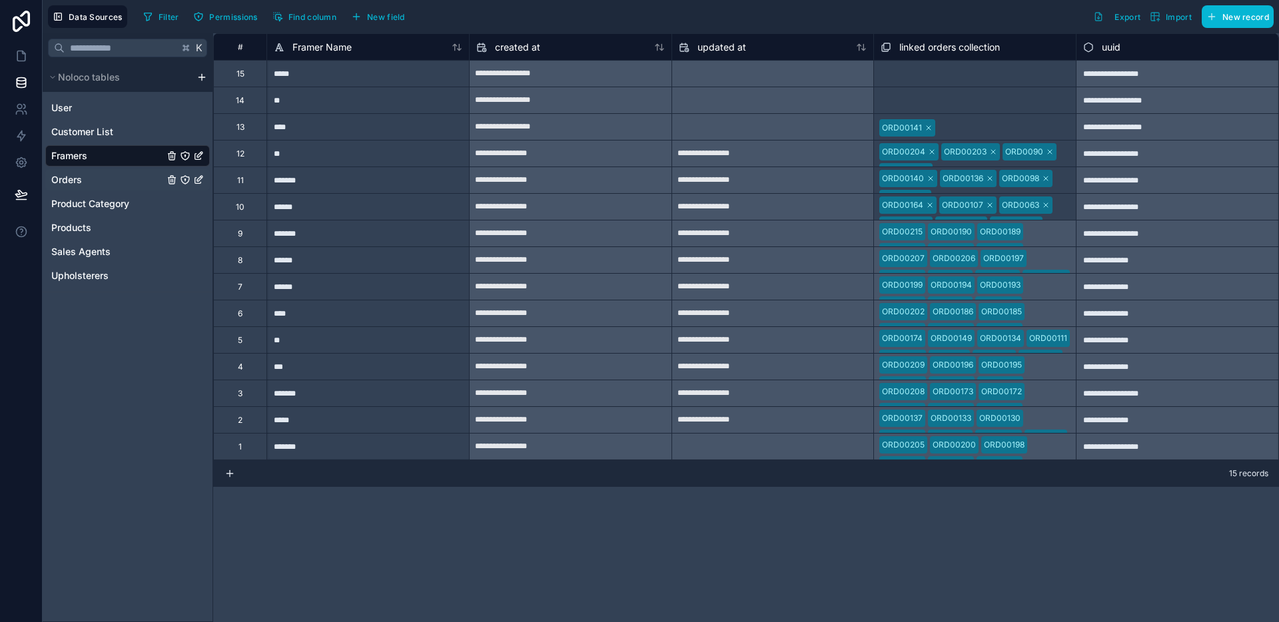
click at [117, 177] on div "Orders" at bounding box center [127, 179] width 165 height 21
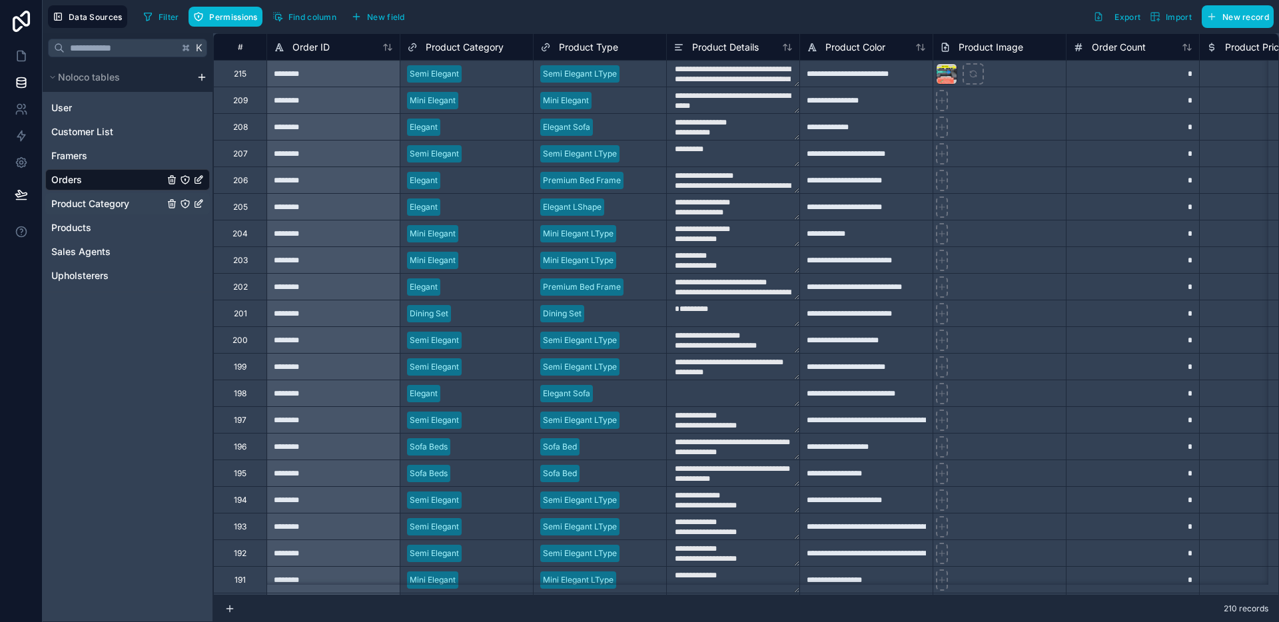
click at [77, 212] on div "Product Category" at bounding box center [127, 203] width 165 height 21
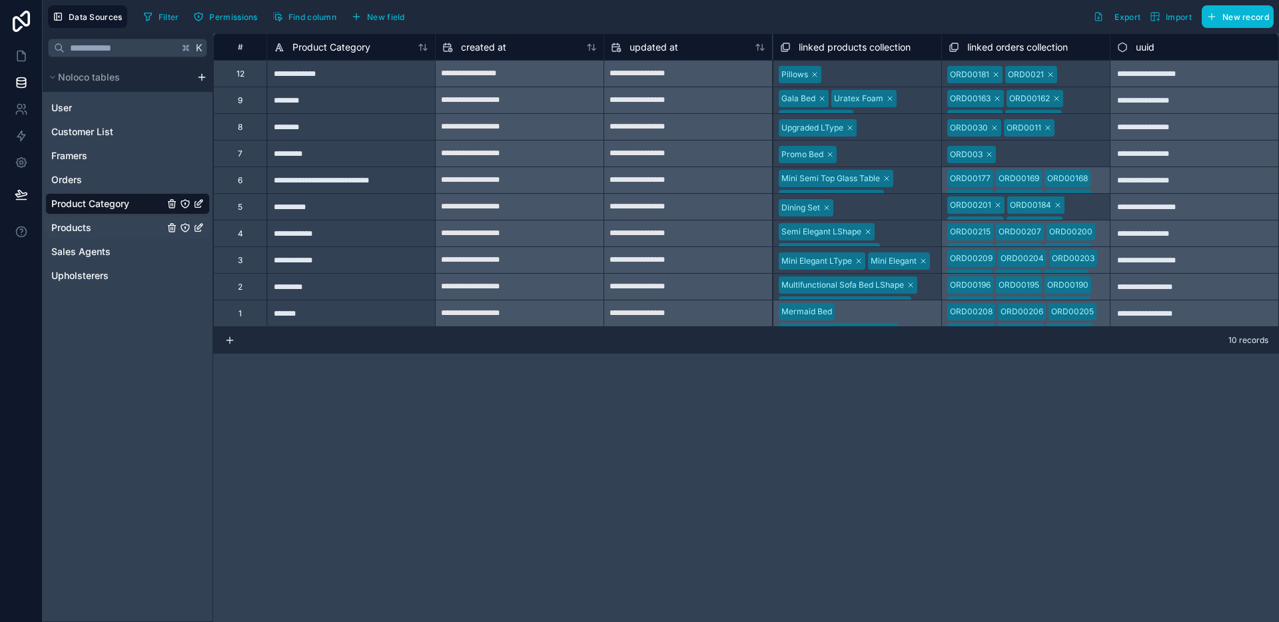
click at [103, 227] on div "Products" at bounding box center [127, 227] width 165 height 21
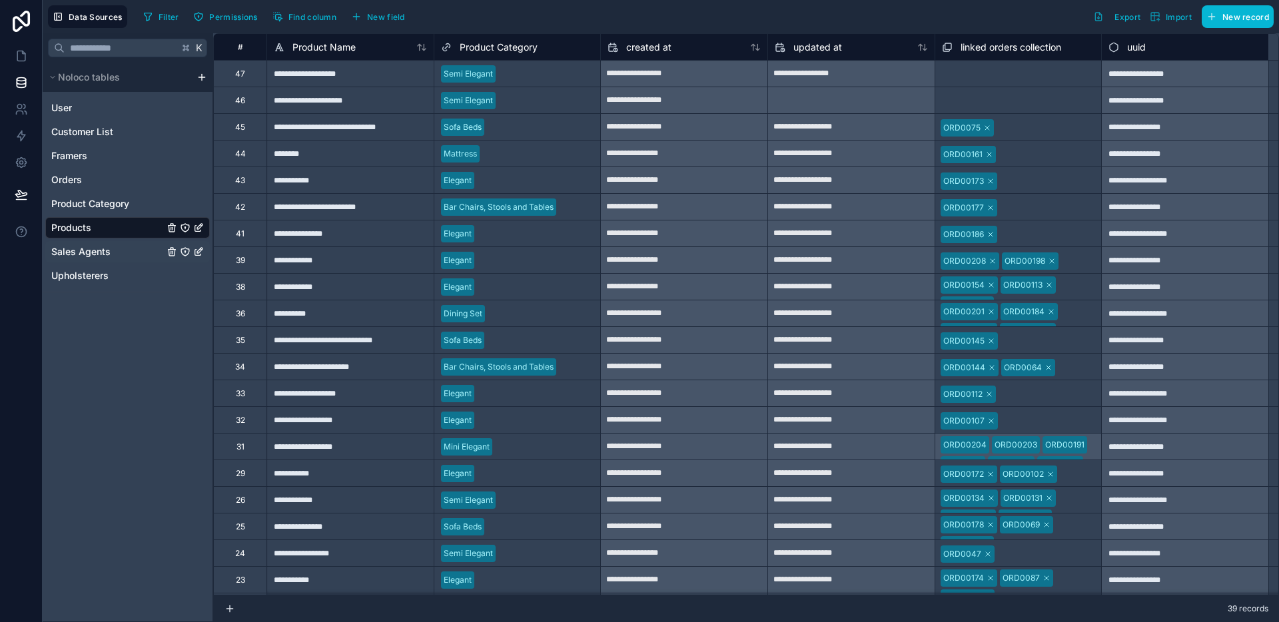
click at [125, 258] on div "Sales Agents" at bounding box center [127, 251] width 165 height 21
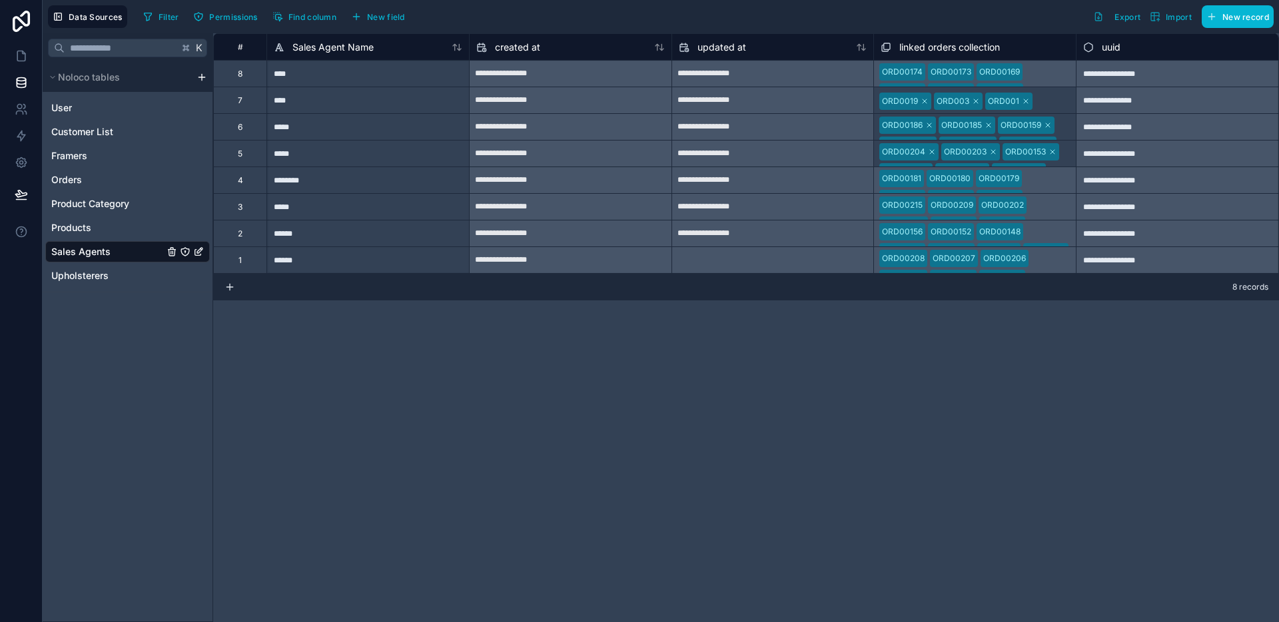
click at [103, 293] on div "K Noloco tables User Customer List Framers Orders Product Category Products Sal…" at bounding box center [128, 327] width 171 height 589
click at [103, 285] on div "Upholsterers" at bounding box center [127, 275] width 165 height 21
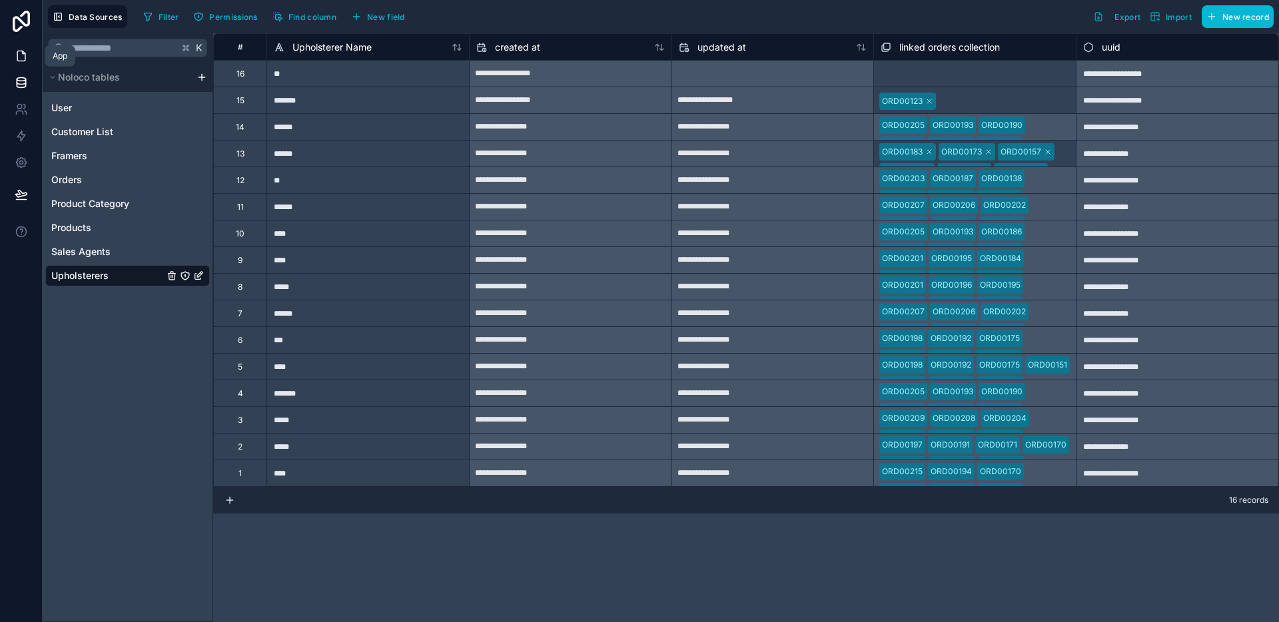
click at [22, 63] on link at bounding box center [21, 56] width 42 height 27
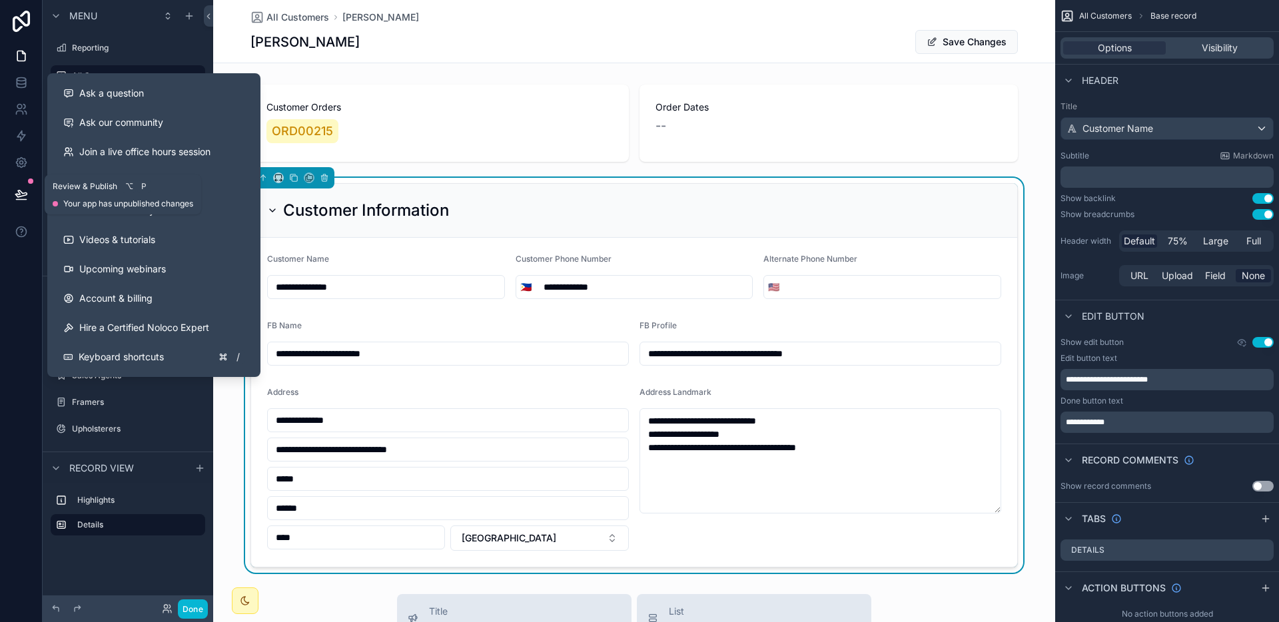
click at [15, 199] on icon at bounding box center [21, 194] width 13 height 13
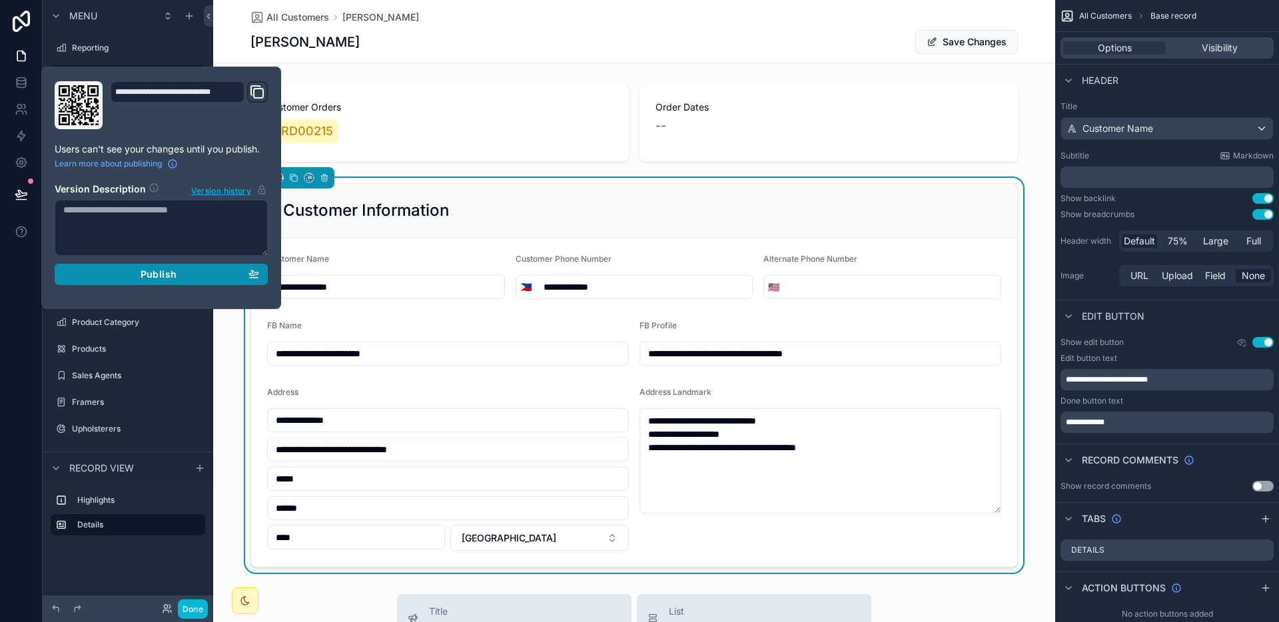
click at [266, 274] on button "Publish" at bounding box center [161, 274] width 213 height 21
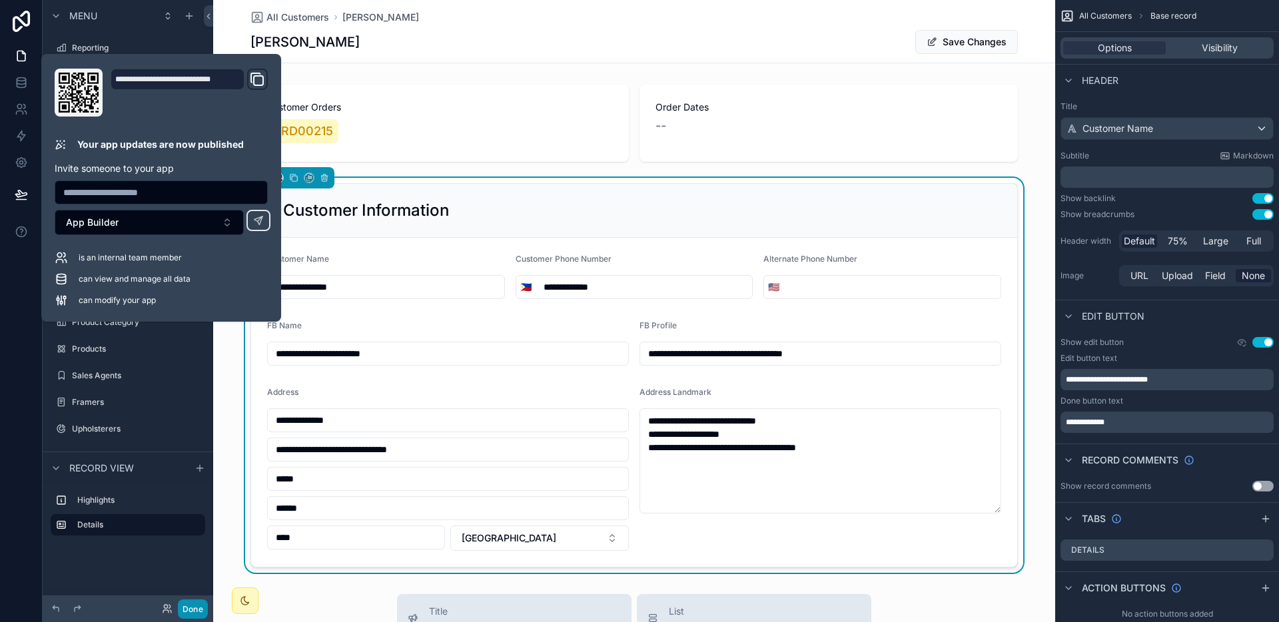
click at [207, 610] on button "Done" at bounding box center [193, 609] width 30 height 19
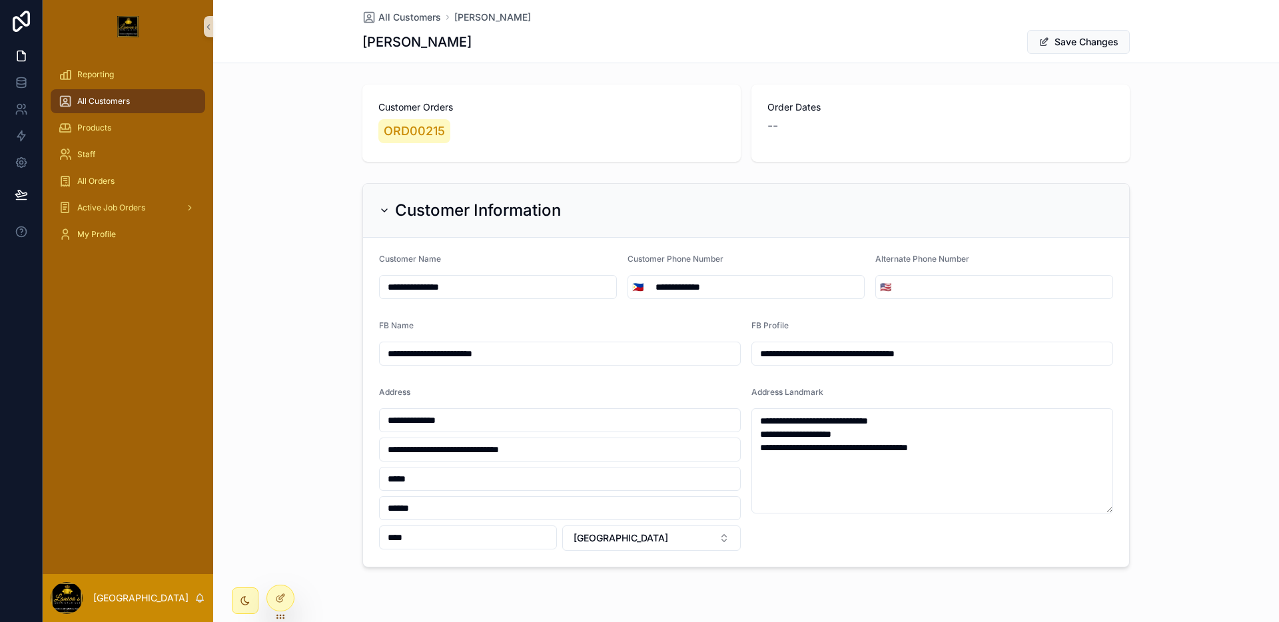
click at [1063, 49] on button "Save Changes" at bounding box center [1079, 42] width 103 height 24
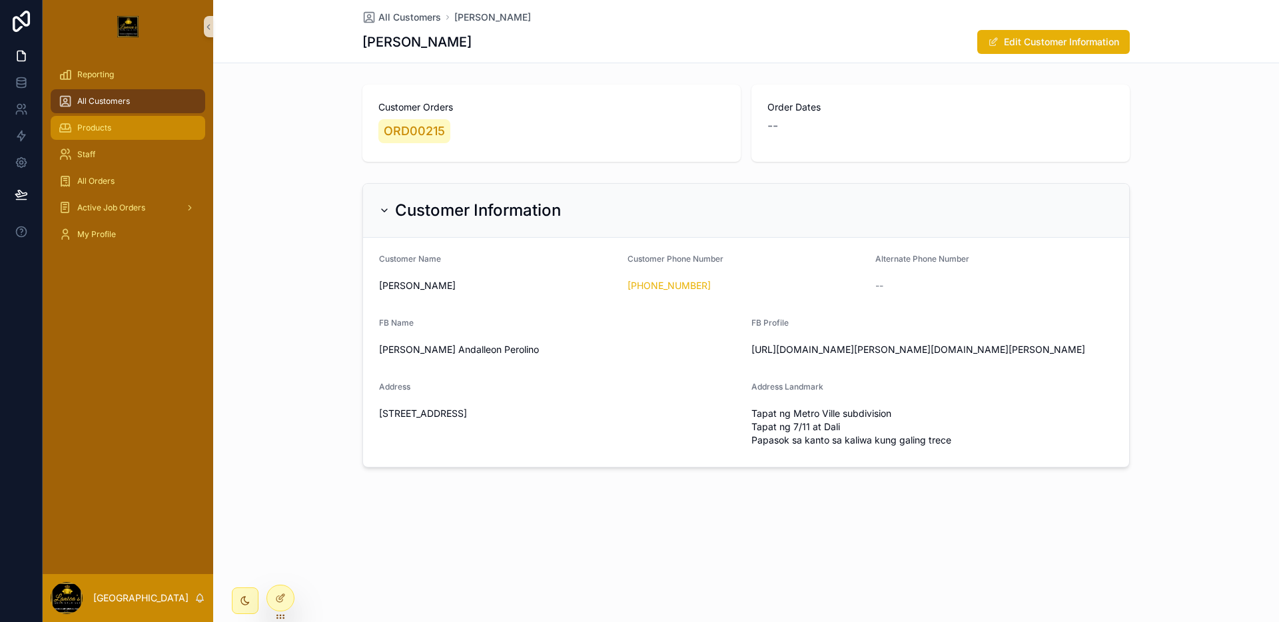
click at [112, 121] on div "Products" at bounding box center [128, 127] width 139 height 21
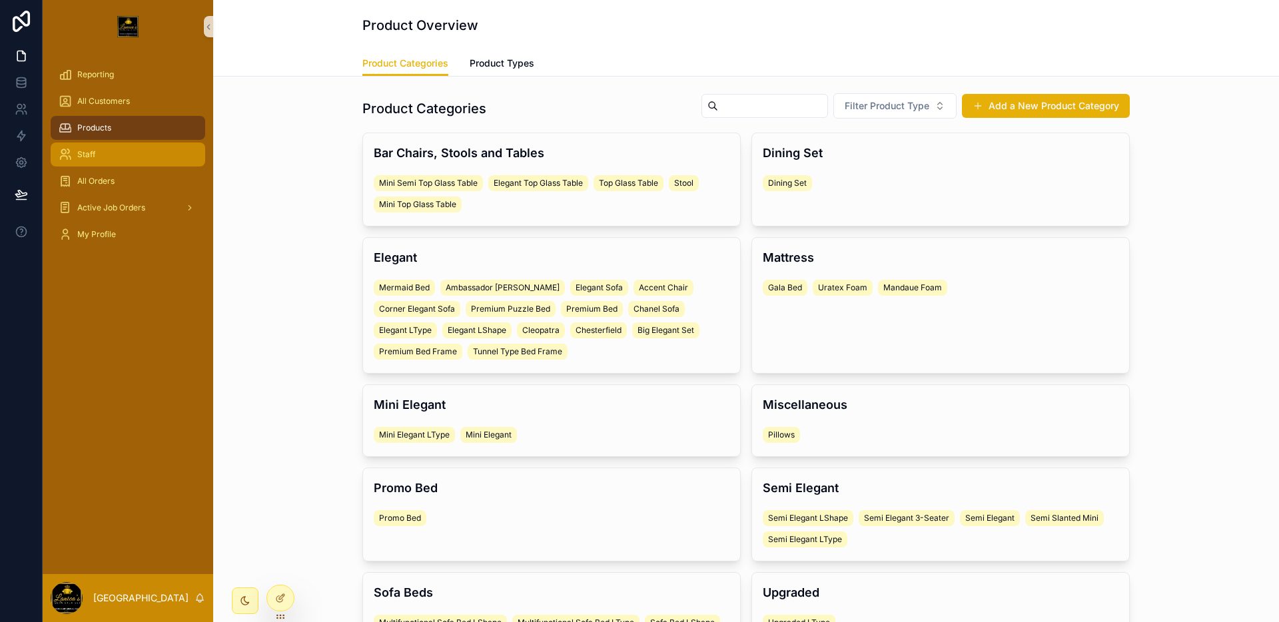
click at [109, 162] on div "Staff" at bounding box center [128, 154] width 139 height 21
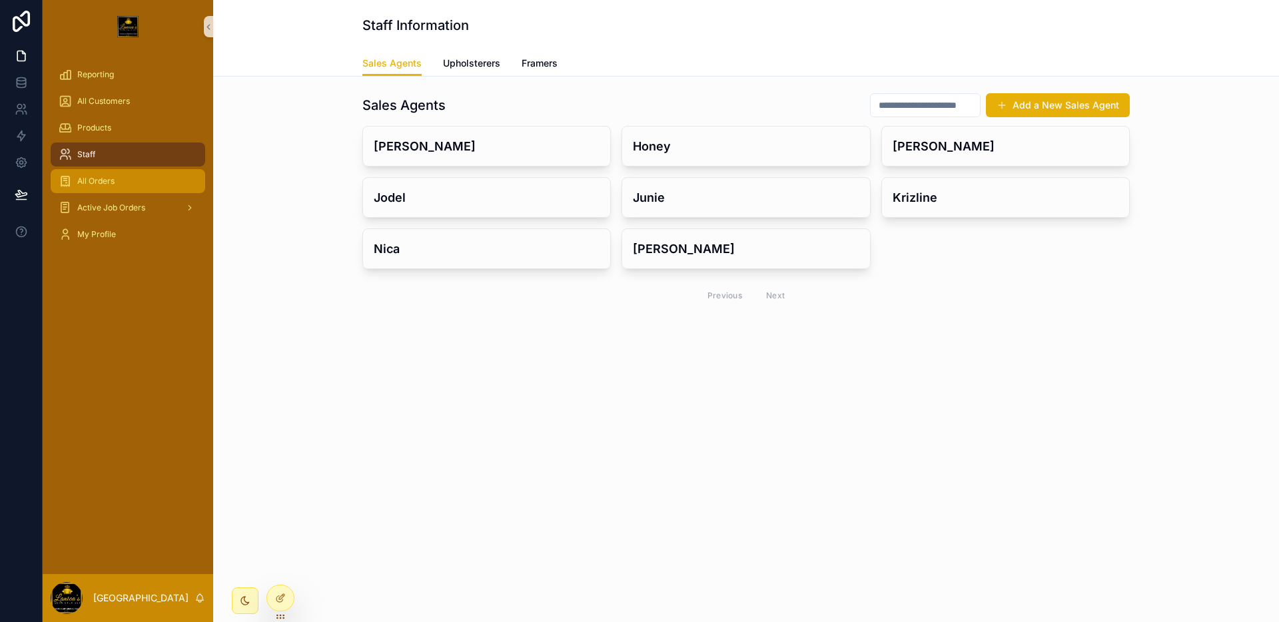
click at [108, 176] on span "All Orders" at bounding box center [95, 181] width 37 height 11
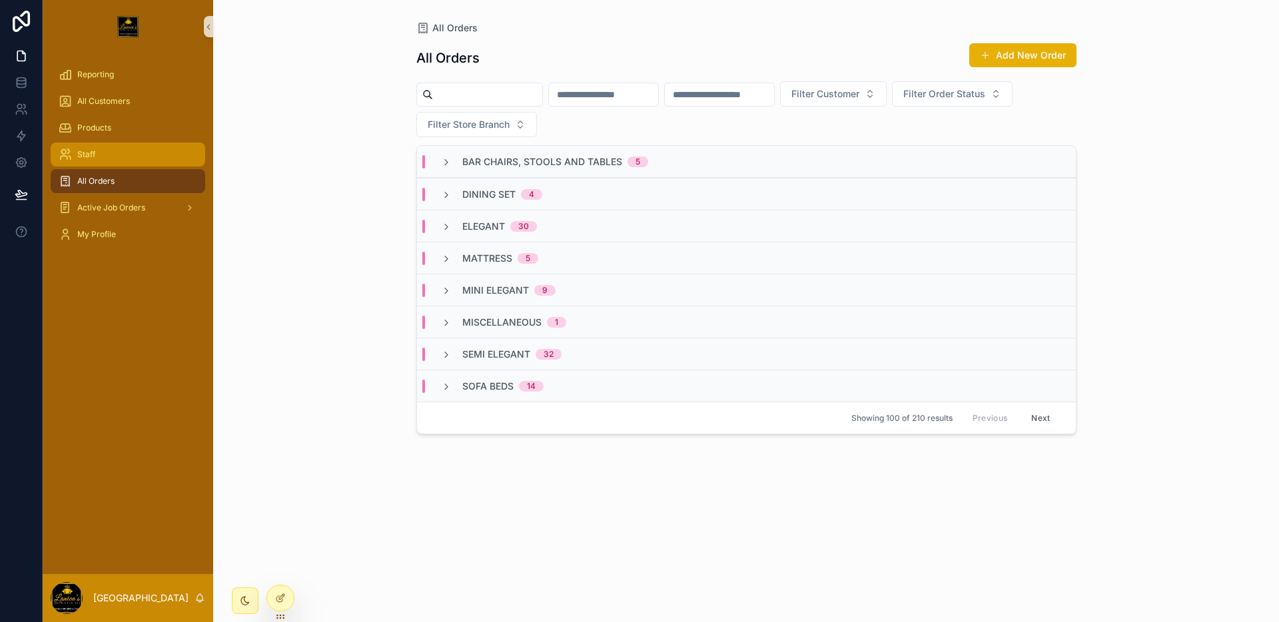
click at [108, 158] on div "Staff" at bounding box center [128, 154] width 139 height 21
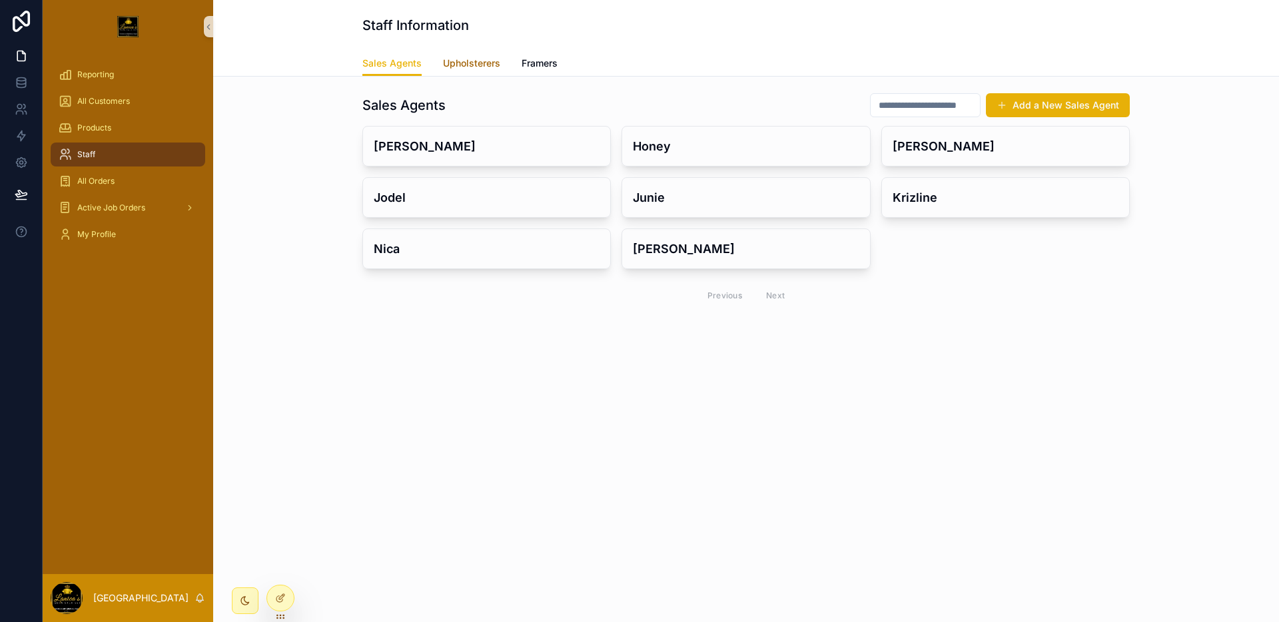
click at [488, 61] on span "Upholsterers" at bounding box center [471, 63] width 57 height 13
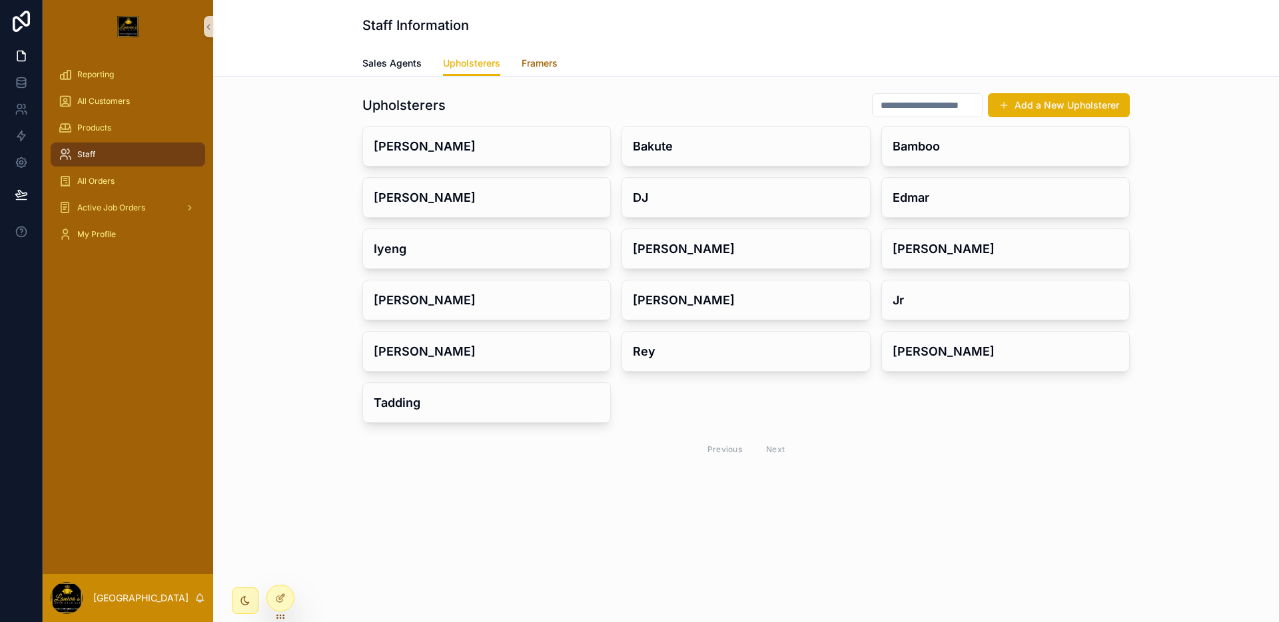
click at [547, 61] on span "Framers" at bounding box center [540, 63] width 36 height 13
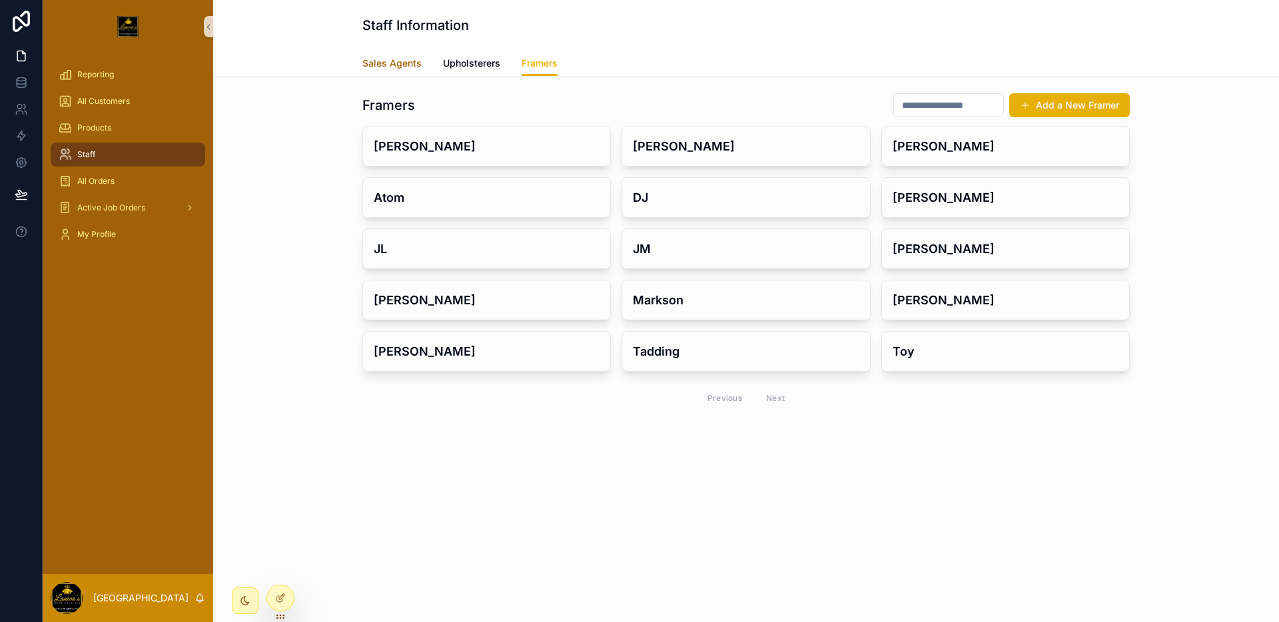
click at [386, 59] on span "Sales Agents" at bounding box center [392, 63] width 59 height 13
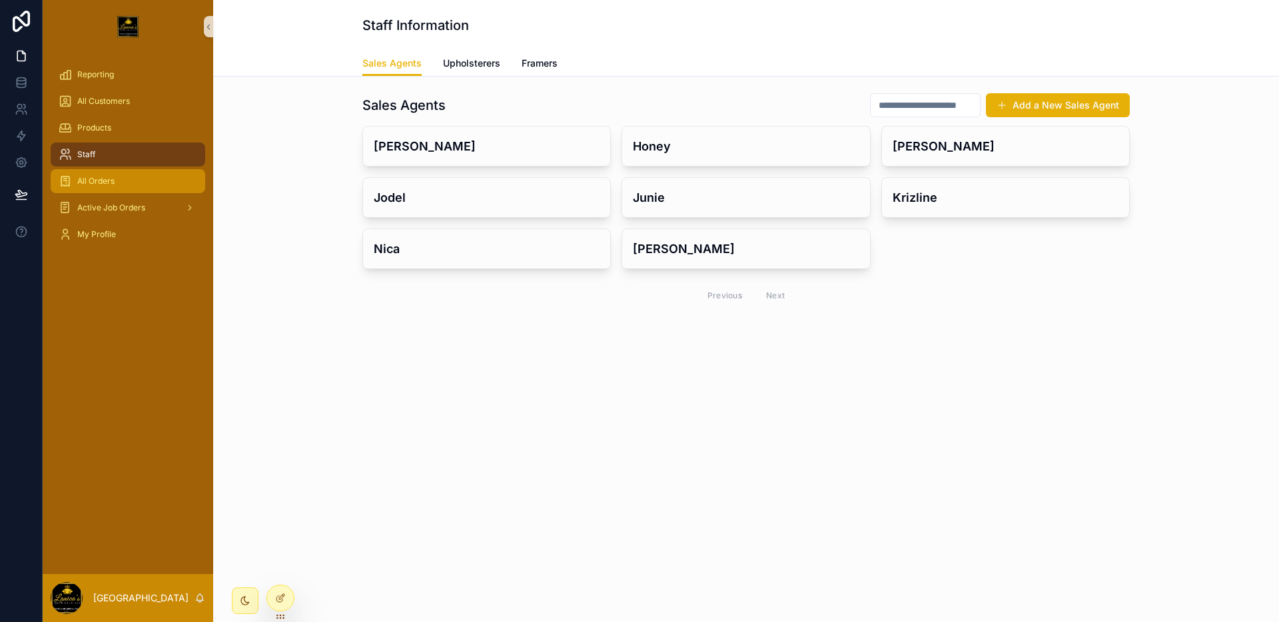
click at [125, 181] on div "All Orders" at bounding box center [128, 181] width 139 height 21
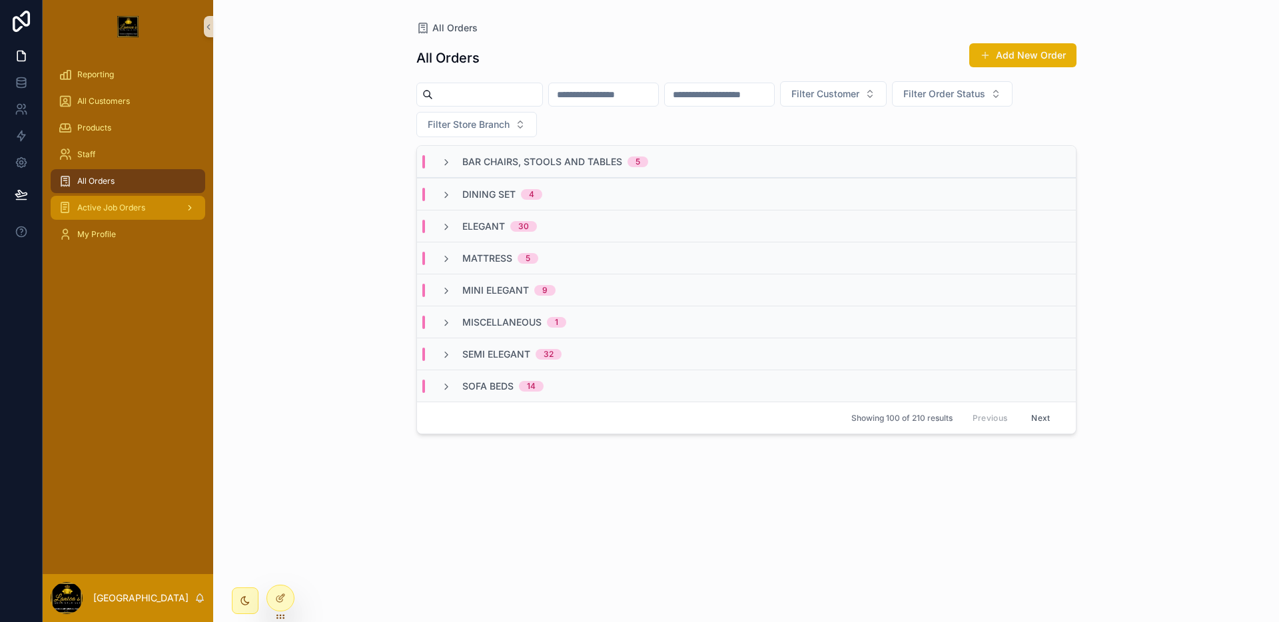
click at [68, 206] on icon "scrollable content" at bounding box center [65, 207] width 13 height 13
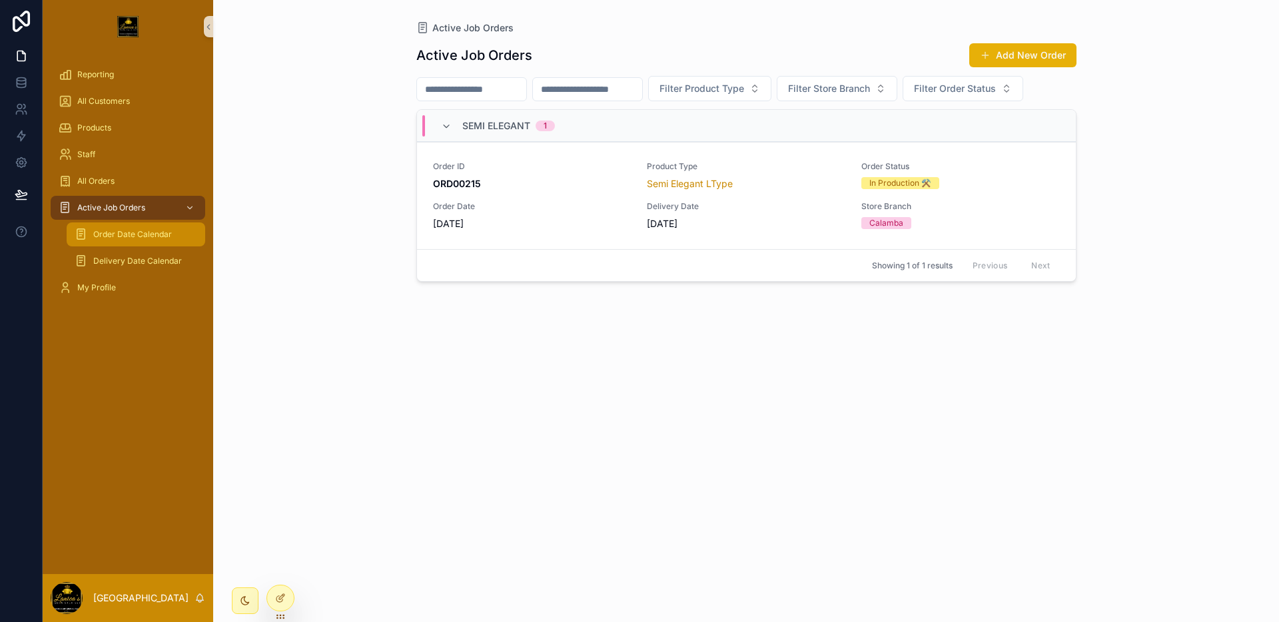
click at [92, 236] on div "Order Date Calendar" at bounding box center [136, 234] width 123 height 21
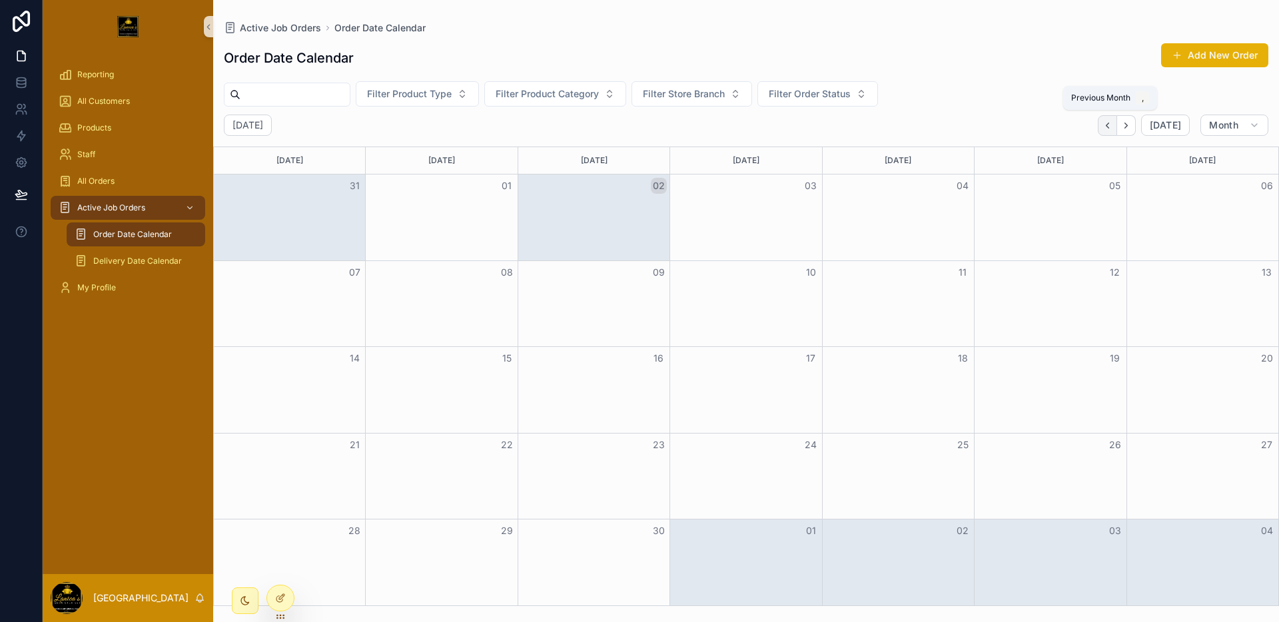
click at [1105, 127] on icon "Back" at bounding box center [1108, 126] width 10 height 10
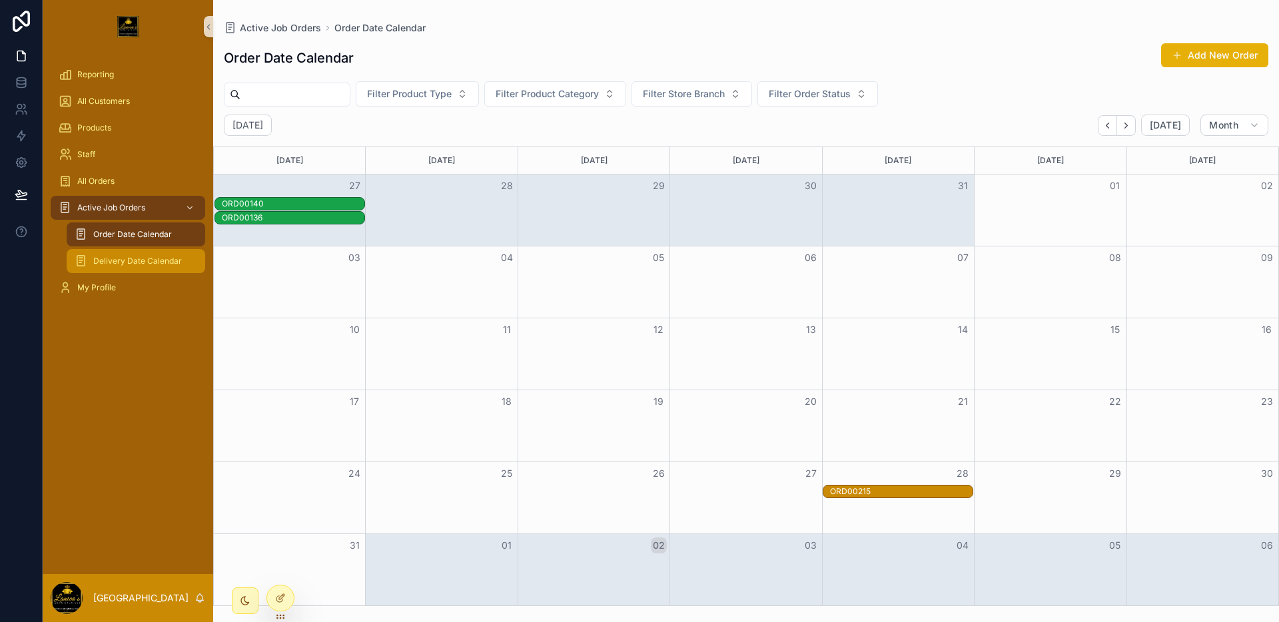
click at [103, 263] on span "Delivery Date Calendar" at bounding box center [137, 261] width 89 height 11
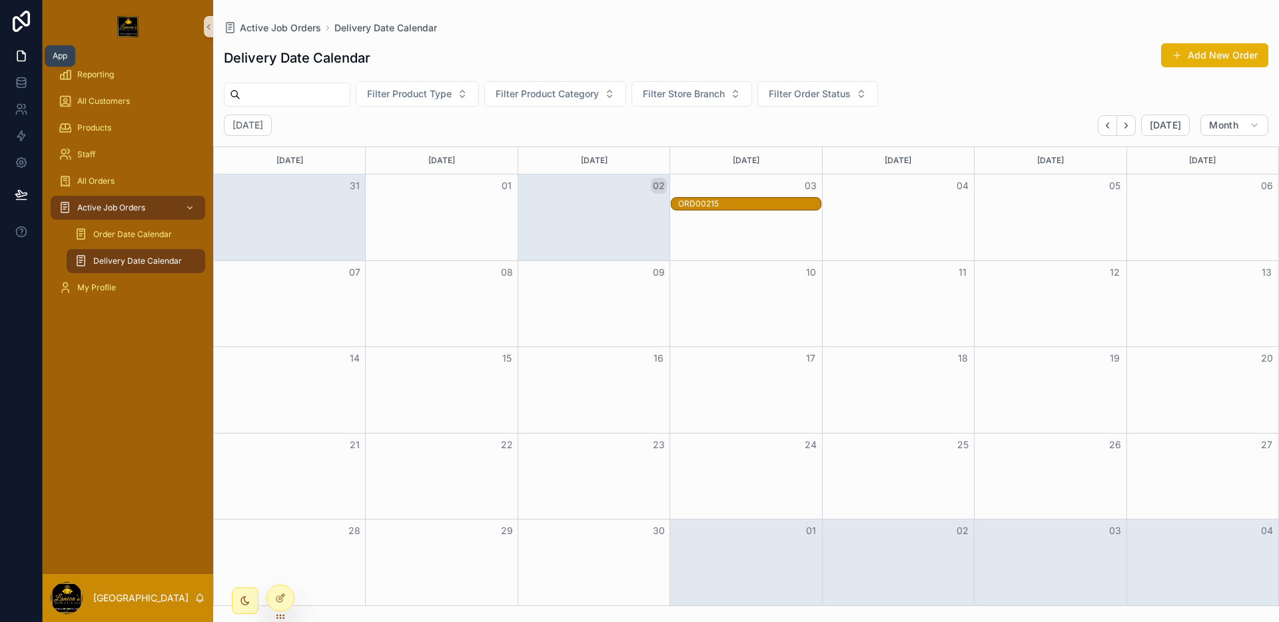
click at [31, 61] on link at bounding box center [21, 56] width 42 height 27
